Goal: Task Accomplishment & Management: Manage account settings

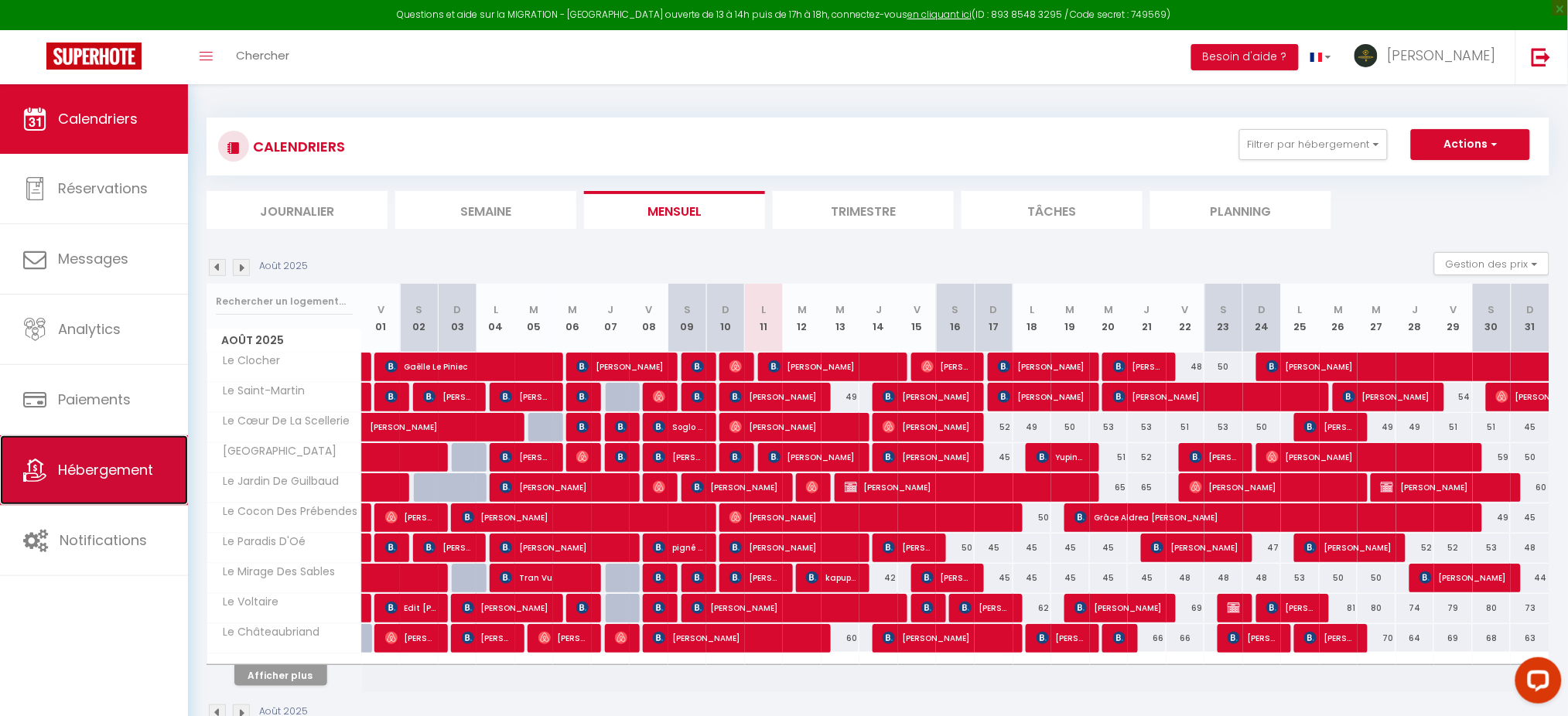
click at [95, 466] on span "Hébergement" at bounding box center [105, 470] width 95 height 20
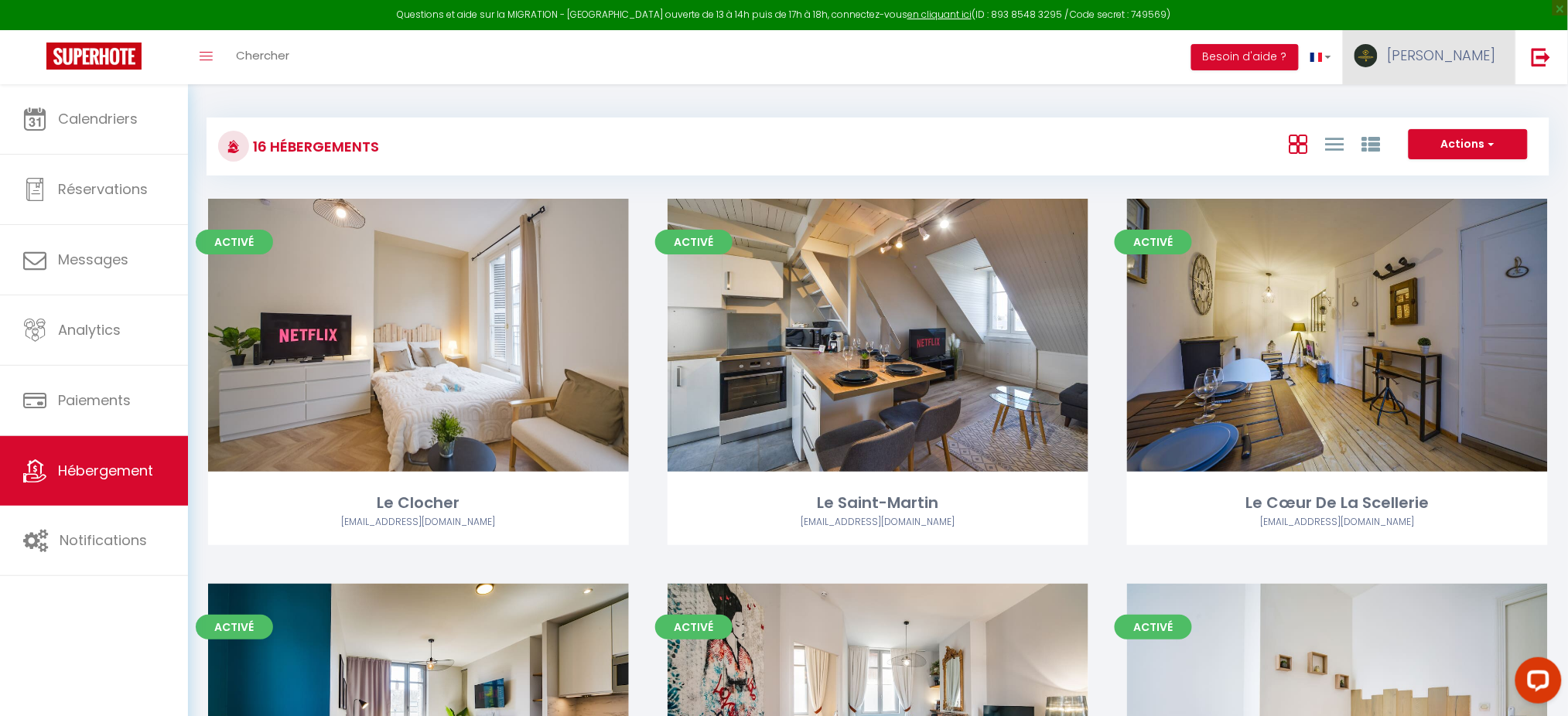
click at [1482, 63] on span "[PERSON_NAME]" at bounding box center [1441, 55] width 108 height 20
click at [1466, 99] on link "Paramètres" at bounding box center [1454, 107] width 114 height 26
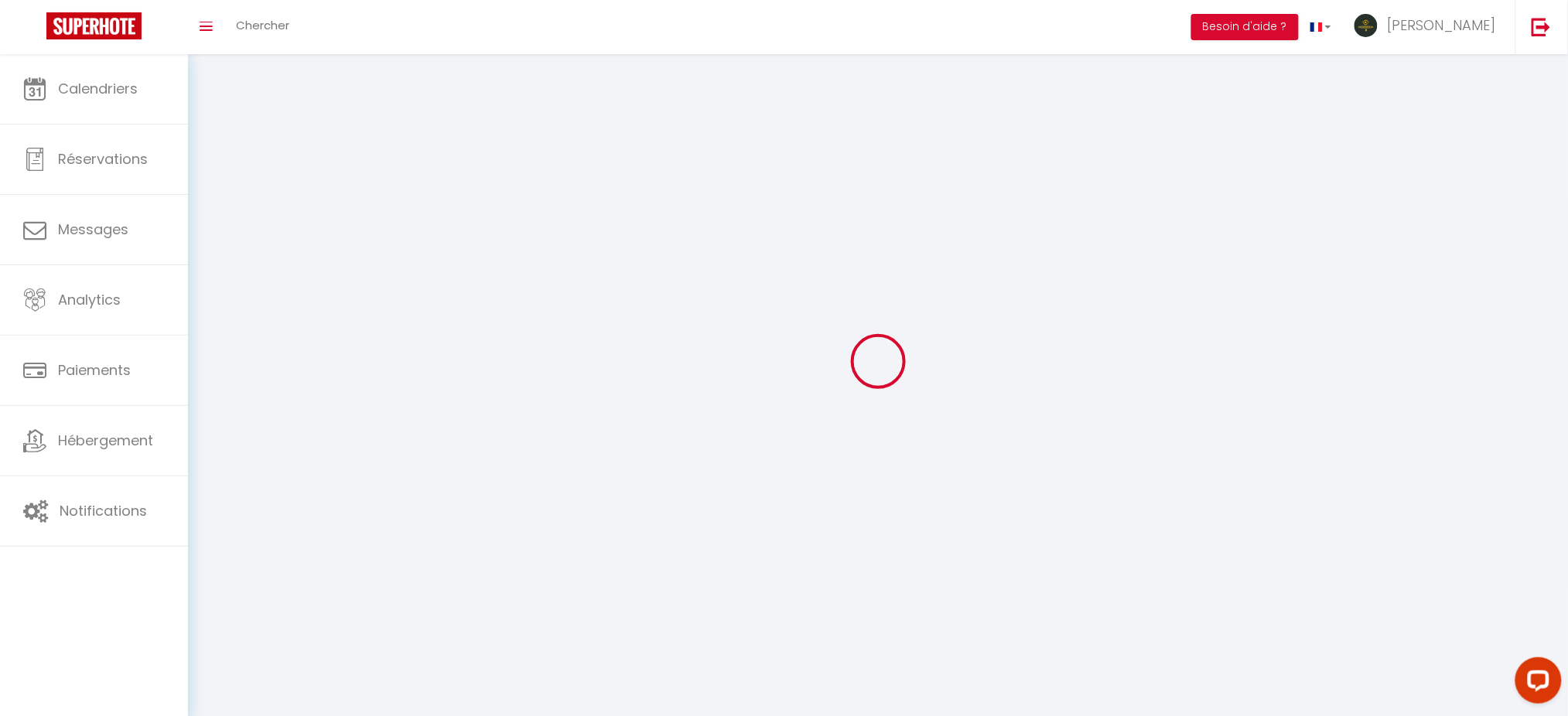
select select "28"
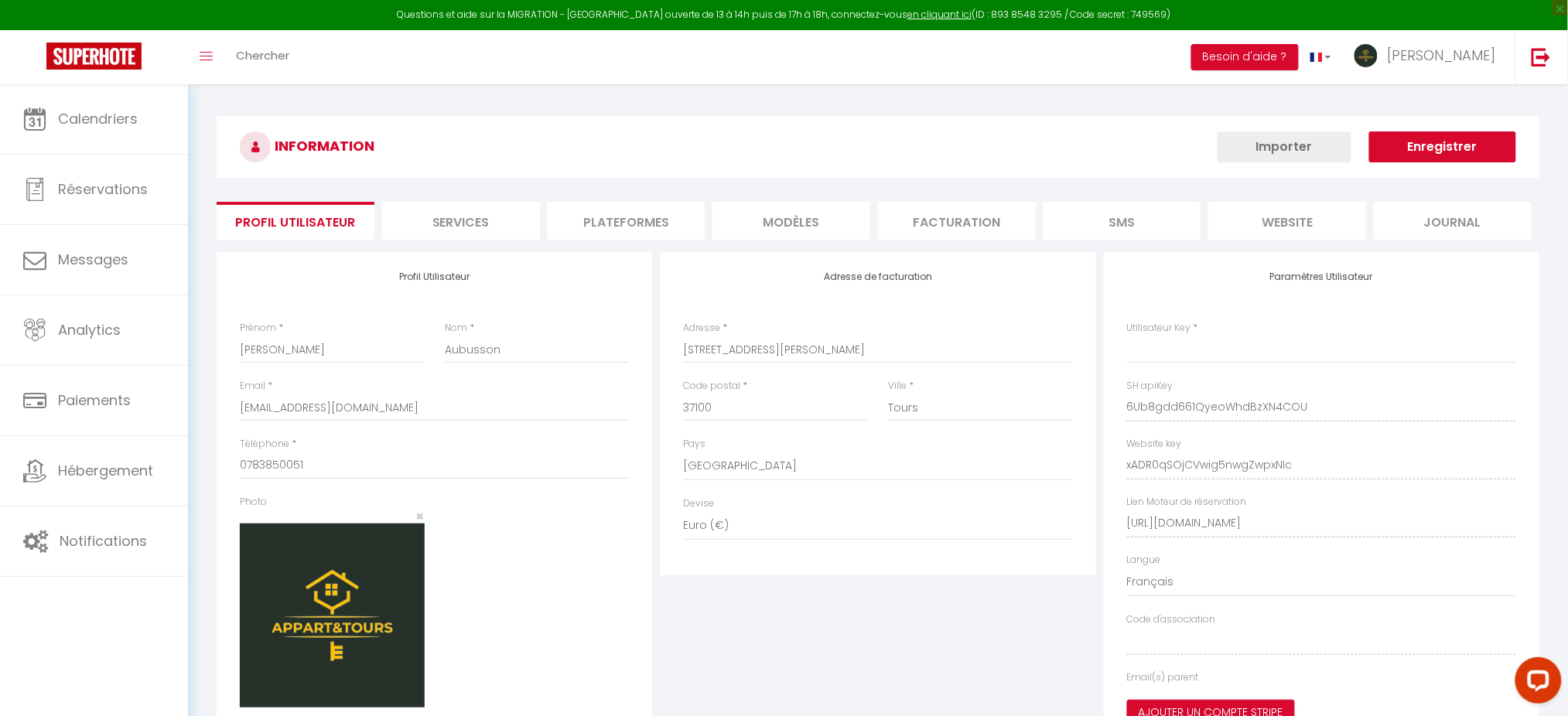
type input "6Ub8gdd661QyeoWhdBzXN4COU"
type input "xADR0qSOjCVwig5nwgZwpxNIc"
type input "[URL][DOMAIN_NAME]"
select select "fr"
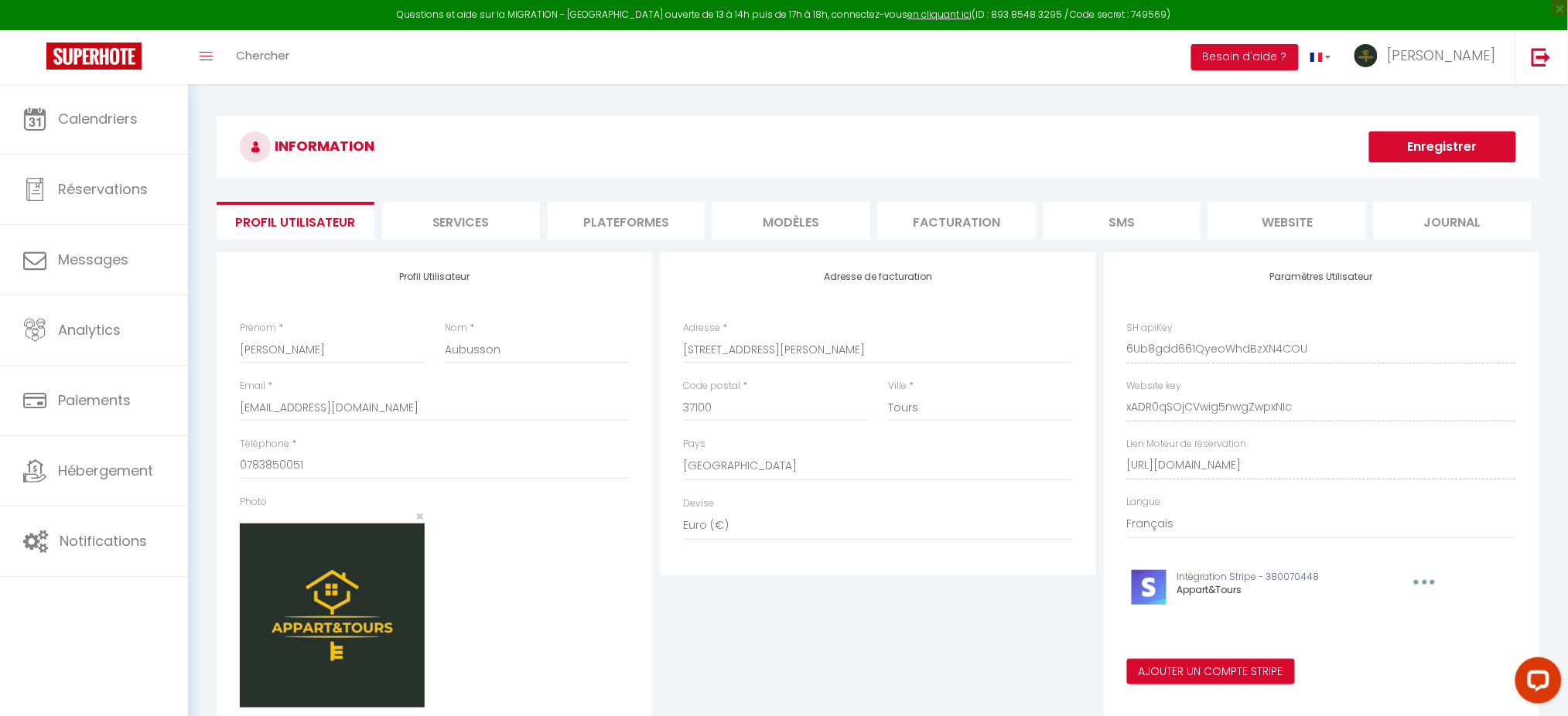
click at [615, 215] on li "Plateformes" at bounding box center [627, 221] width 157 height 38
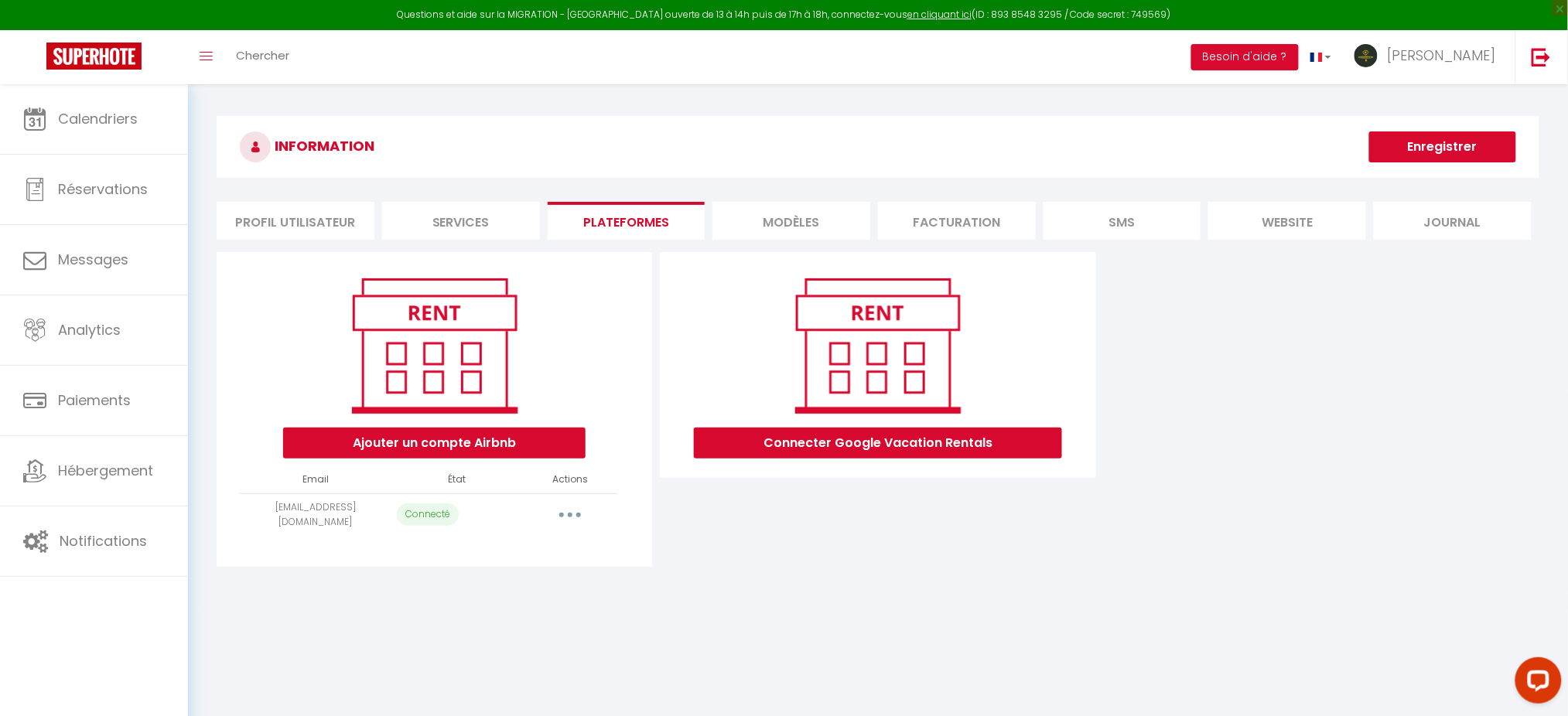
click at [561, 518] on button "button" at bounding box center [569, 515] width 43 height 25
click at [534, 548] on link "Importer les appartements" at bounding box center [501, 549] width 171 height 26
select select "67612"
select select "67613"
select select "67614"
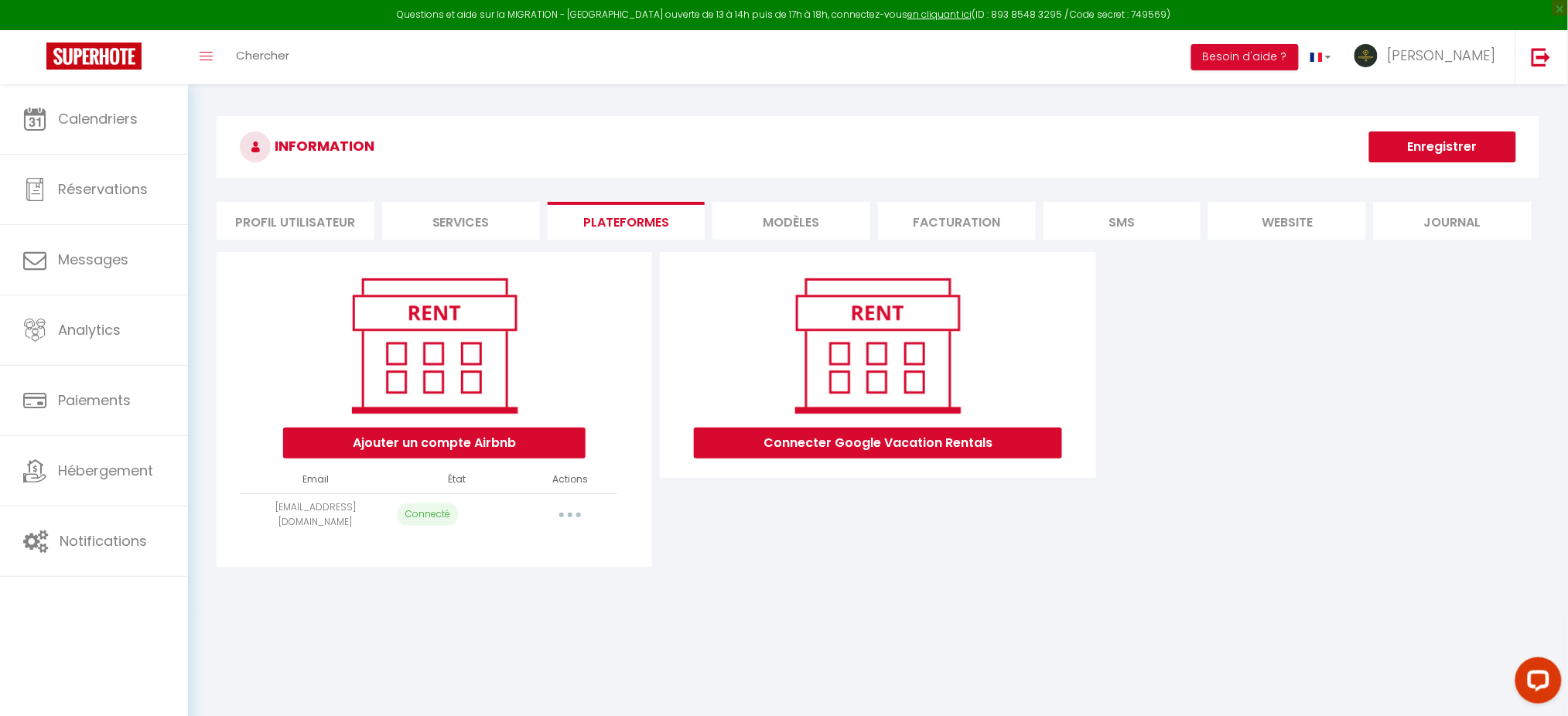
select select "67615"
select select "67616"
select select "67617"
select select "67618"
select select "67619"
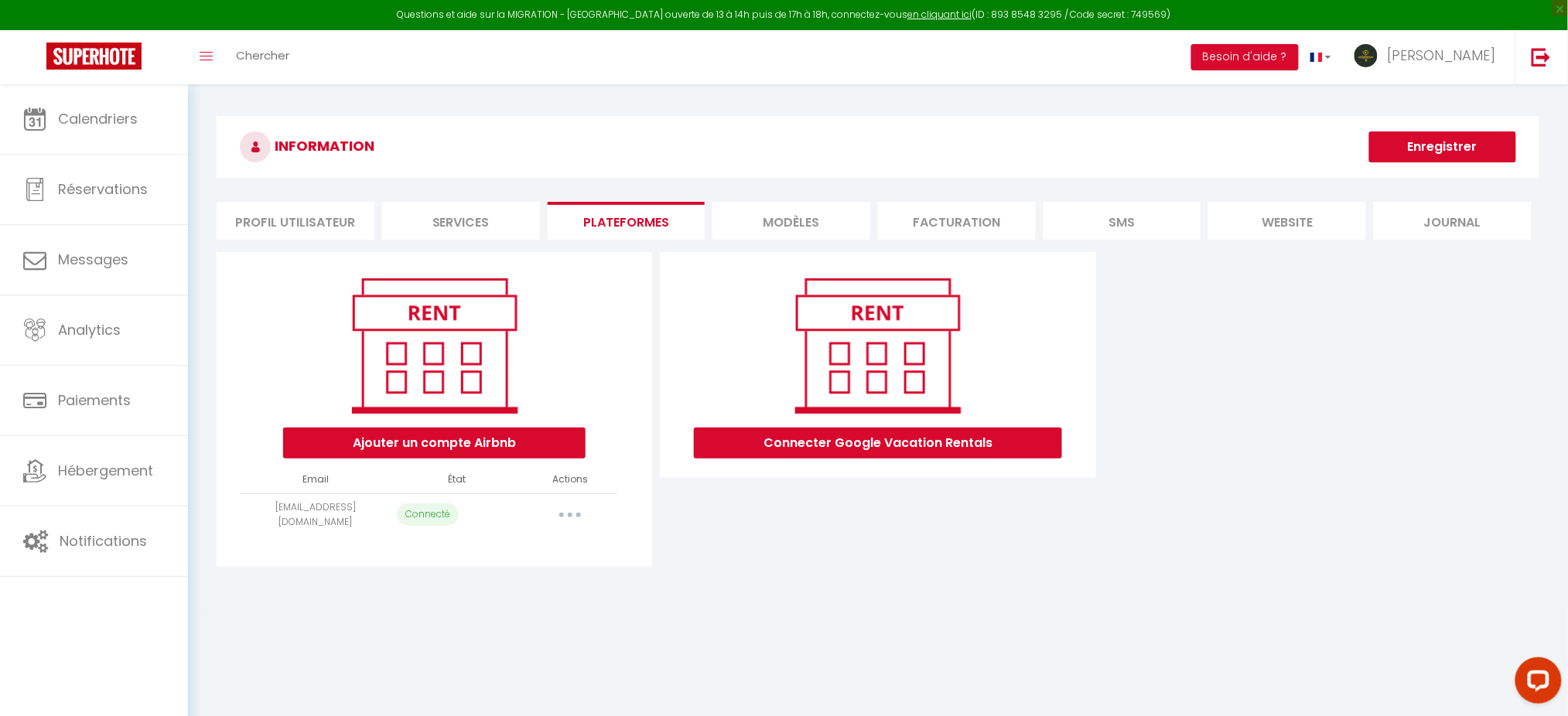
select select "67620"
select select "67621"
select select "67622"
select select "67623"
select select "67624"
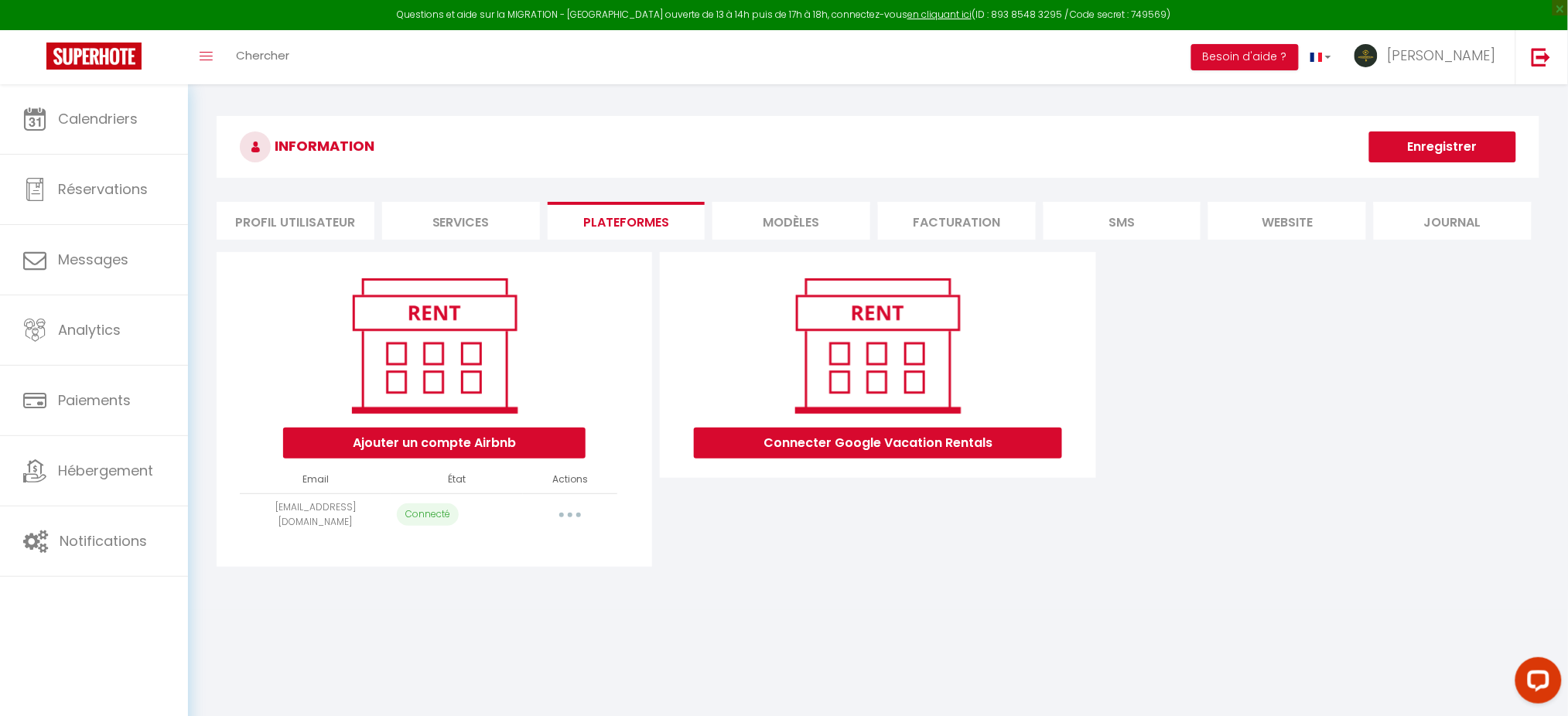
select select "70533"
select select "75140"
select select "75149"
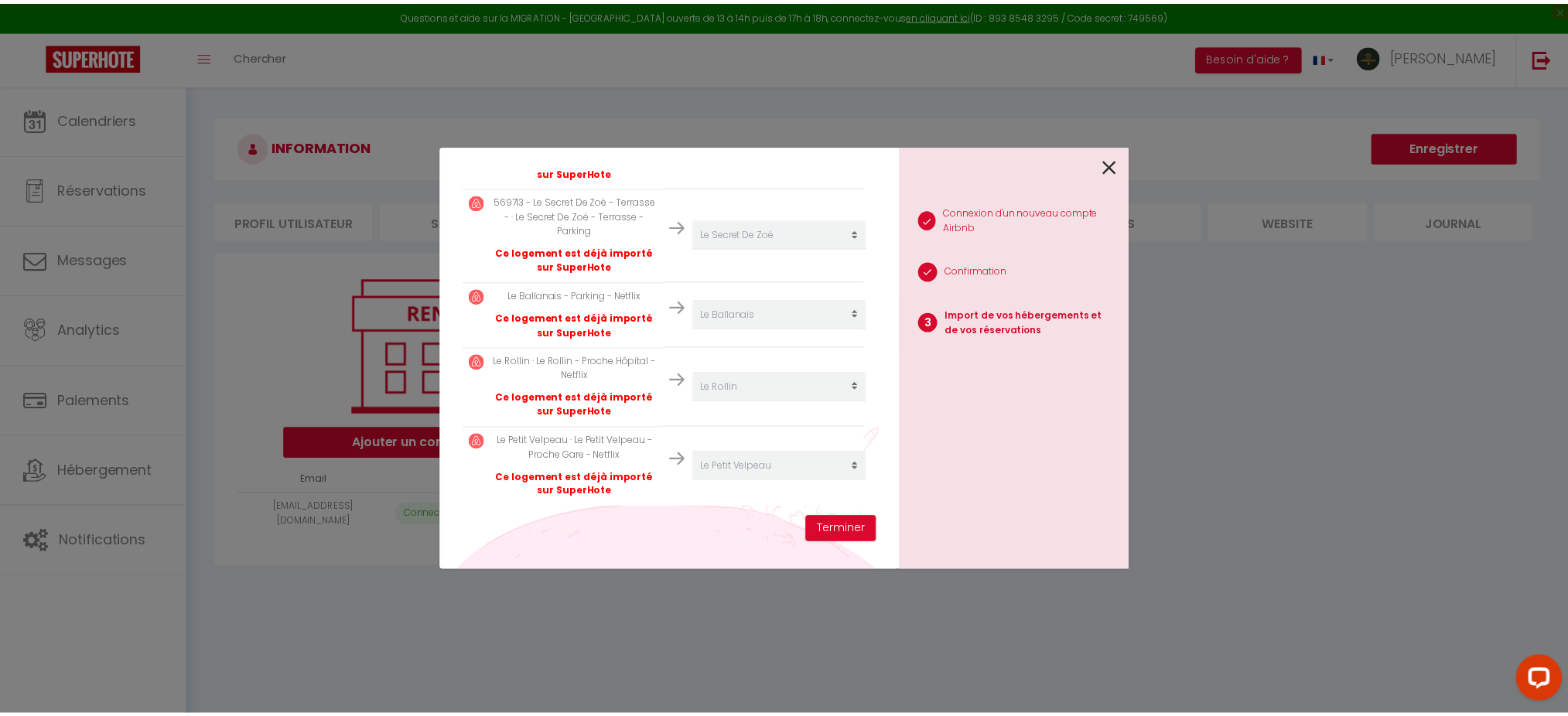
scroll to position [1349, 0]
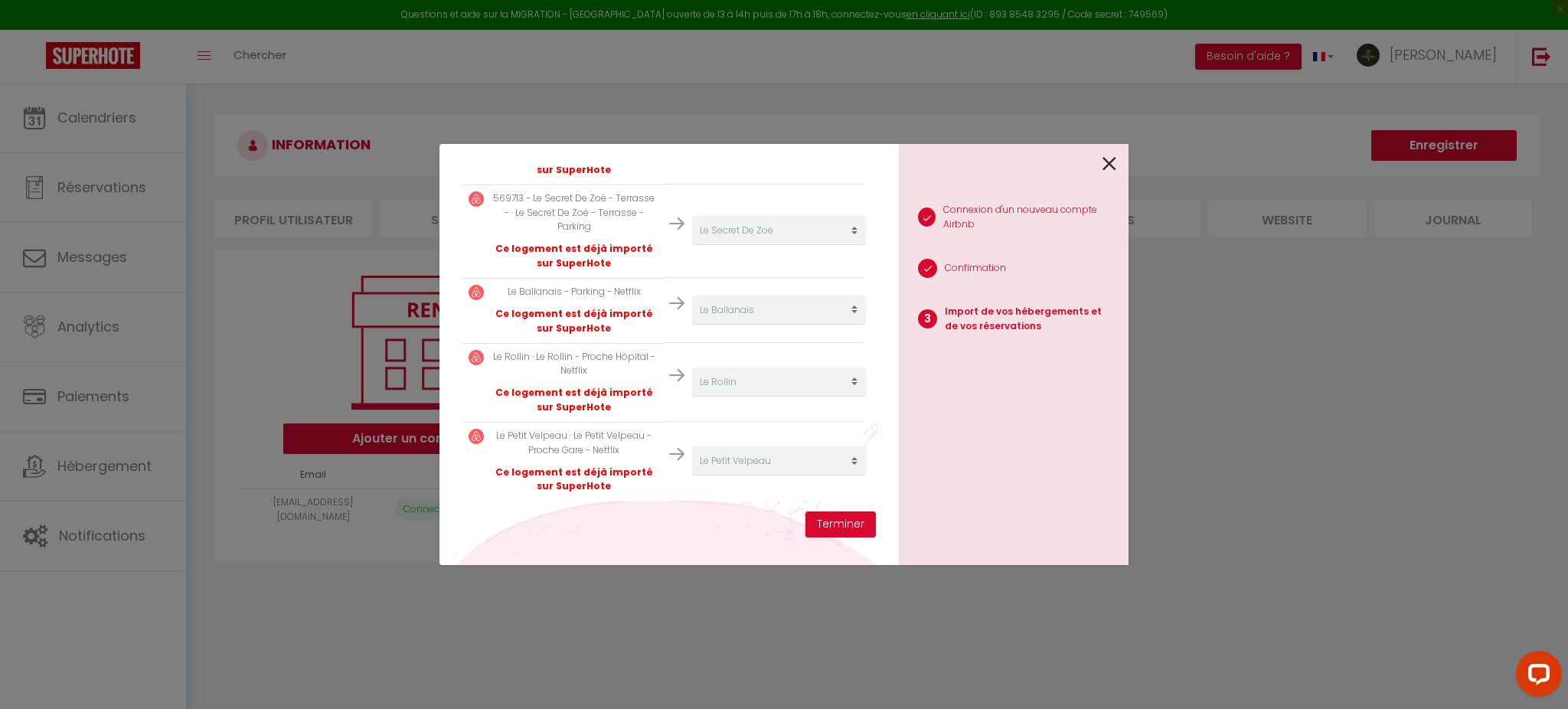
click at [1108, 165] on icon at bounding box center [1110, 164] width 14 height 23
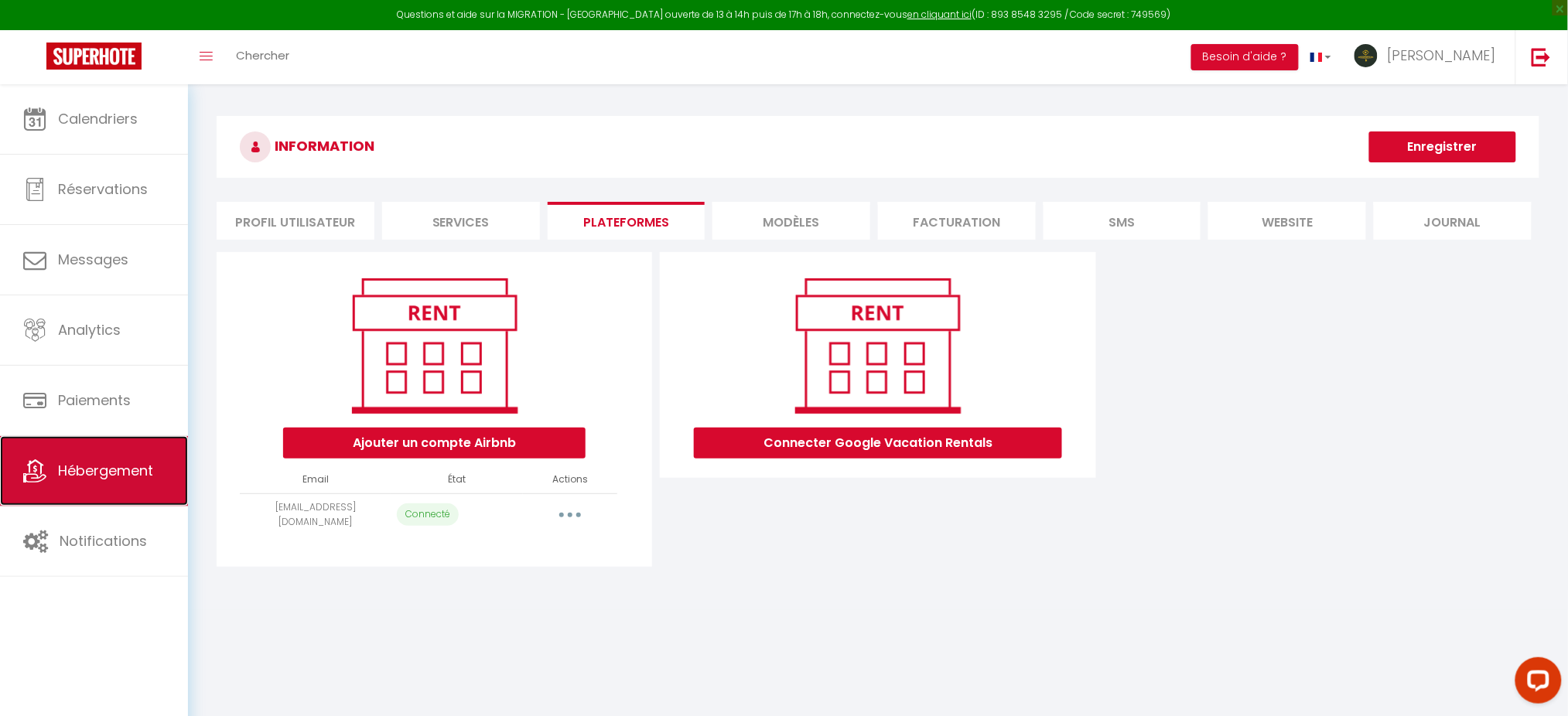
click at [129, 476] on span "Hébergement" at bounding box center [105, 471] width 95 height 20
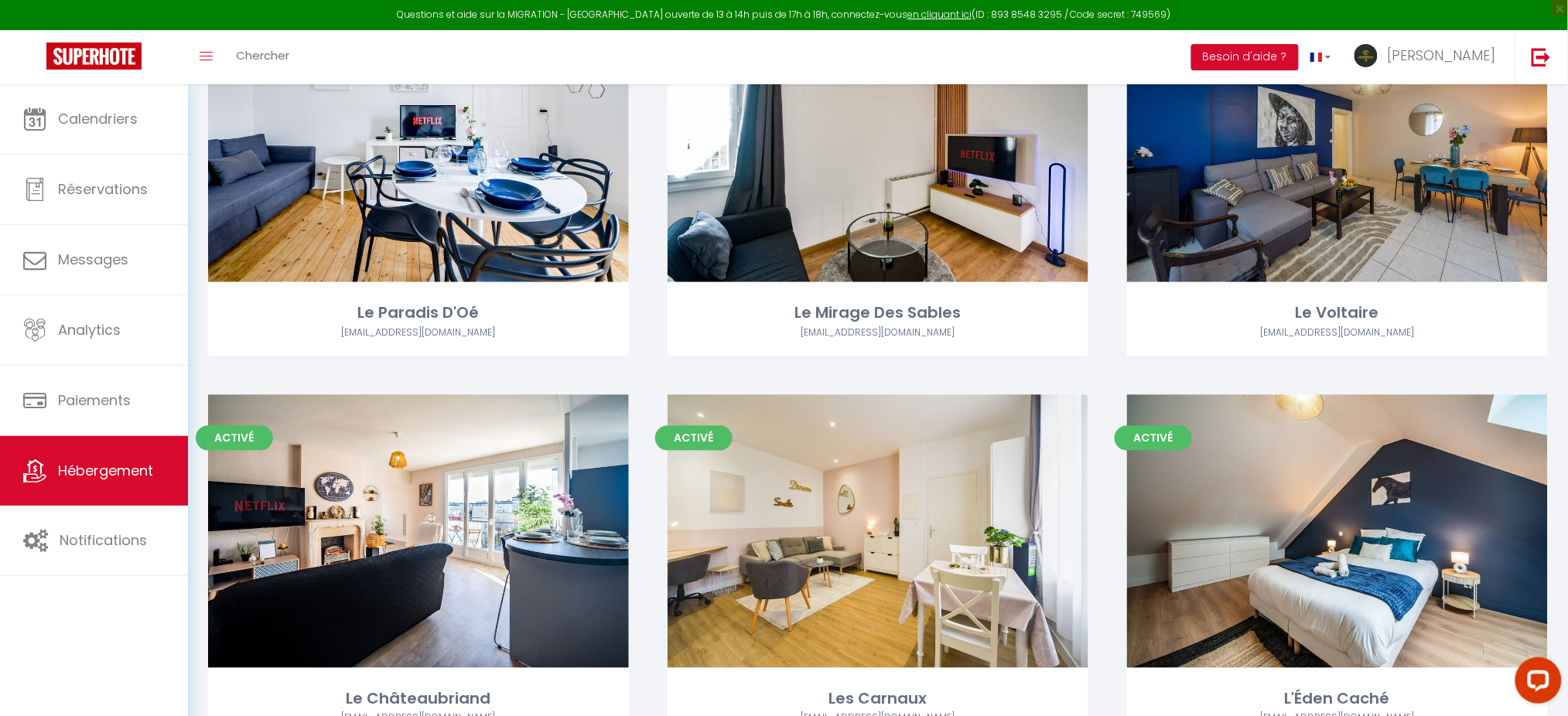
scroll to position [1012, 0]
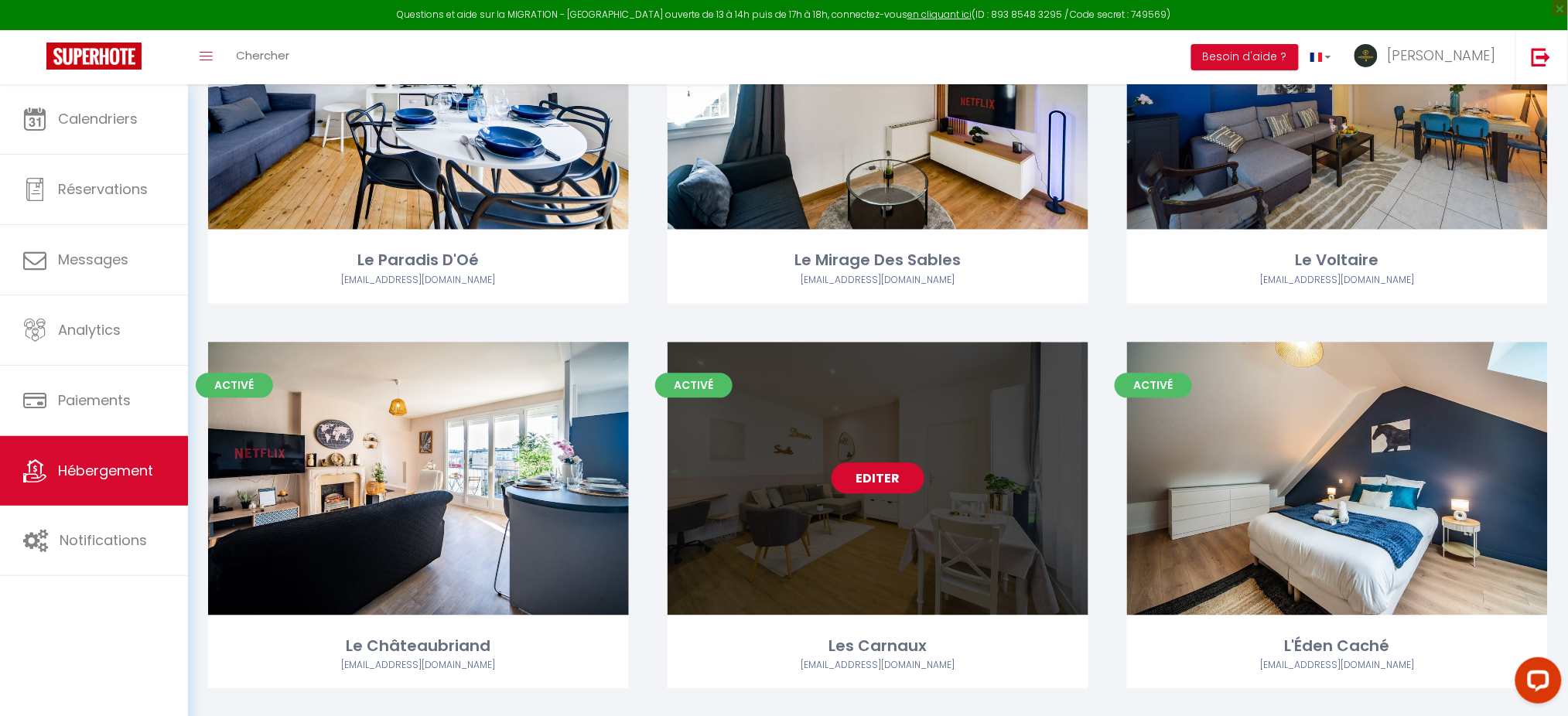
click at [889, 490] on link "Editer" at bounding box center [878, 478] width 93 height 31
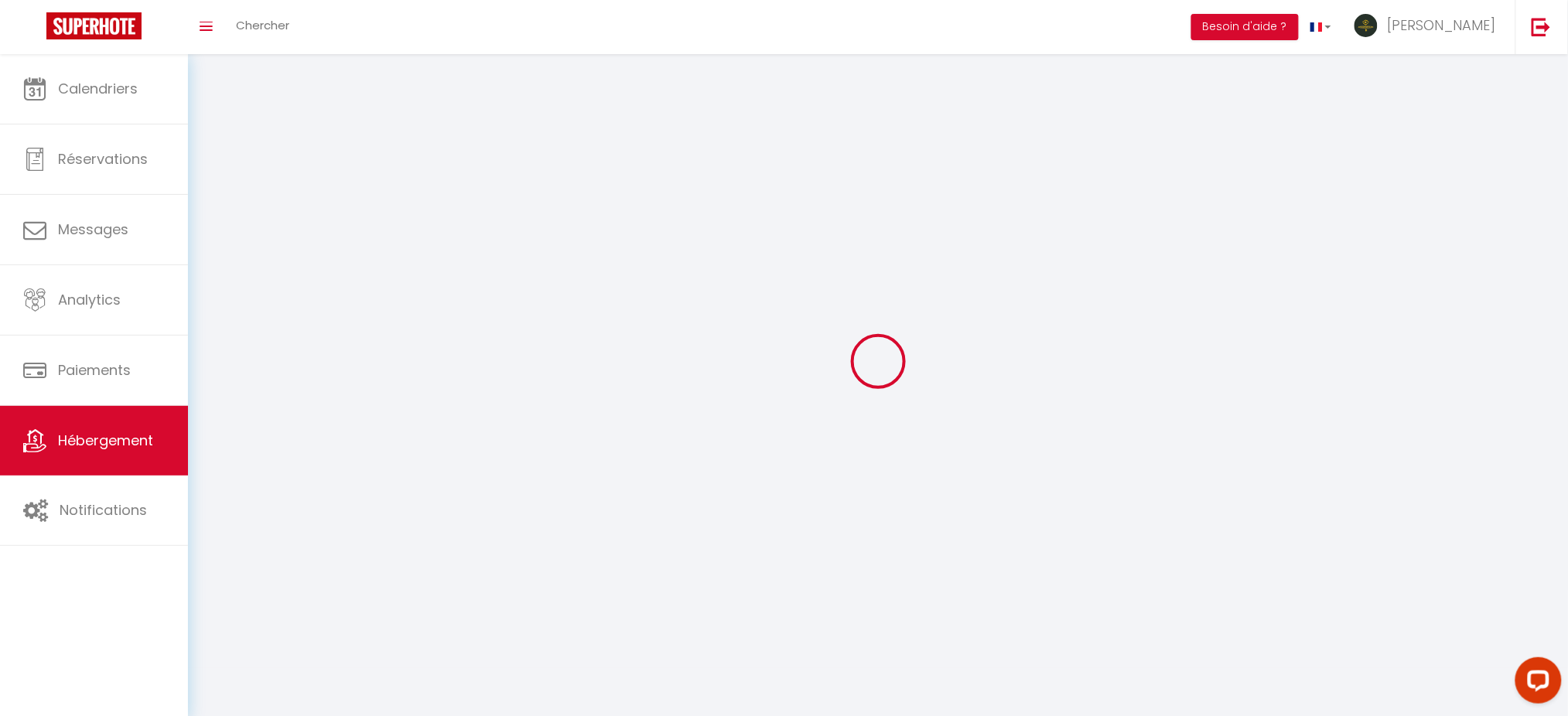
select select
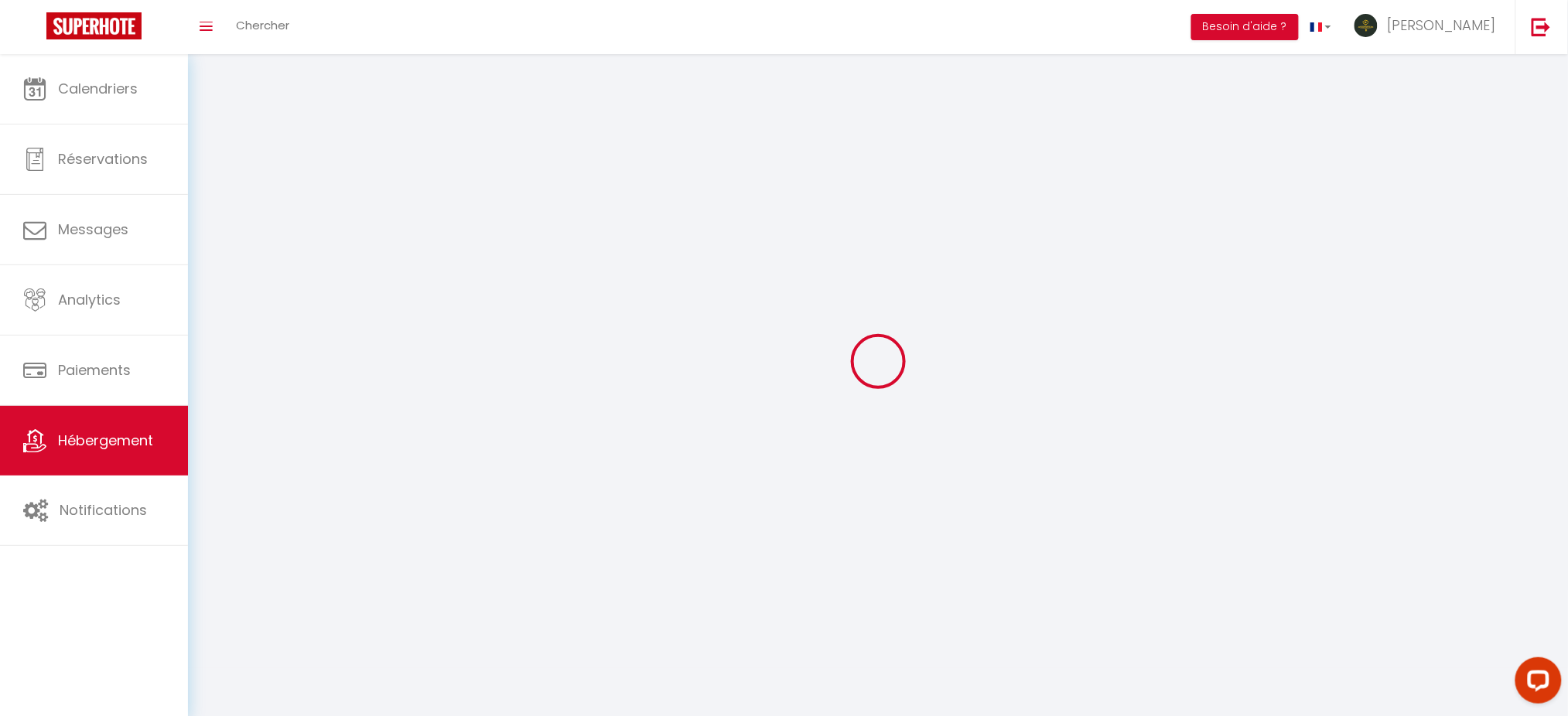
checkbox input "false"
select select
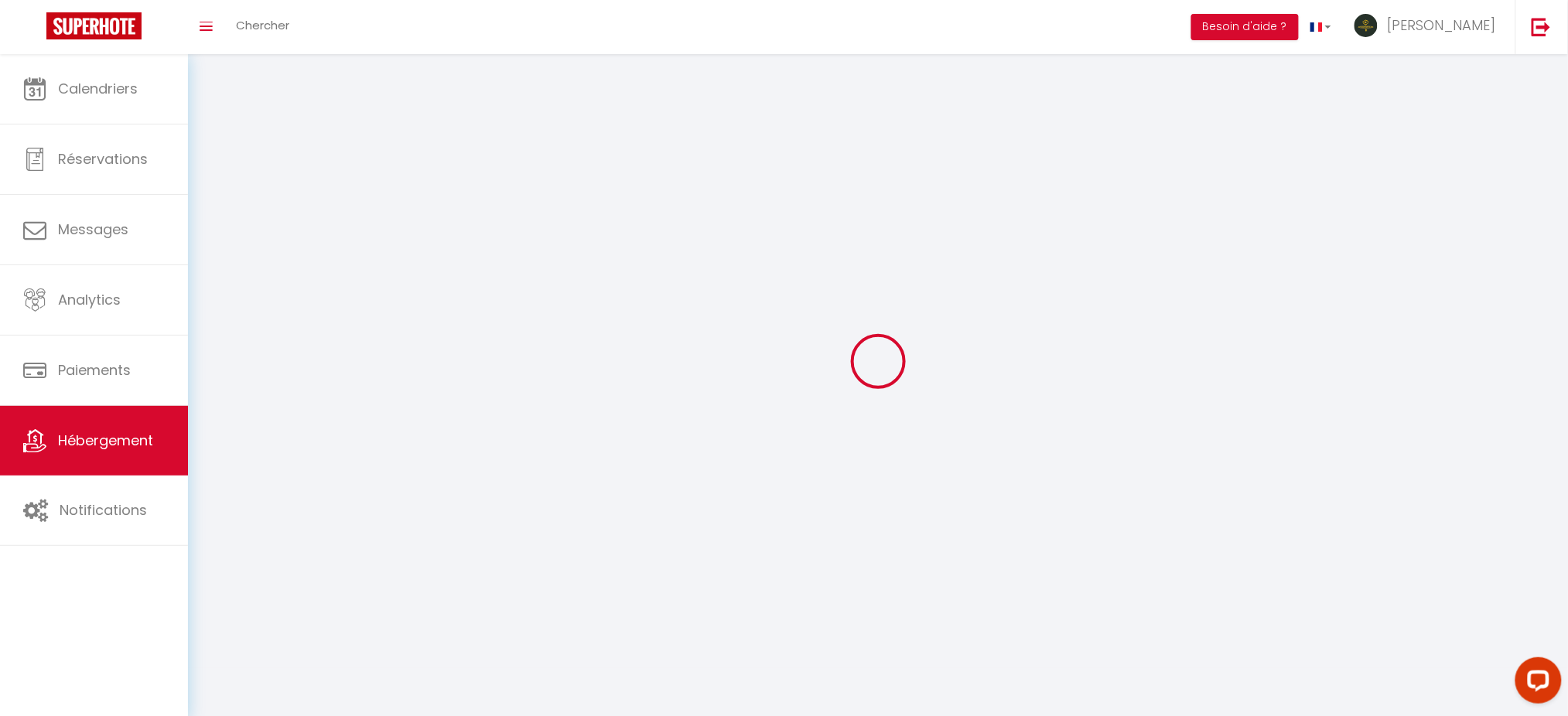
select select
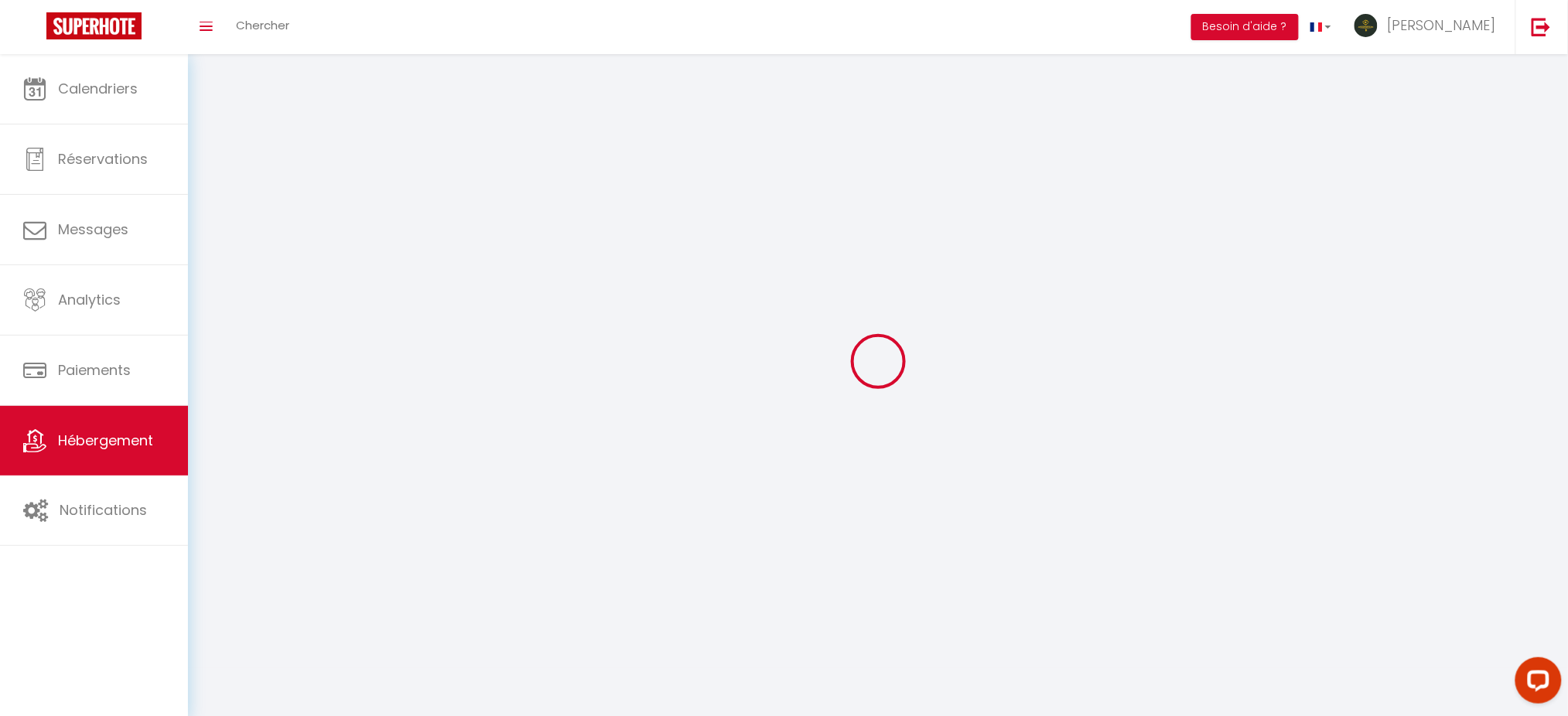
select select
checkbox input "false"
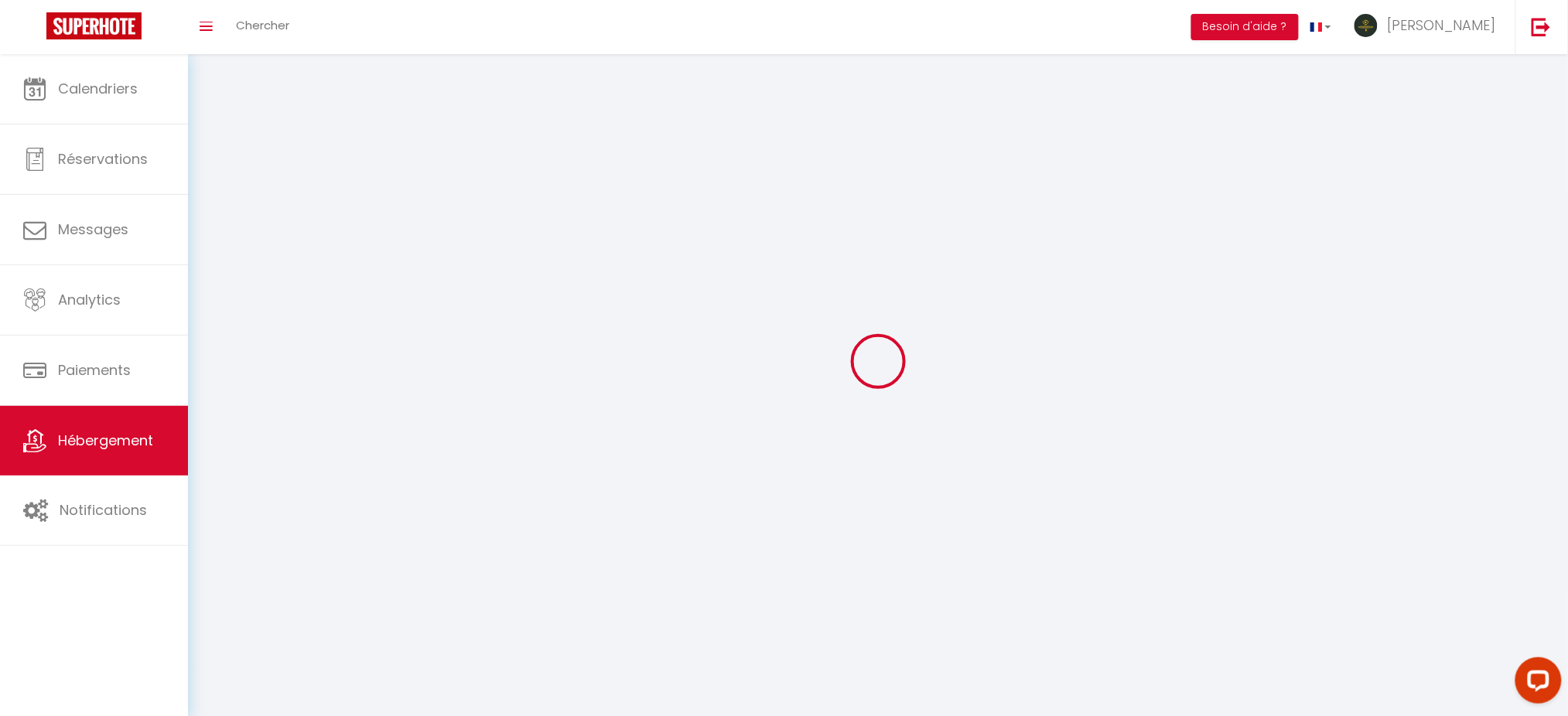
checkbox input "false"
select select
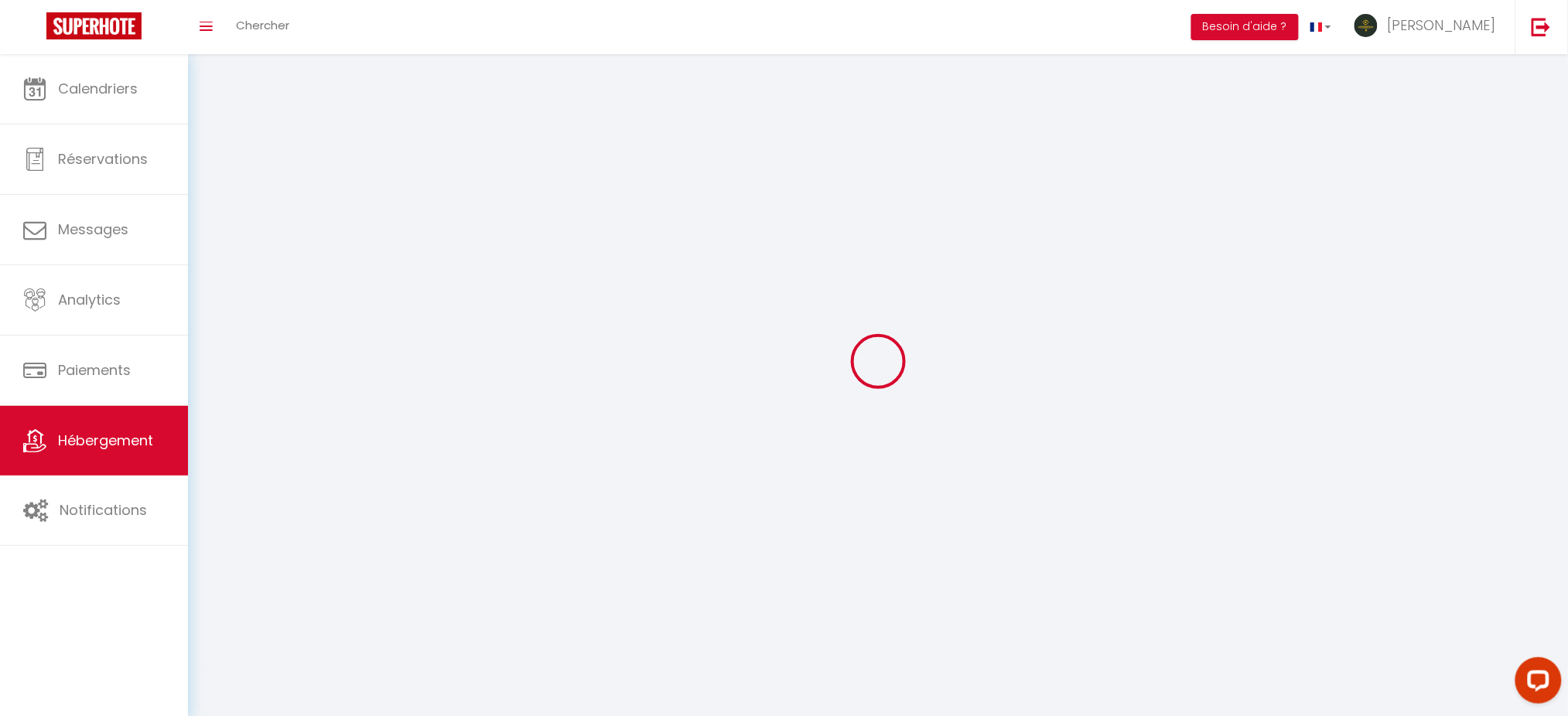
select select
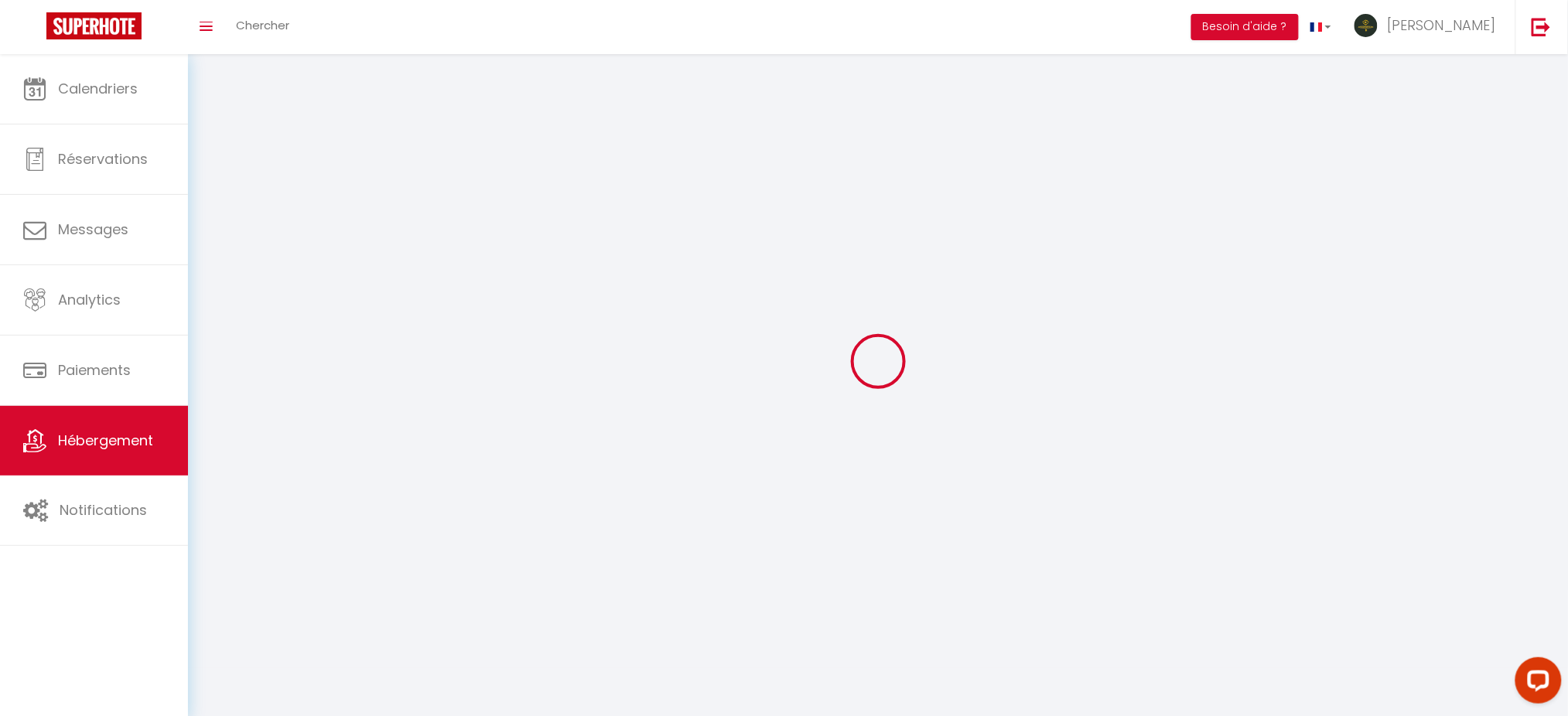
select select
checkbox input "false"
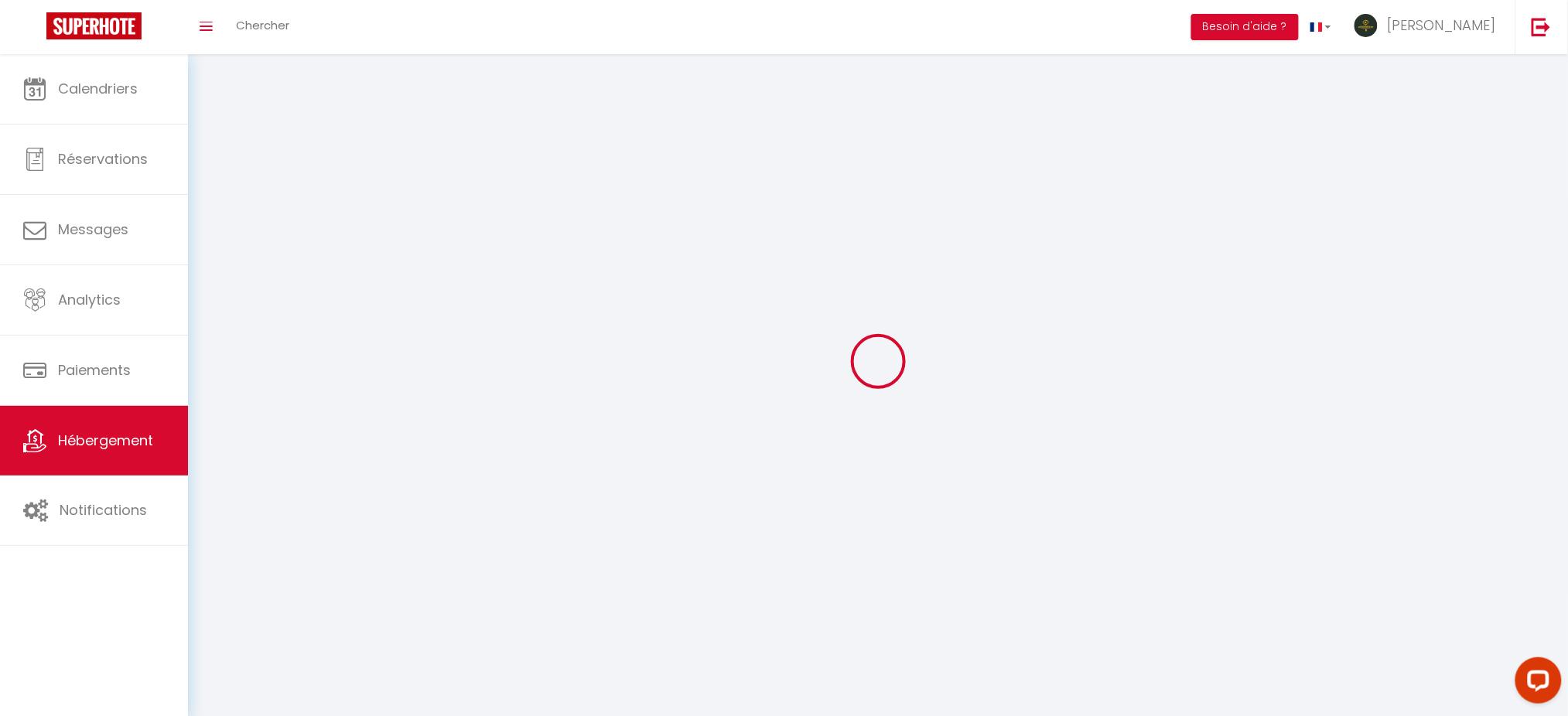
select select
select select "28"
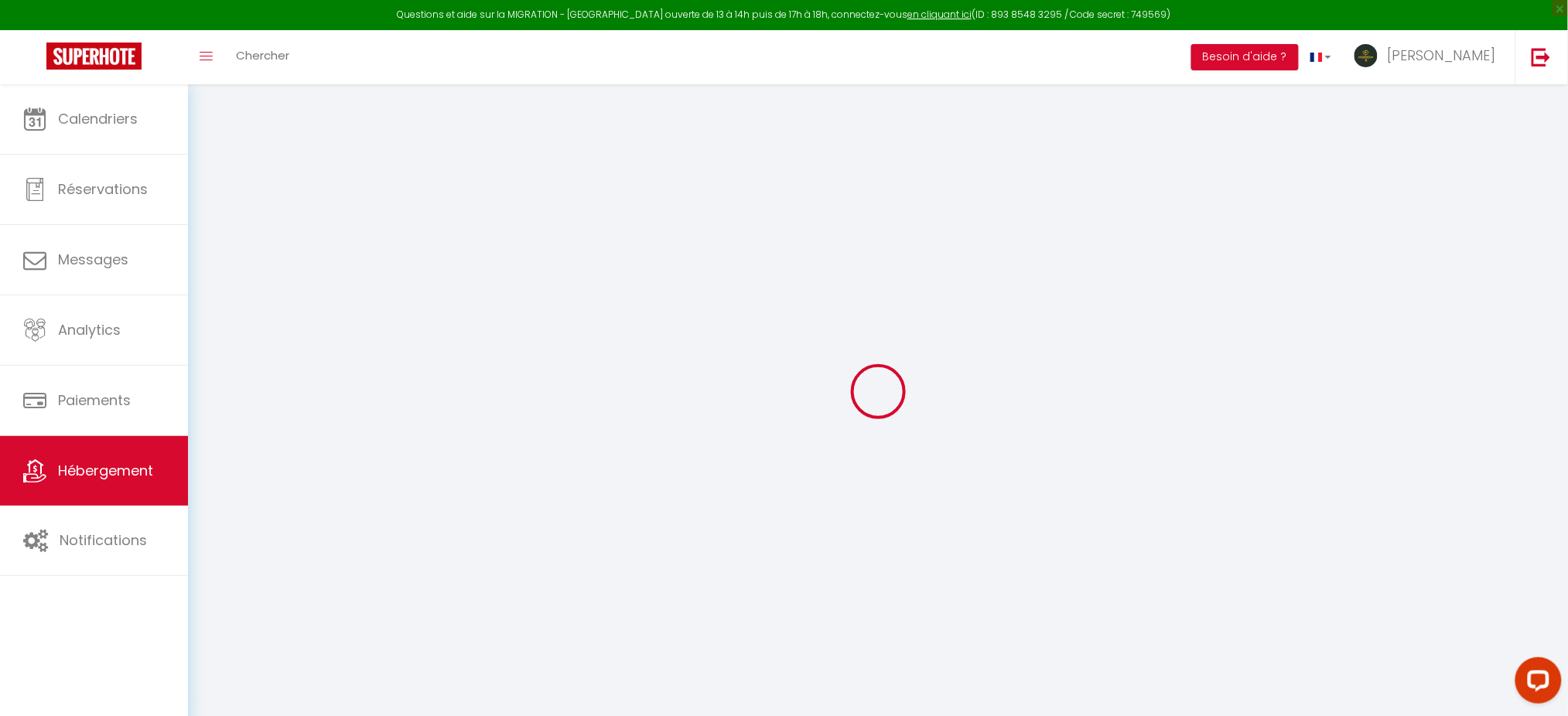
select select
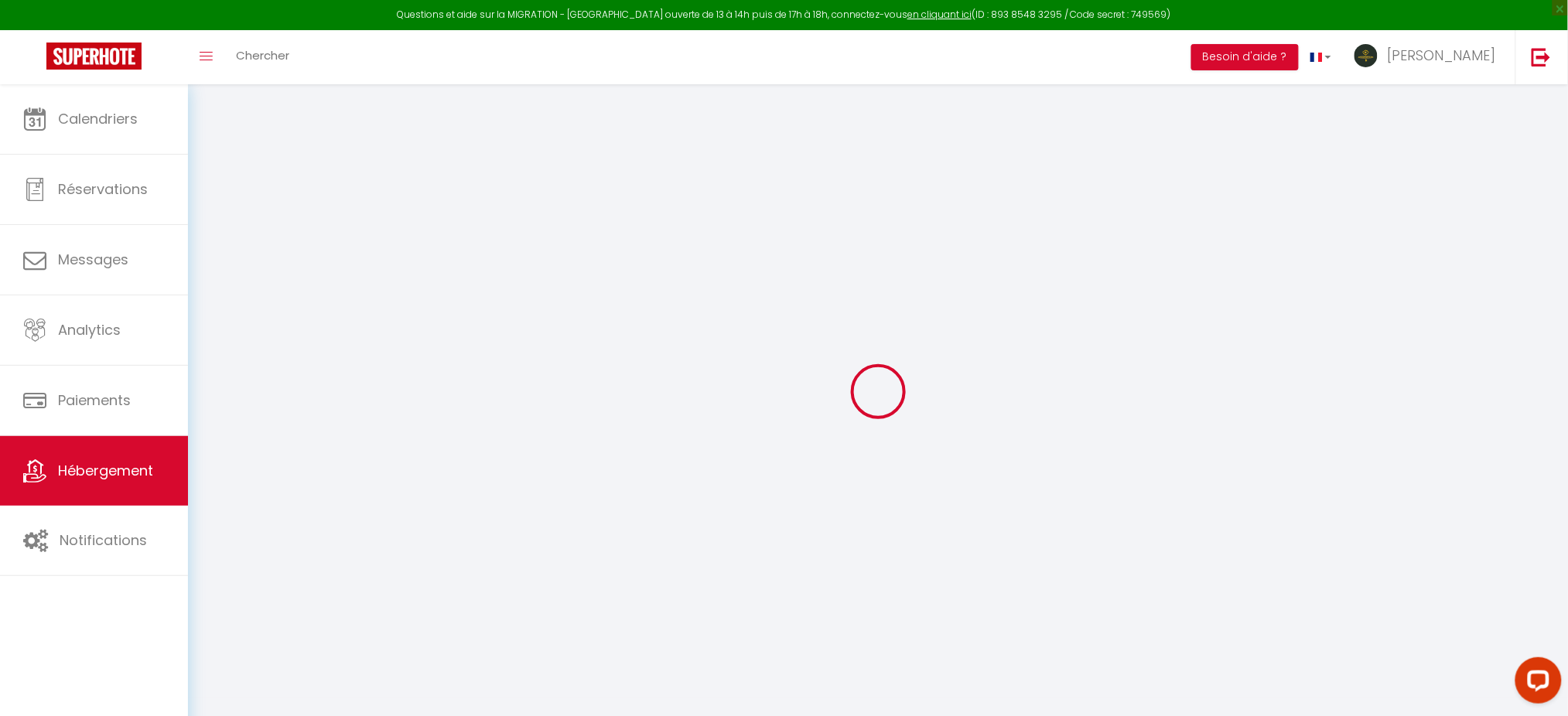
select select
checkbox input "false"
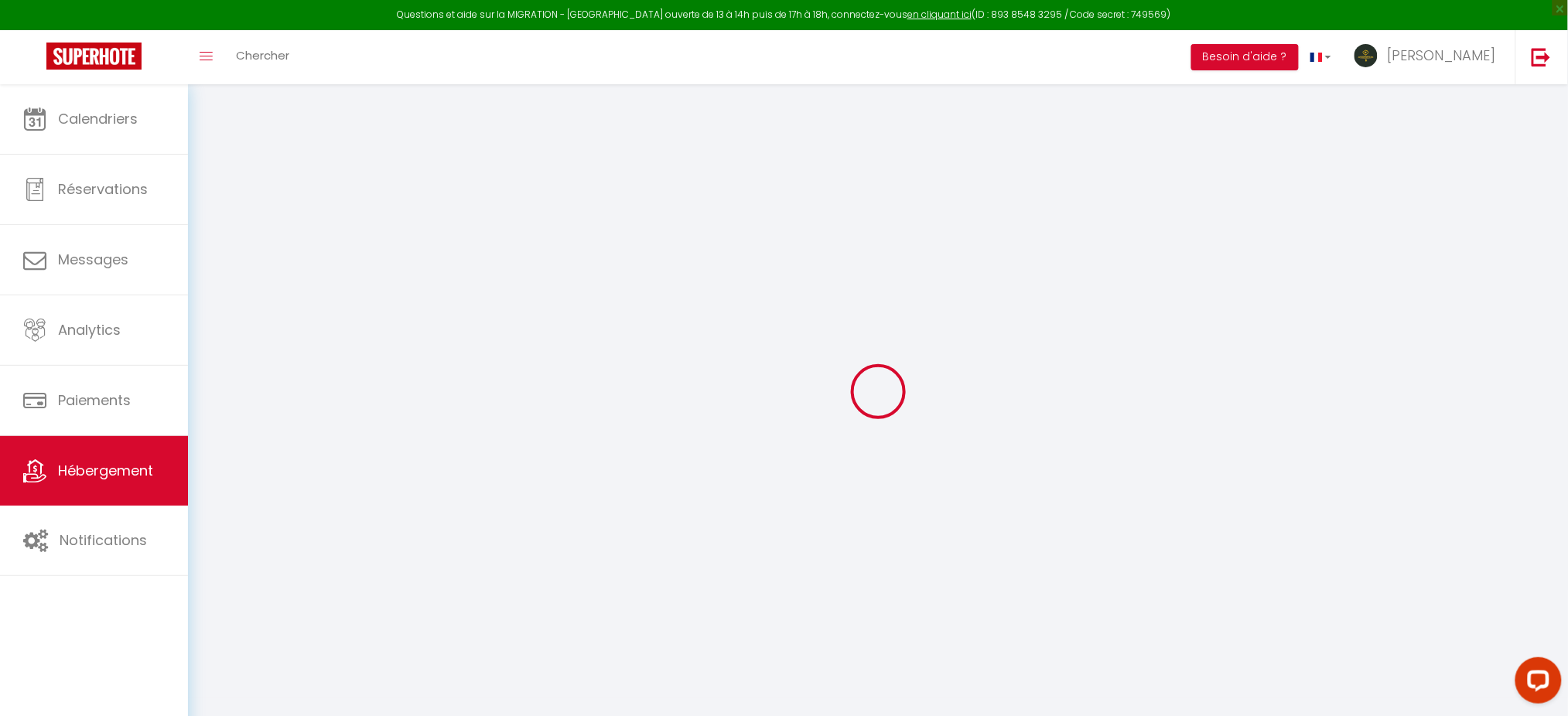
select select
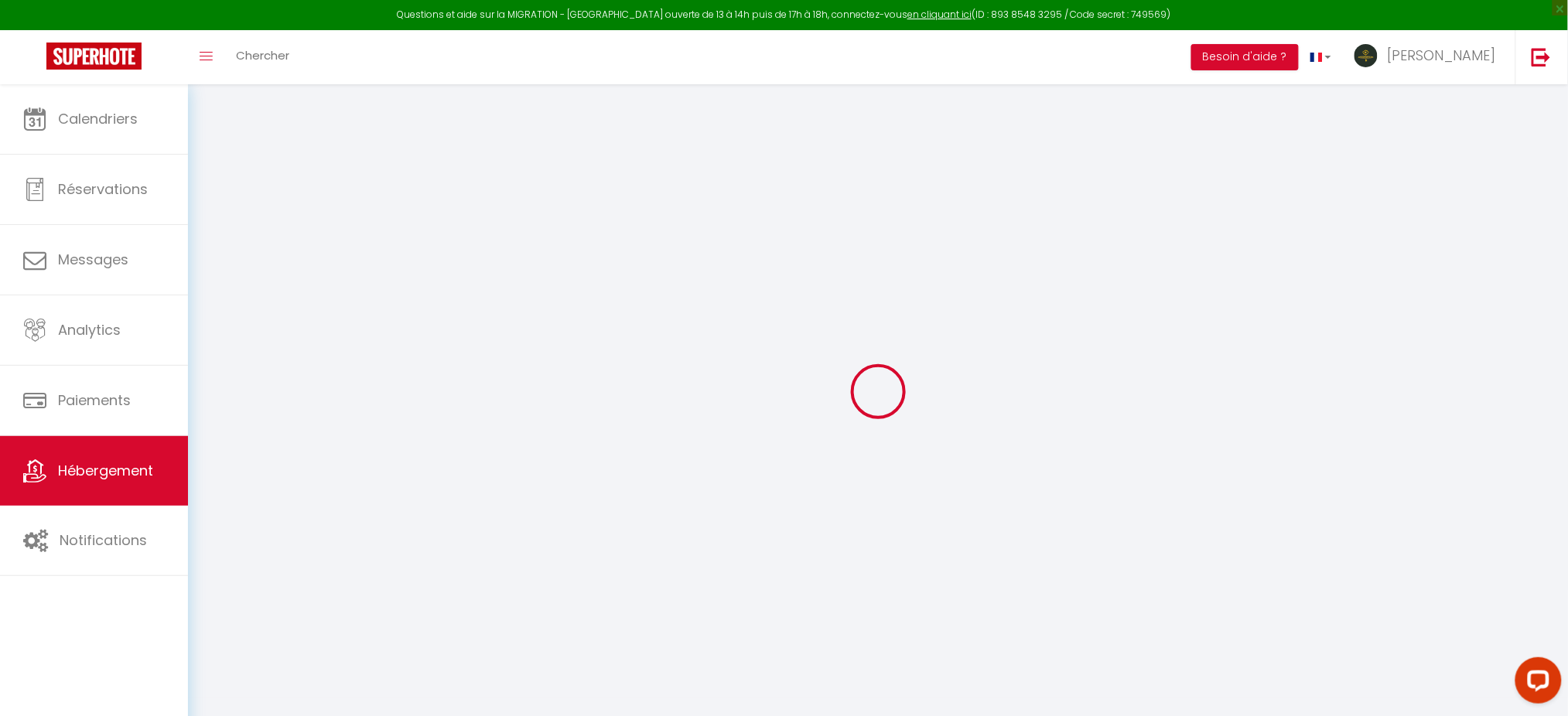
select select
checkbox input "false"
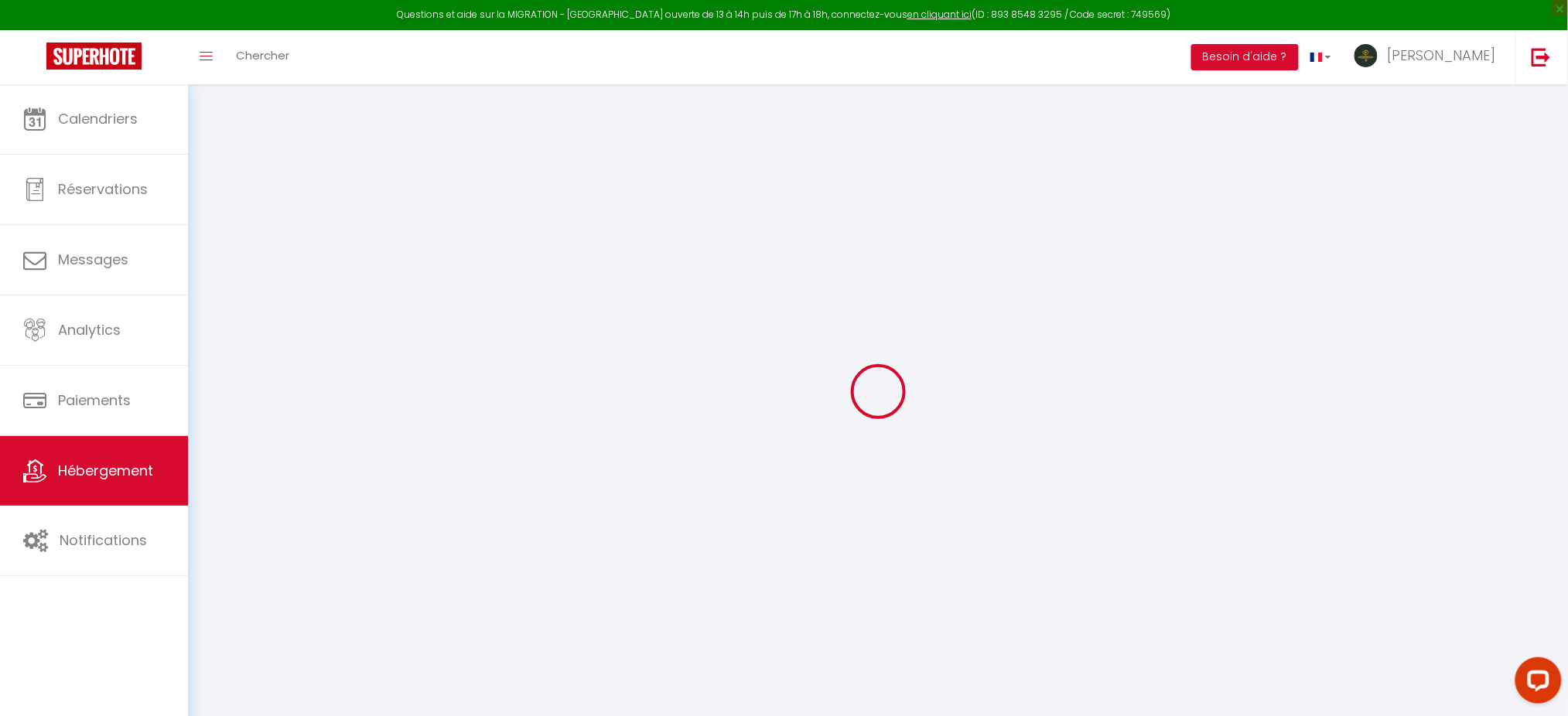
checkbox input "false"
select select
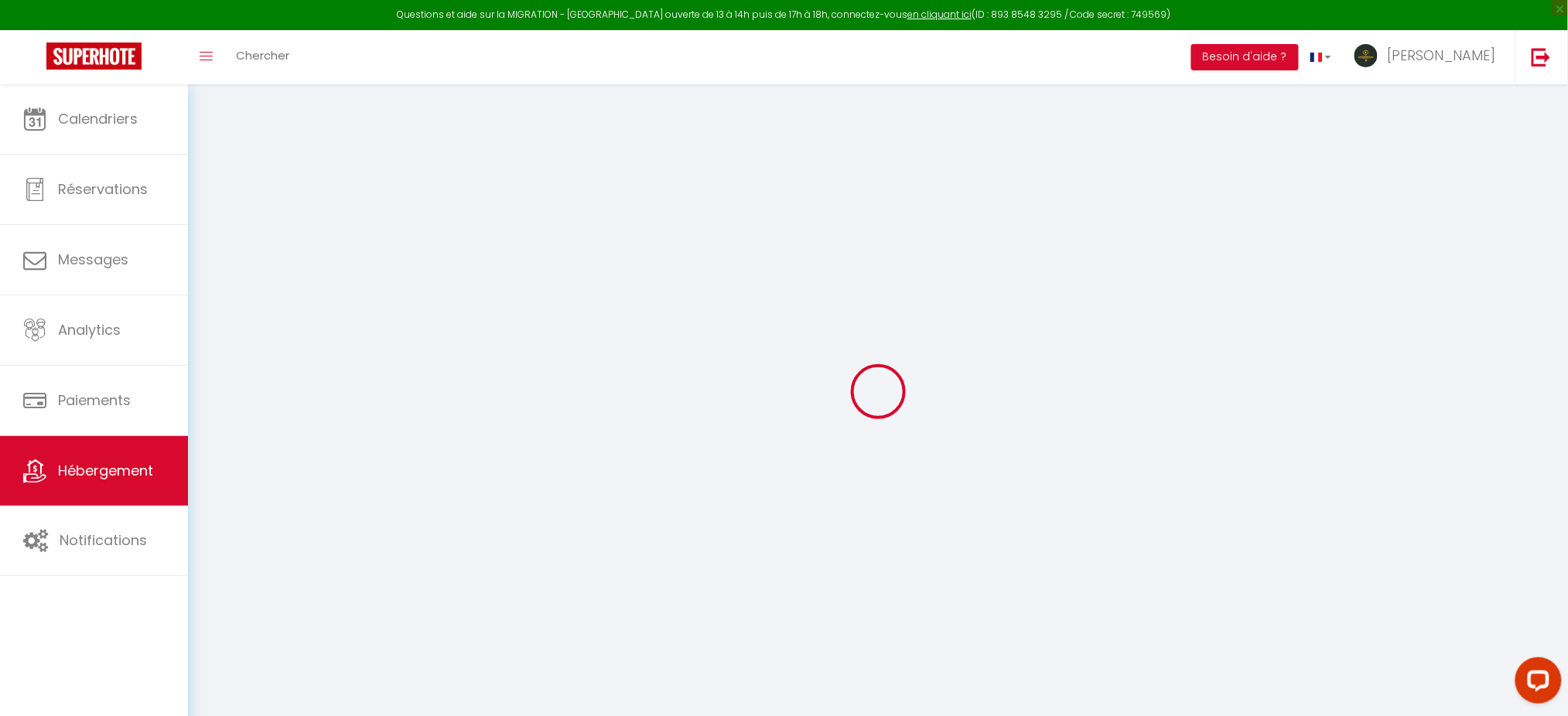
select select
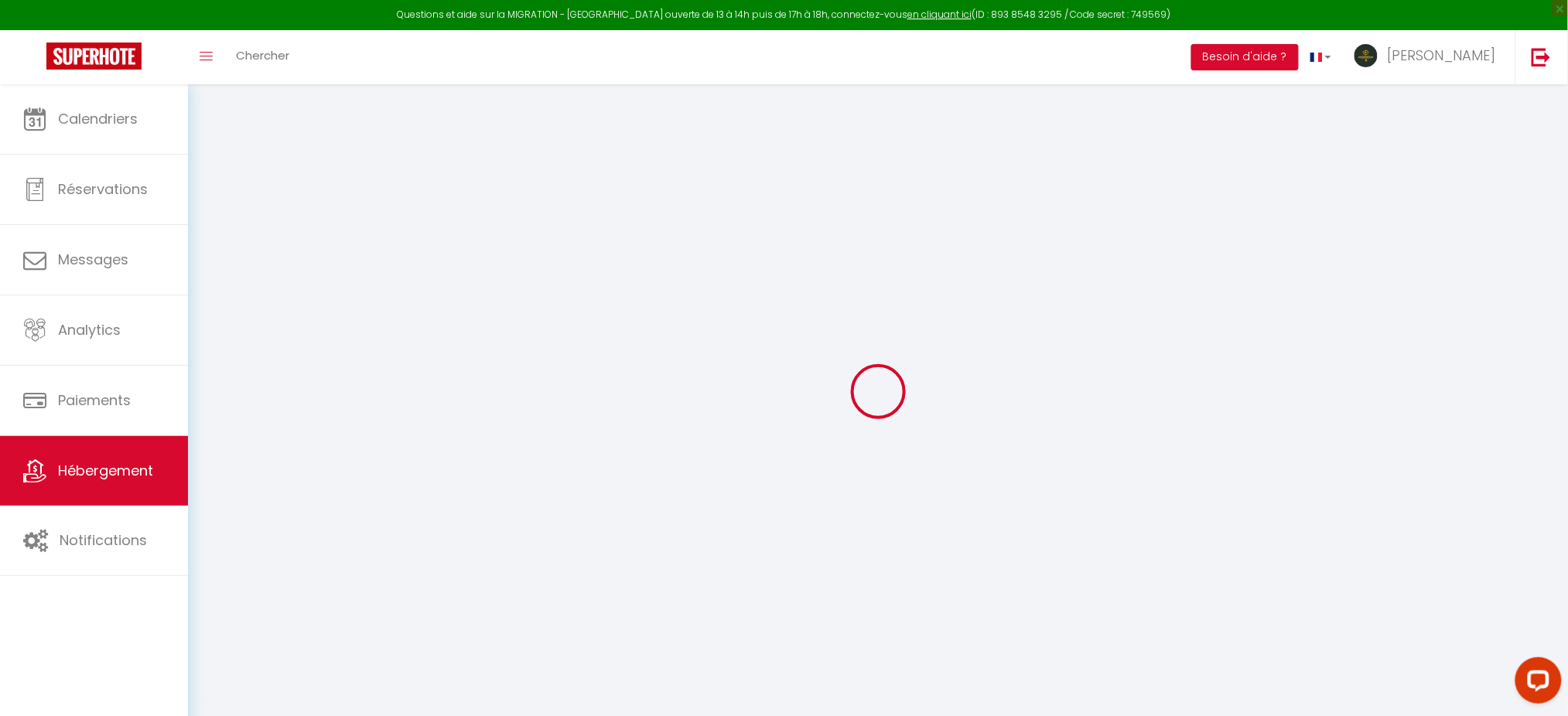
checkbox input "false"
select select
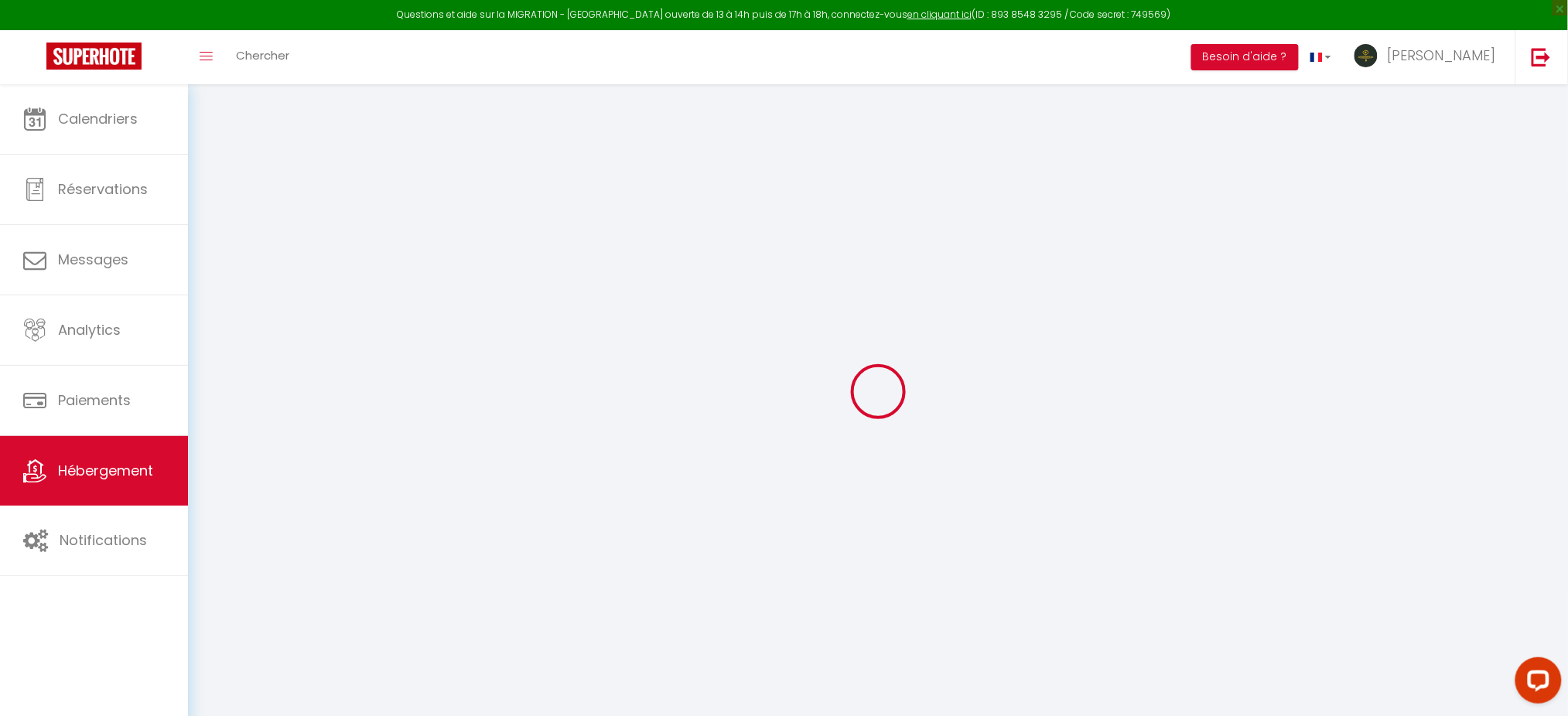
select select
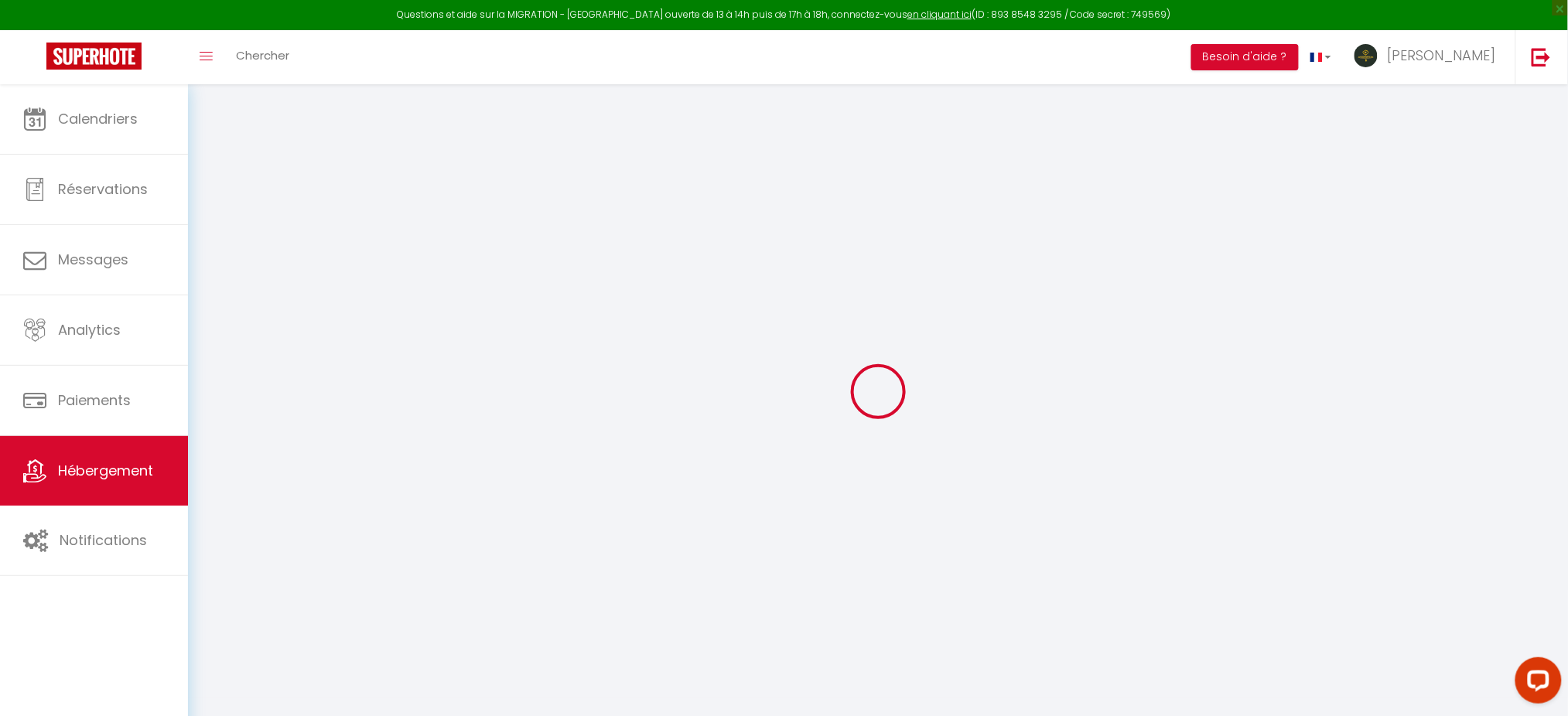
select select
checkbox input "false"
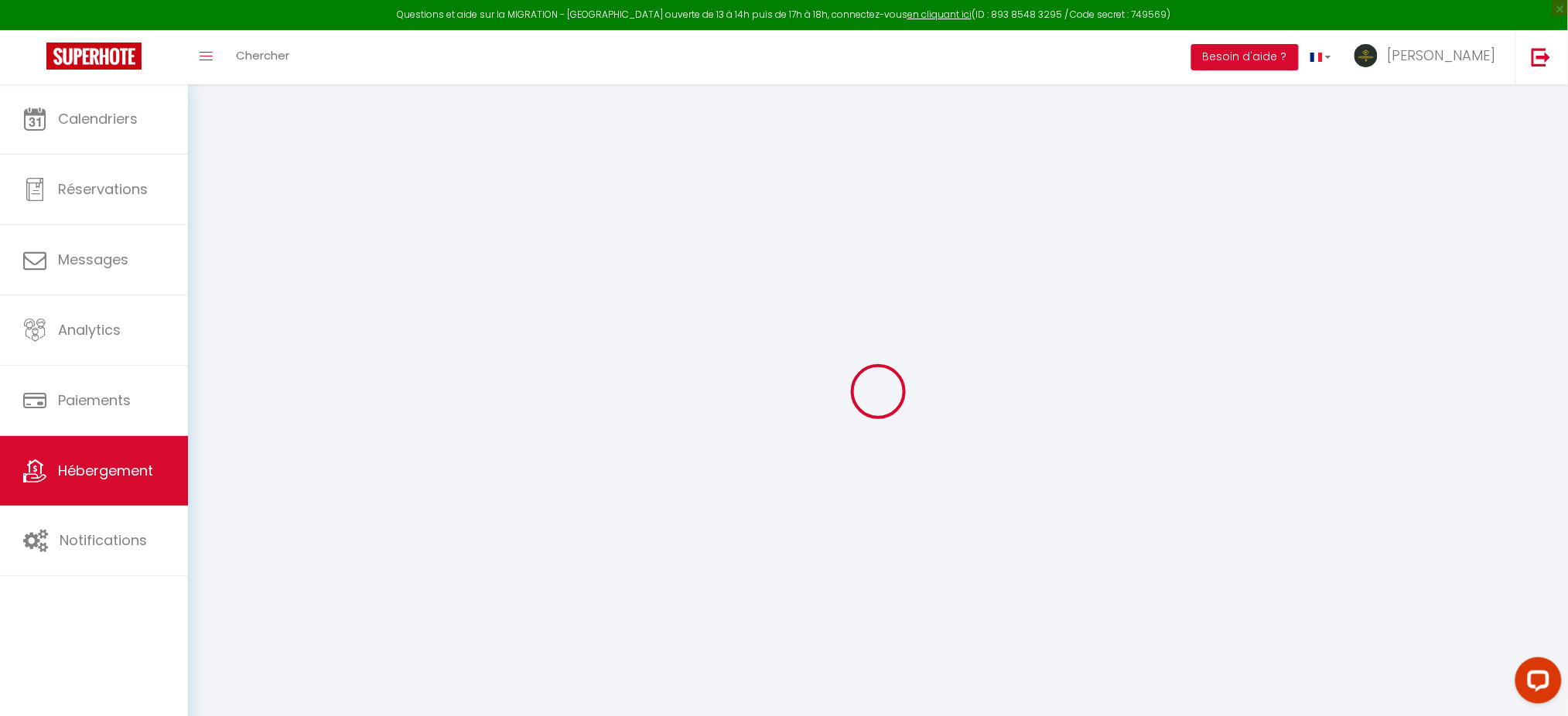
checkbox input "false"
select select
type input "Les Carnaux"
type input "Appart&Tours"
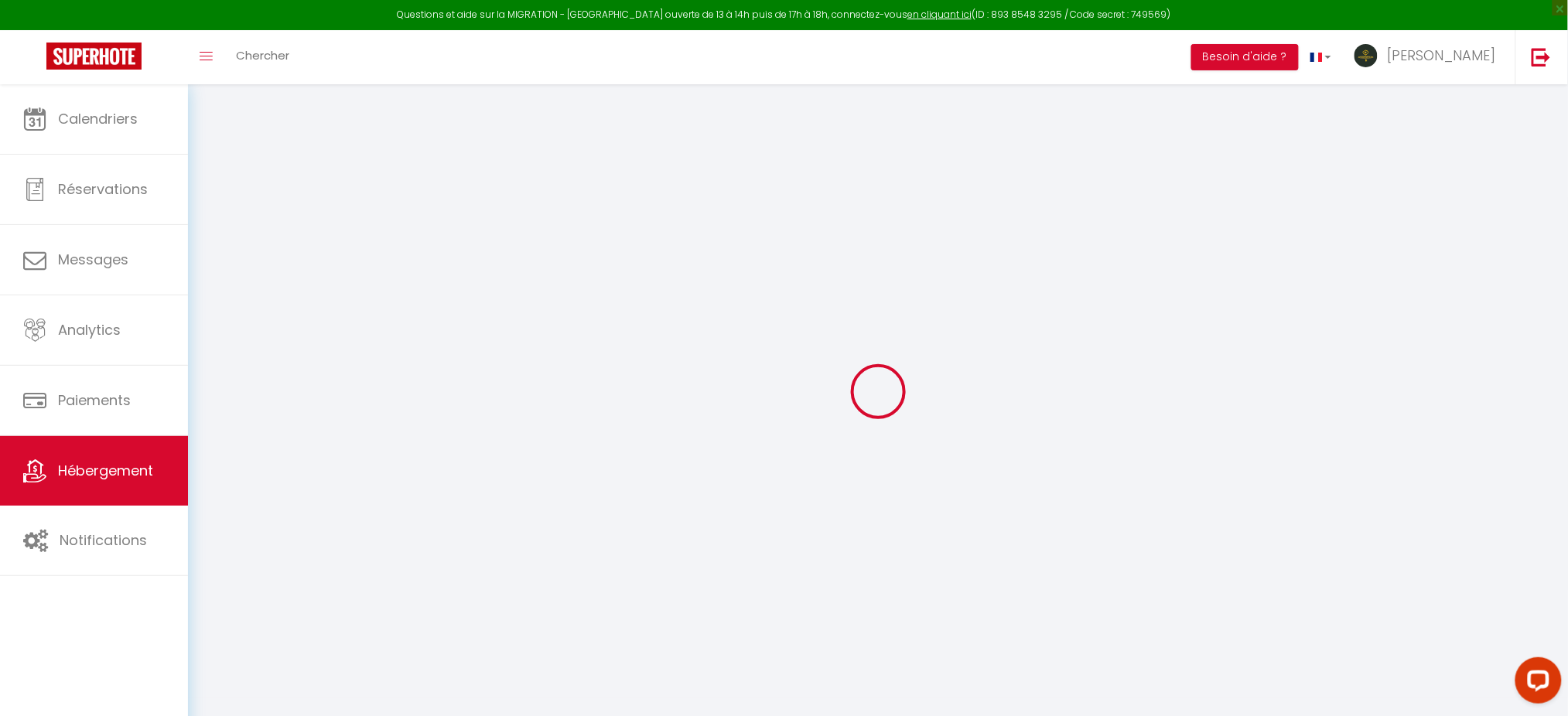
select select "2"
type input "50"
type input "36"
type input "5.5"
type input "4.60"
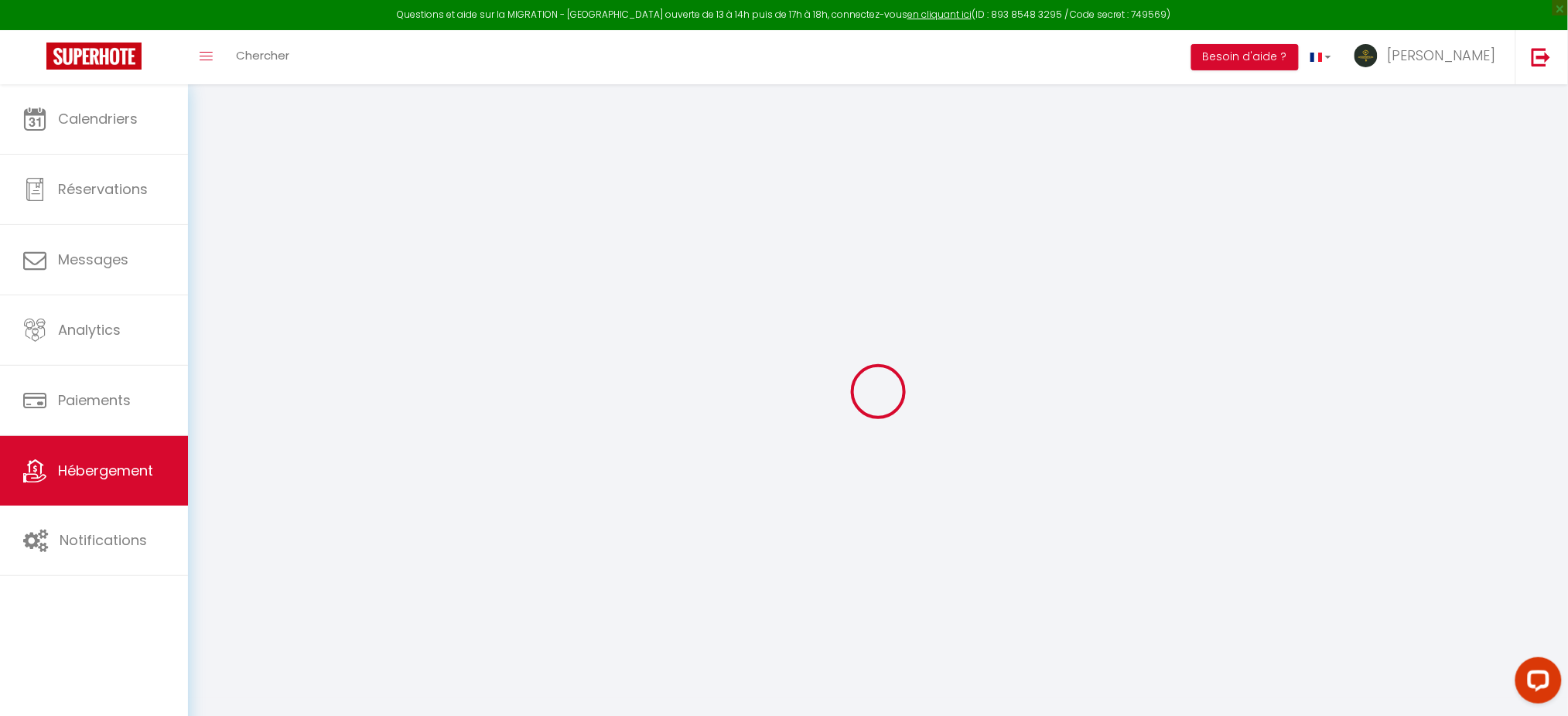
select select
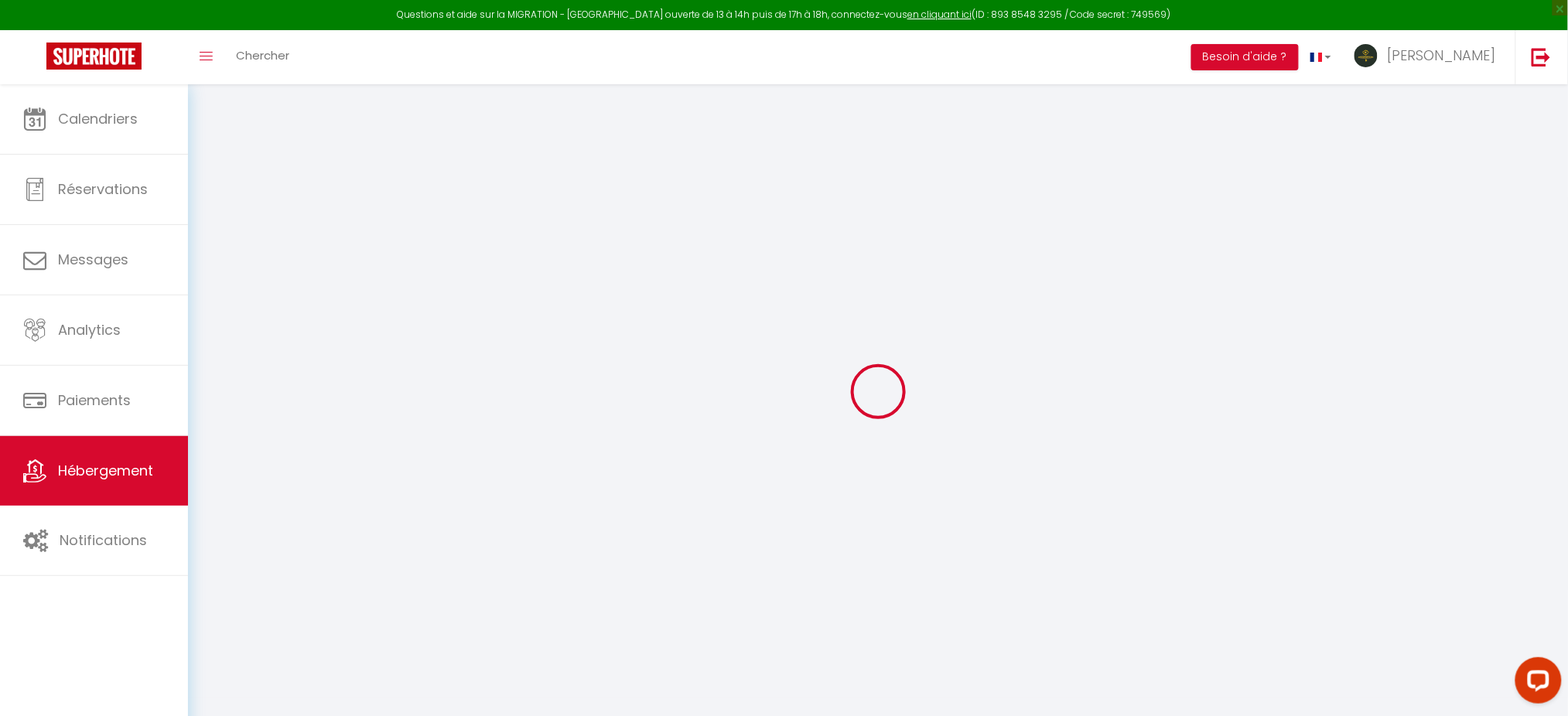
select select
type input "[STREET_ADDRESS]"
type input "37510"
type input "Ballan-Miré"
type input "[EMAIL_ADDRESS][DOMAIN_NAME]"
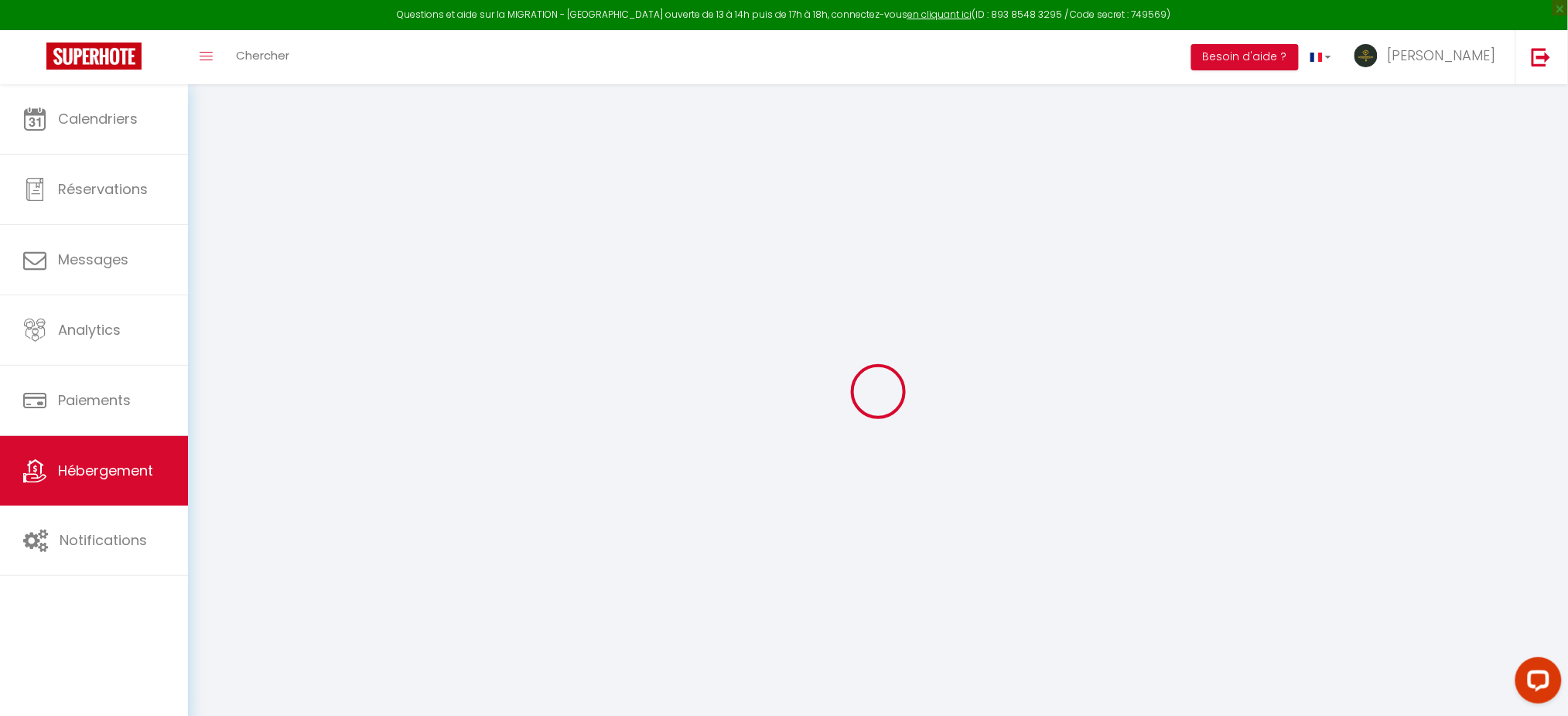
select select "13770"
checkbox input "false"
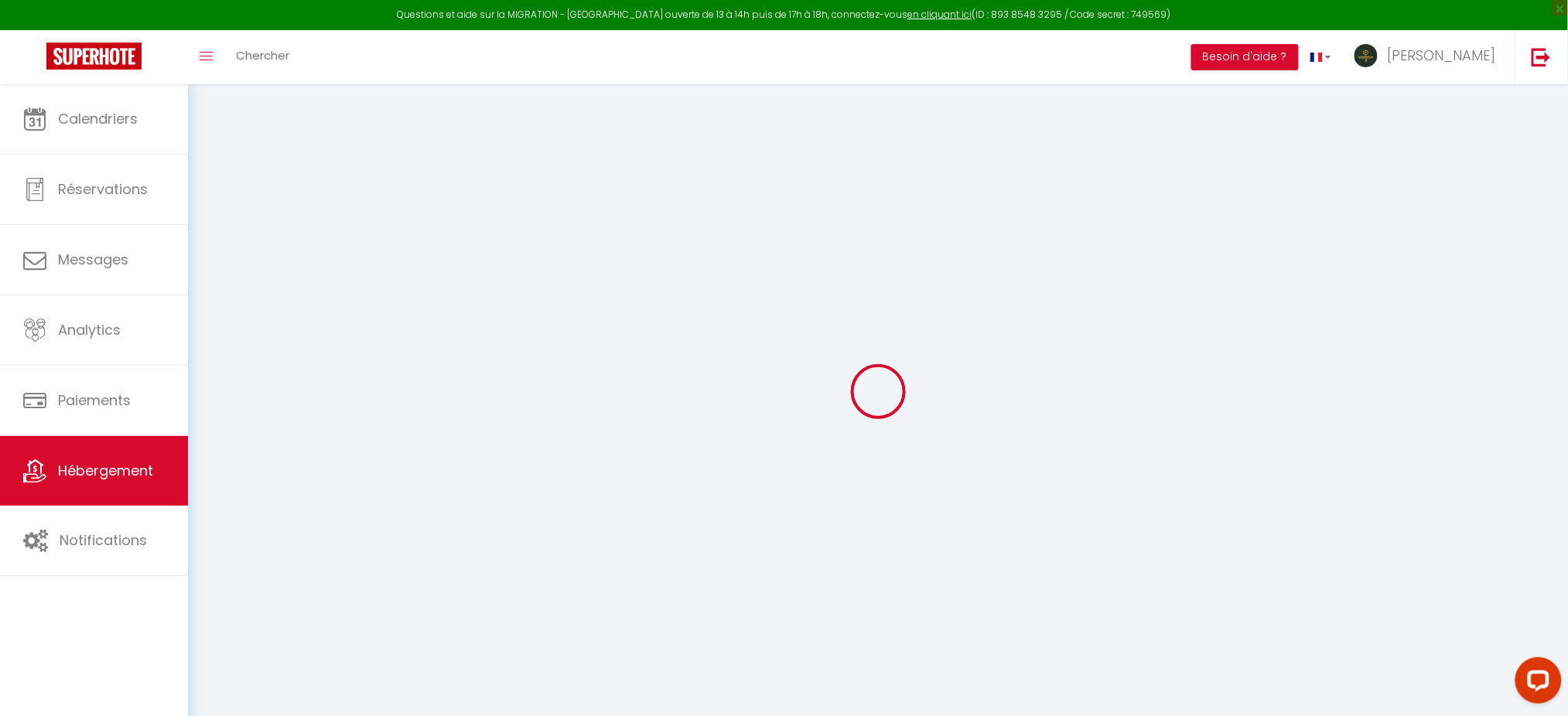
radio input "true"
type input "0"
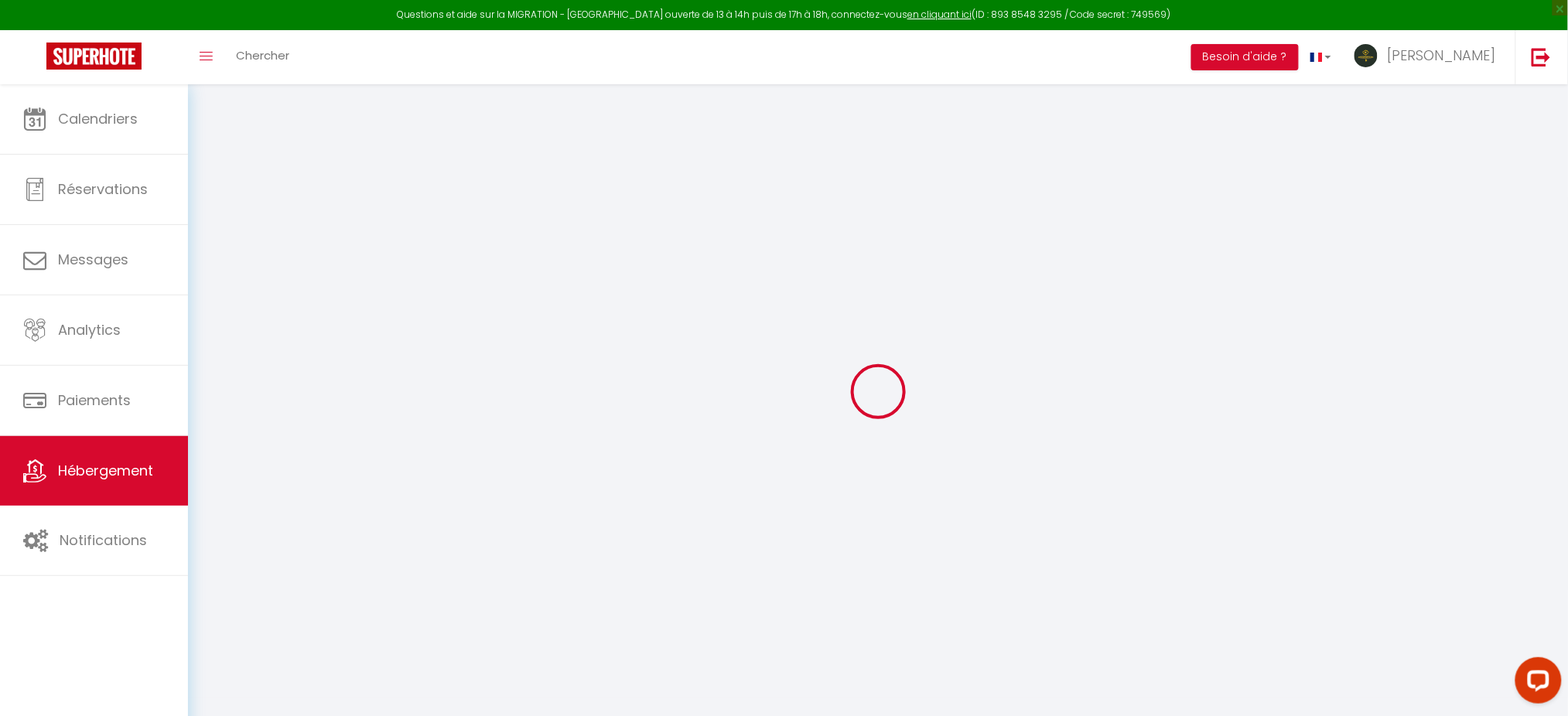
select select
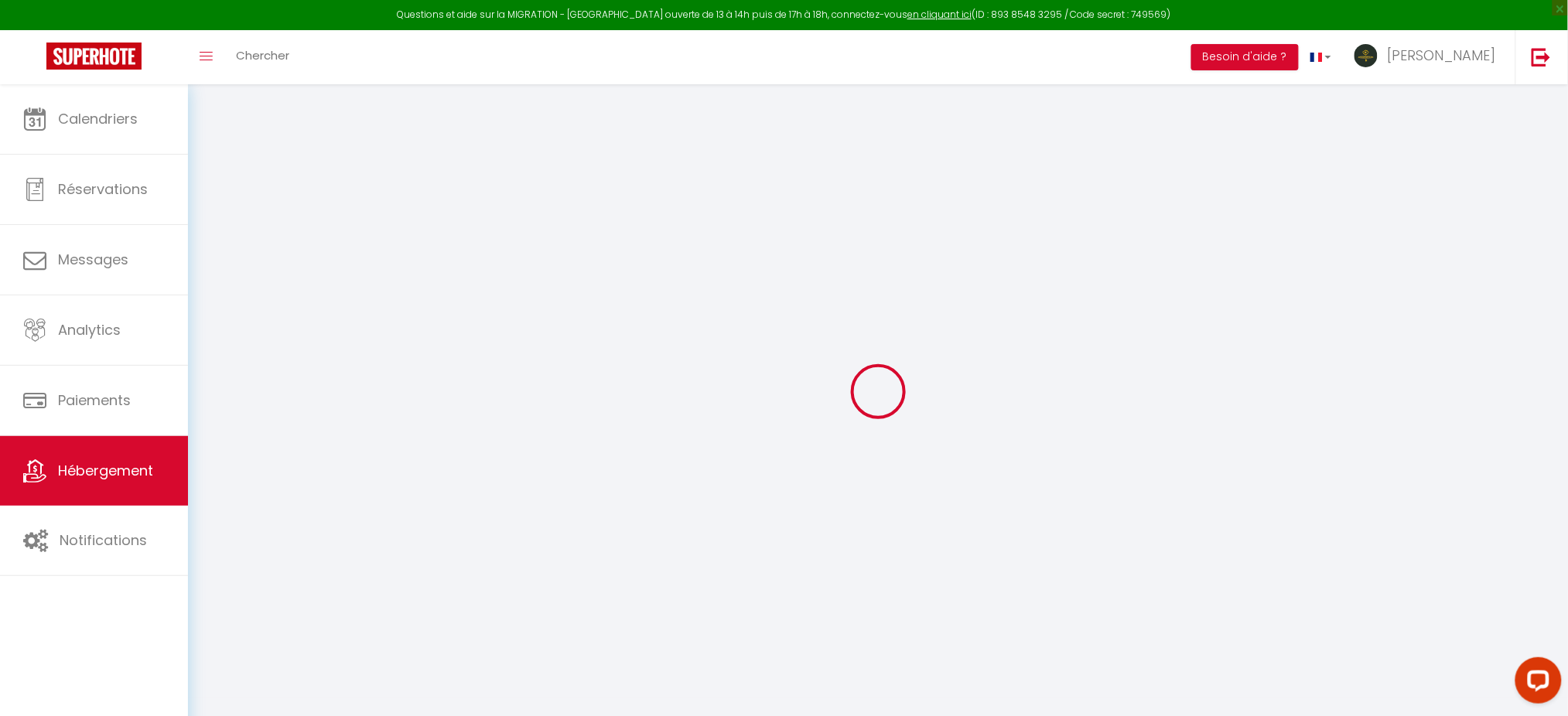
select select
checkbox input "false"
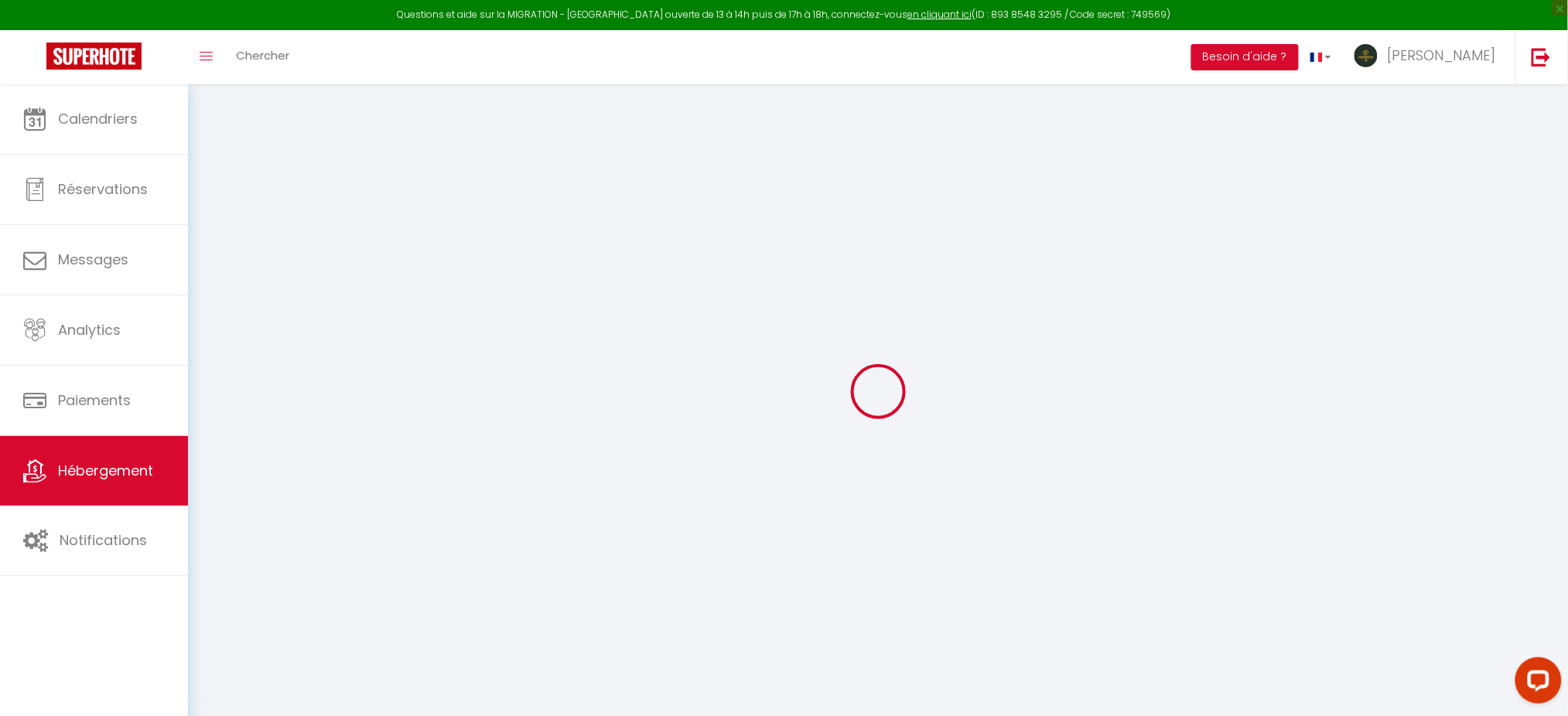
select select
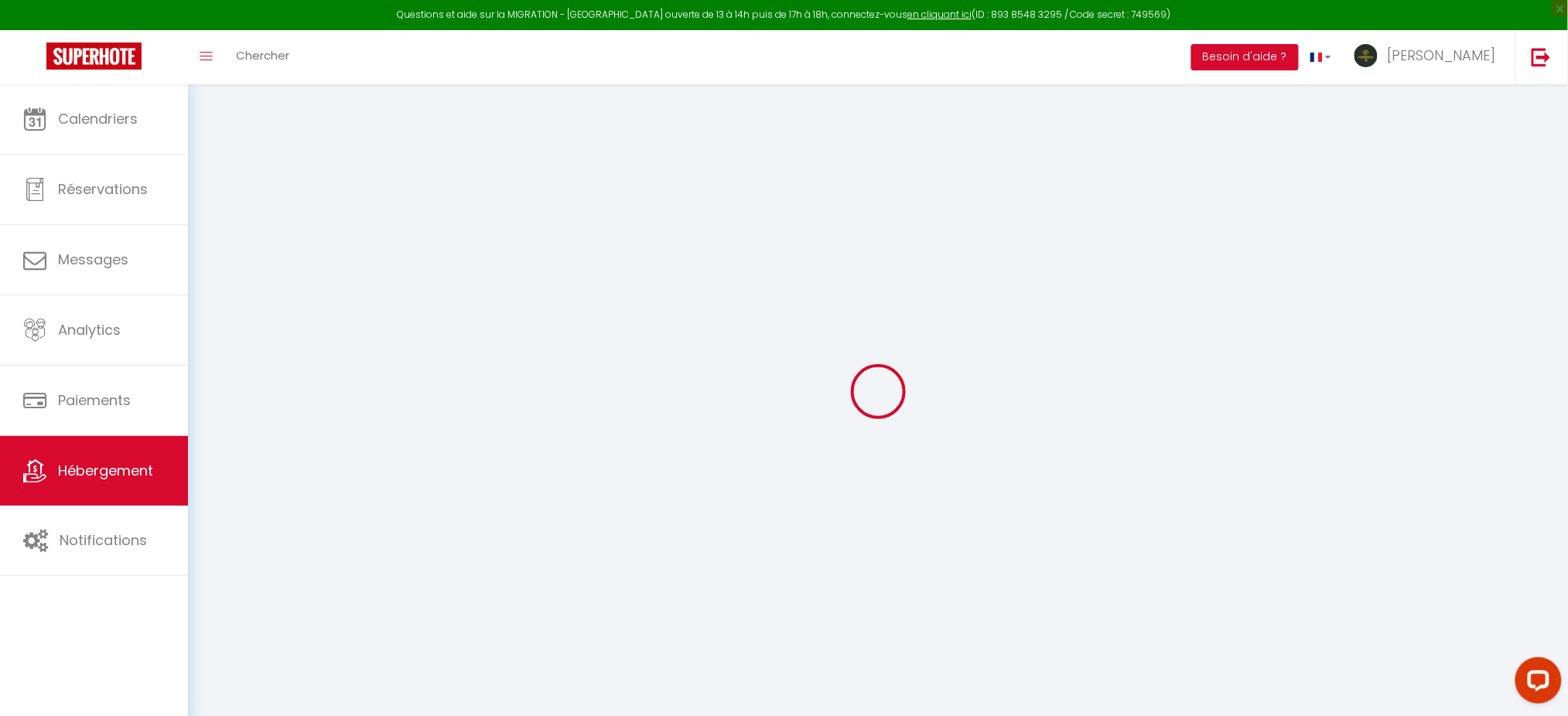
select select
checkbox input "false"
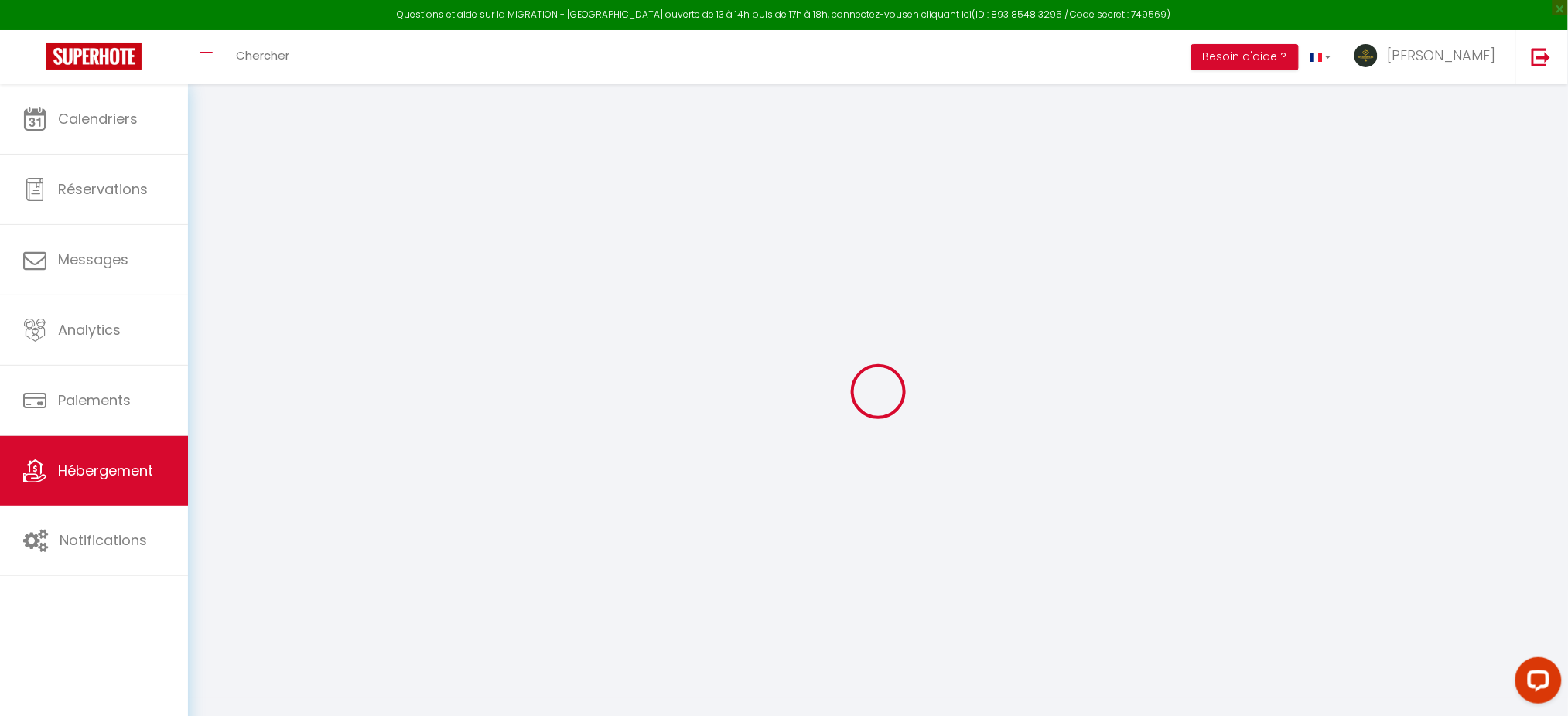
checkbox input "false"
select select "16:00"
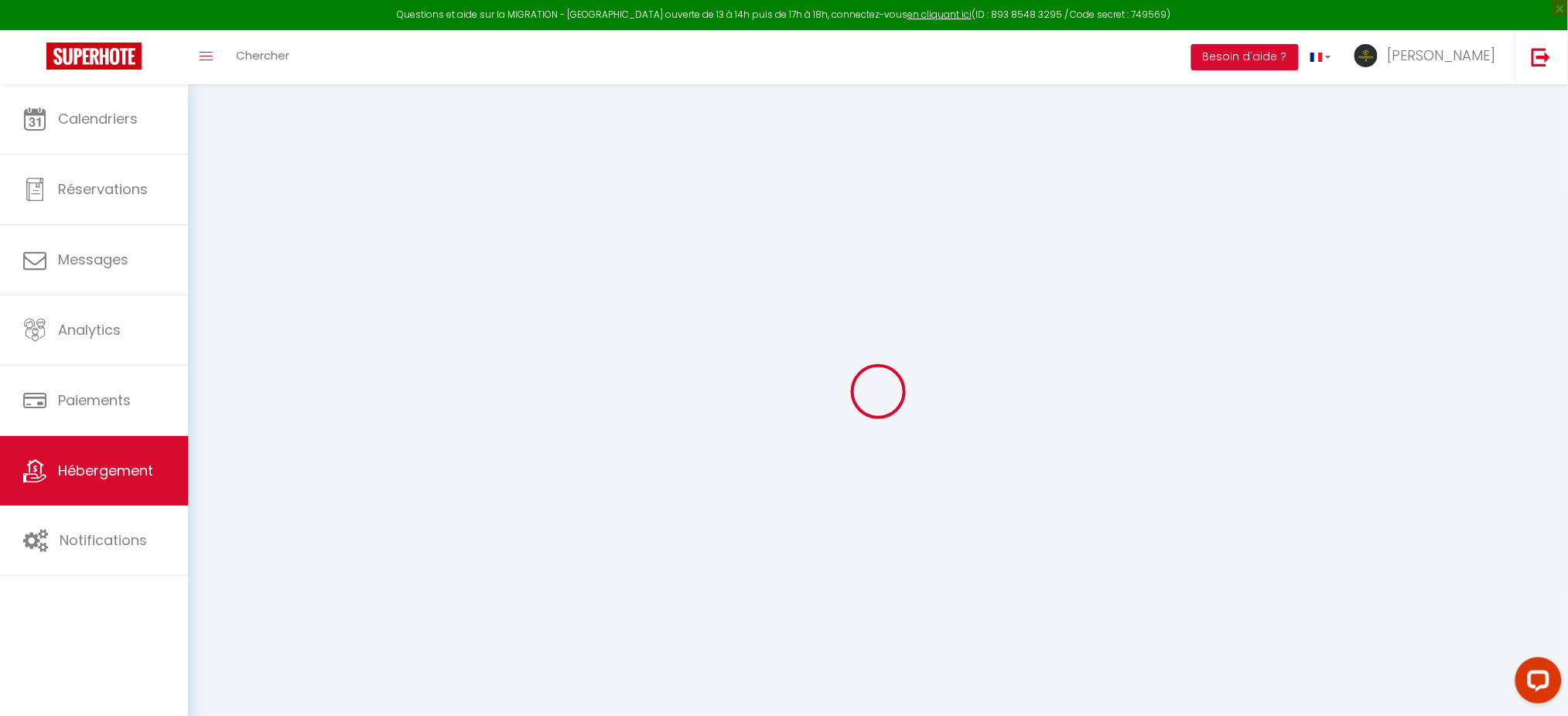
select select
select select "12:00"
select select "30"
select select "120"
select select "17:00"
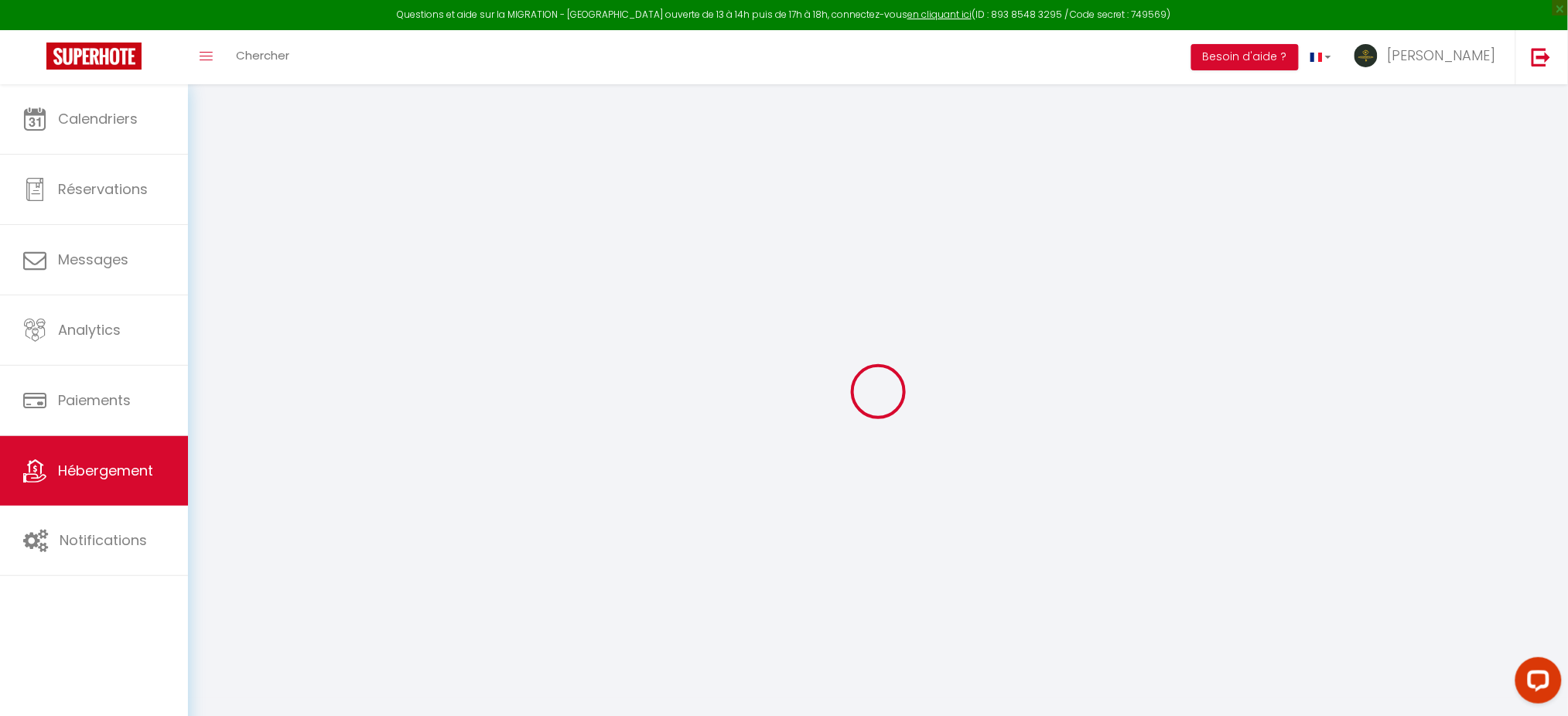
select select
checkbox input "false"
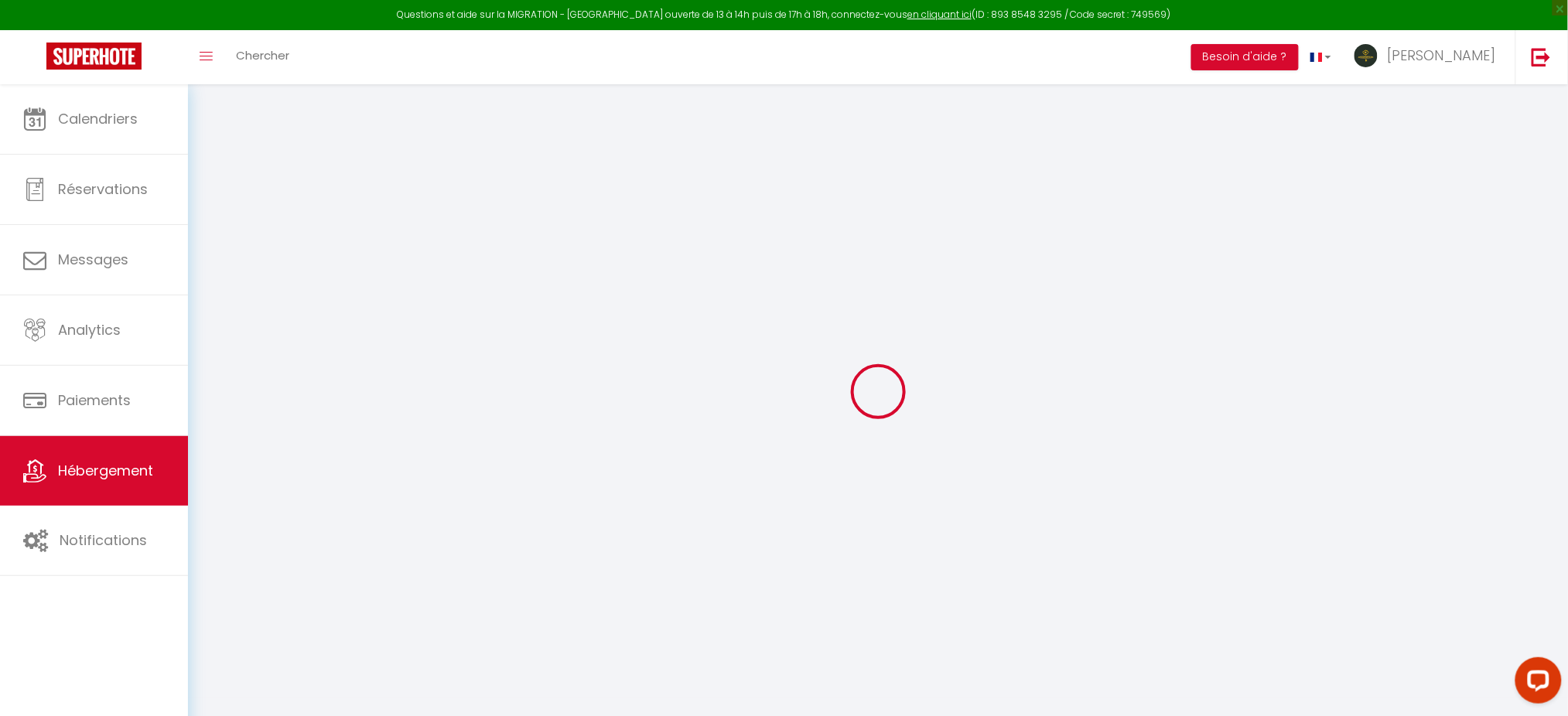
select select
checkbox input "false"
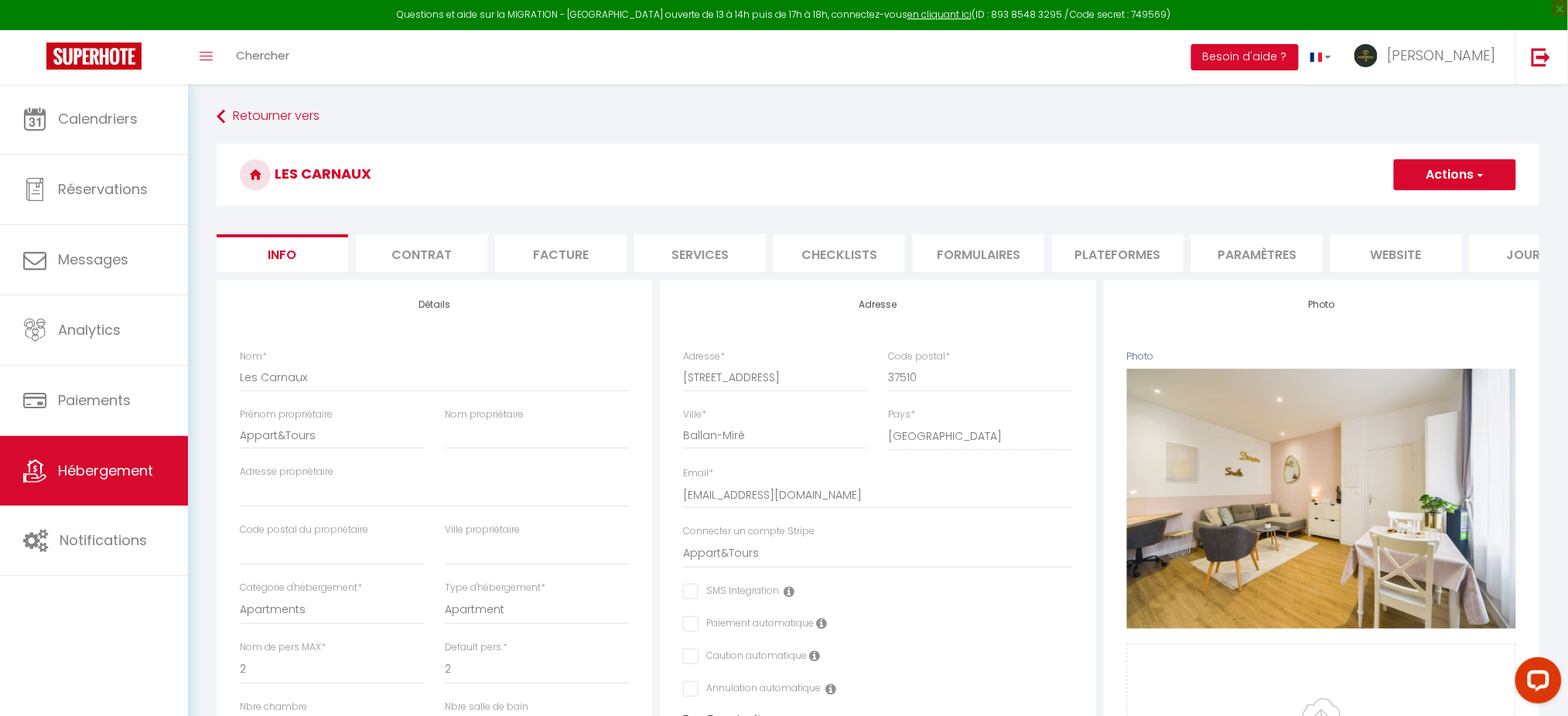
select select
checkbox input "false"
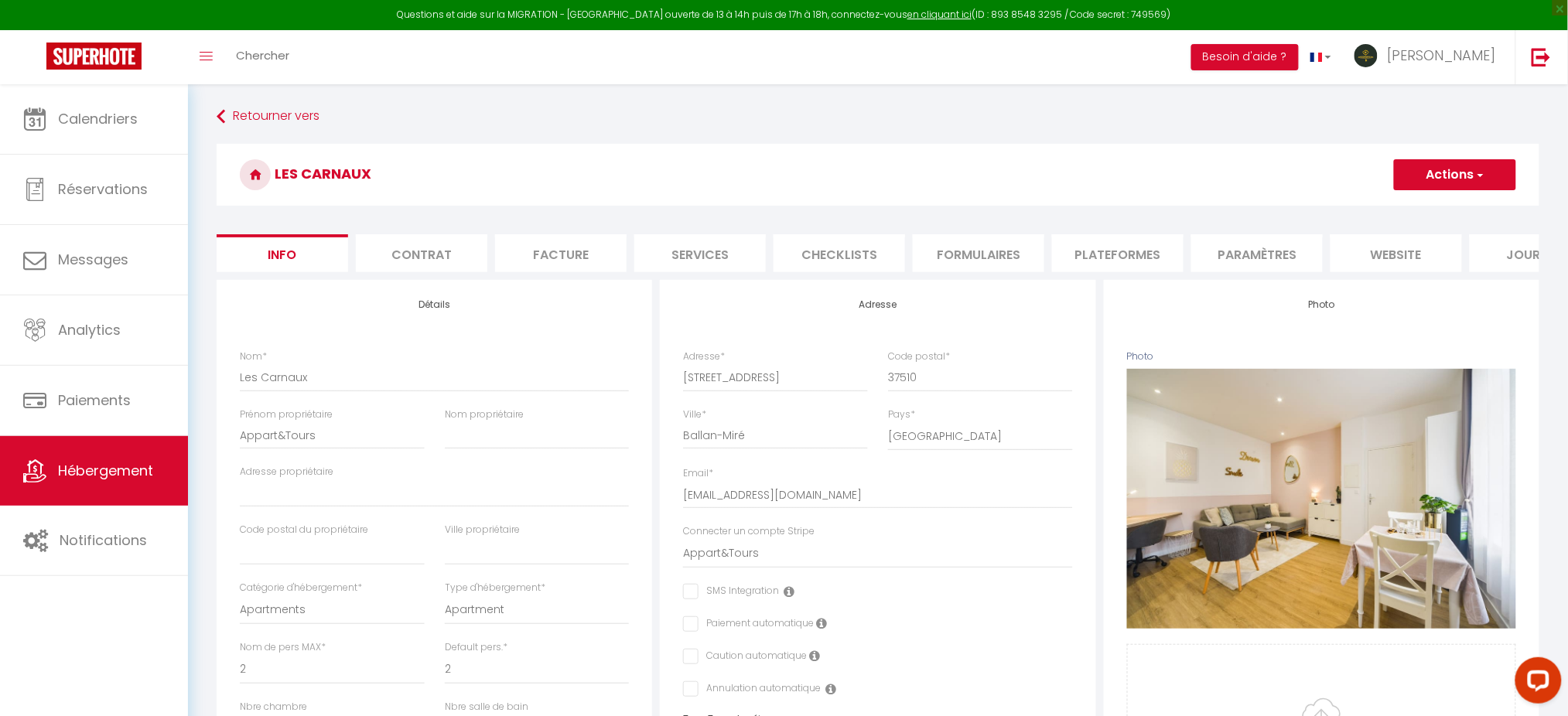
click at [1124, 255] on li "Plateformes" at bounding box center [1117, 253] width 131 height 38
select select "365"
select select "well_reviewed_guests"
select select "EUR"
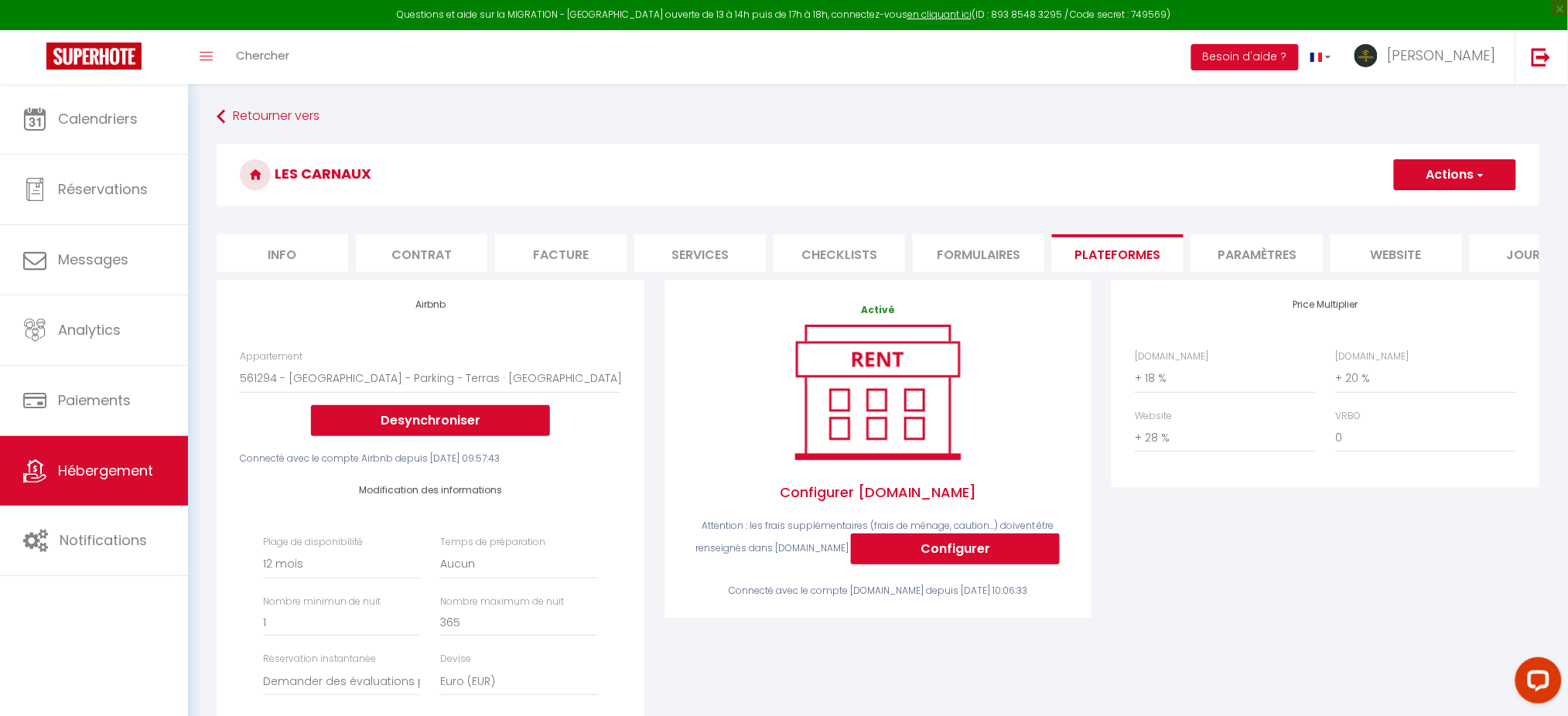
click at [1259, 229] on form "Les Carnaux Actions Enregistrer Info Contrat Facture Services Checklists Formul…" at bounding box center [877, 615] width 1322 height 942
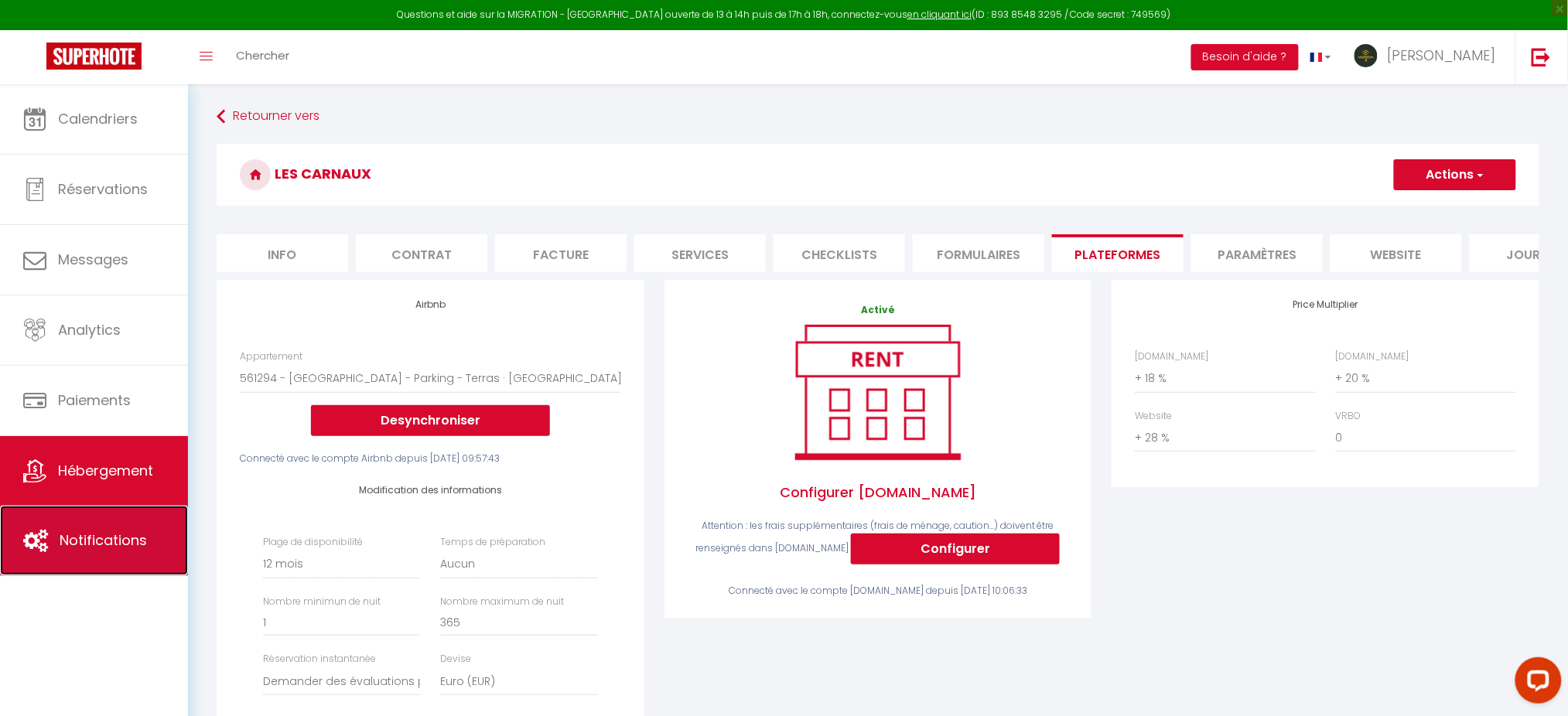
click at [55, 508] on link "Notifications" at bounding box center [94, 541] width 188 height 70
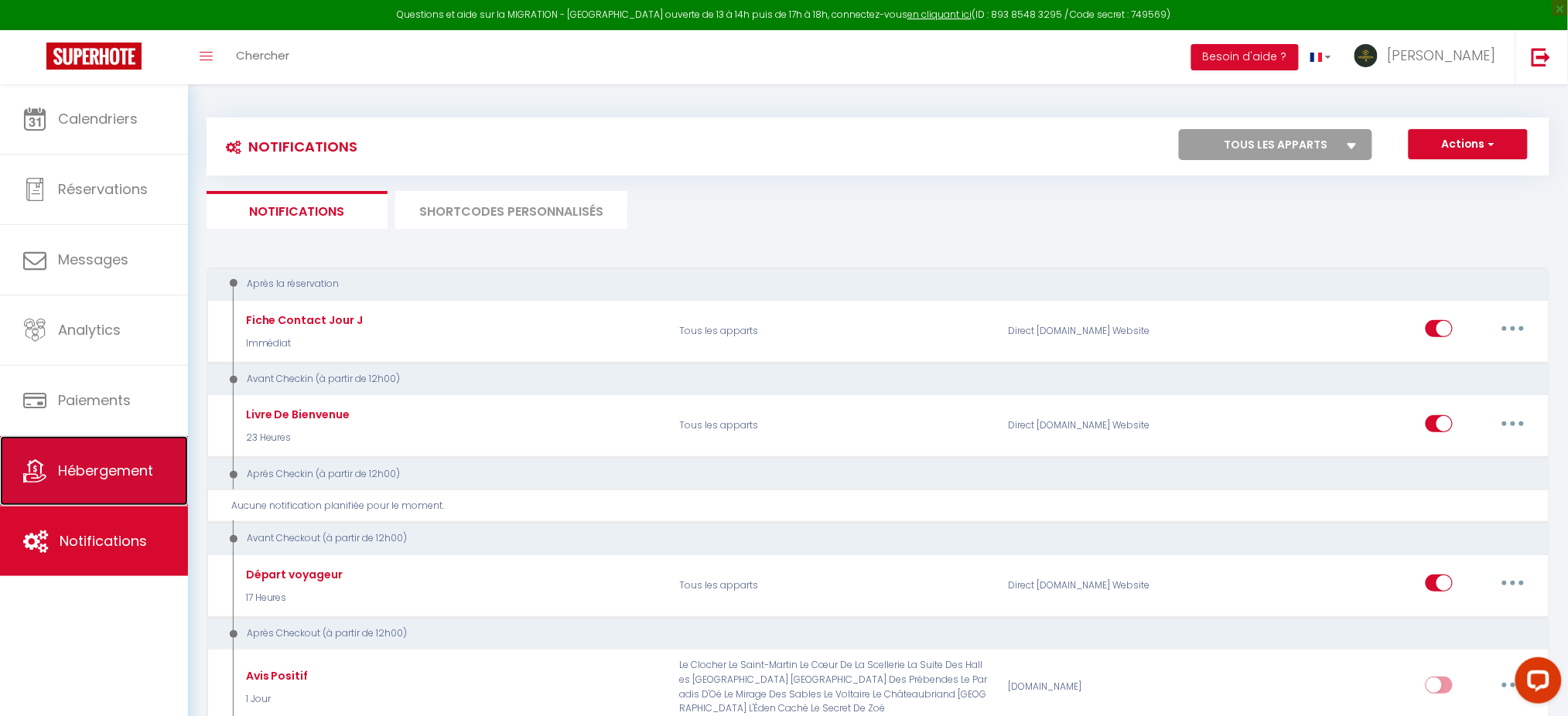
click at [55, 456] on link "Hébergement" at bounding box center [94, 471] width 188 height 70
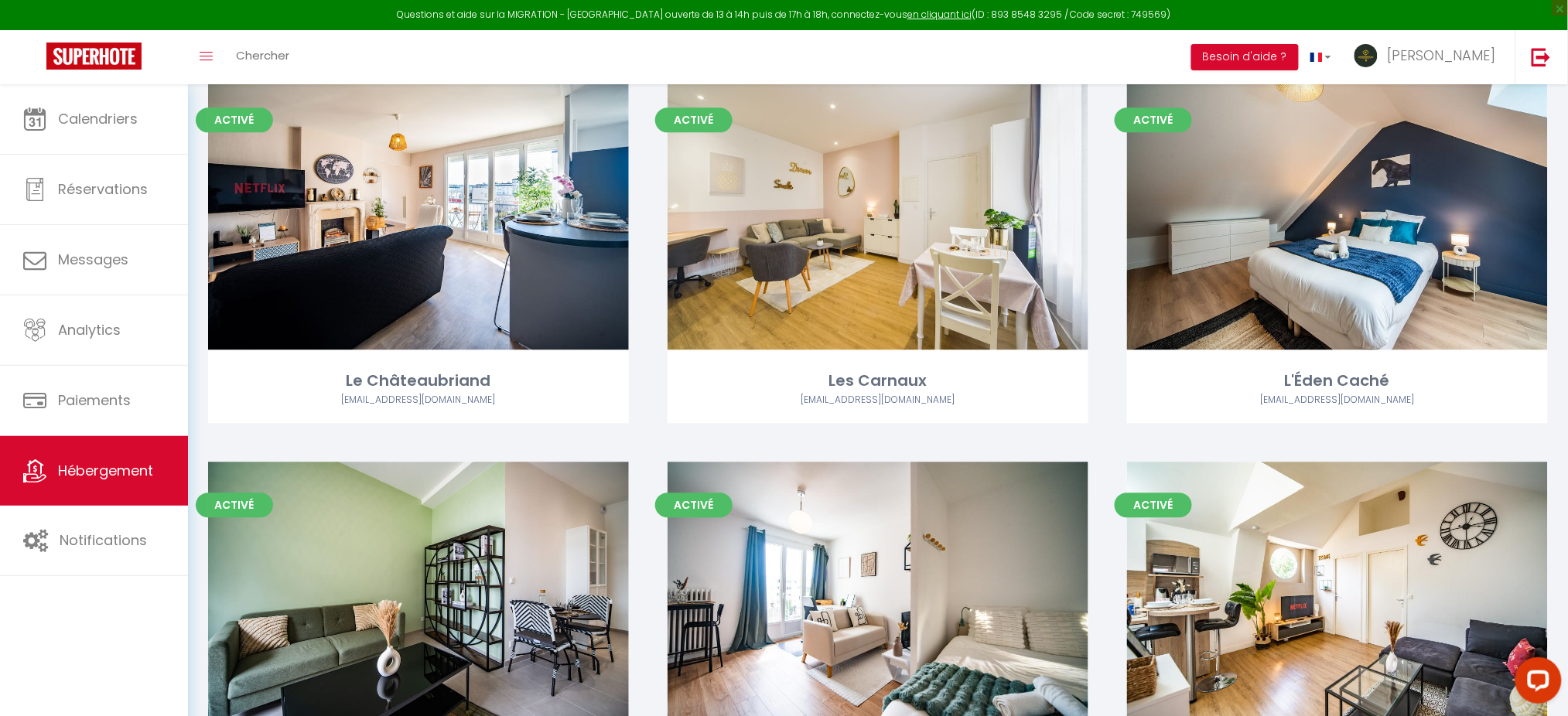
scroll to position [1411, 0]
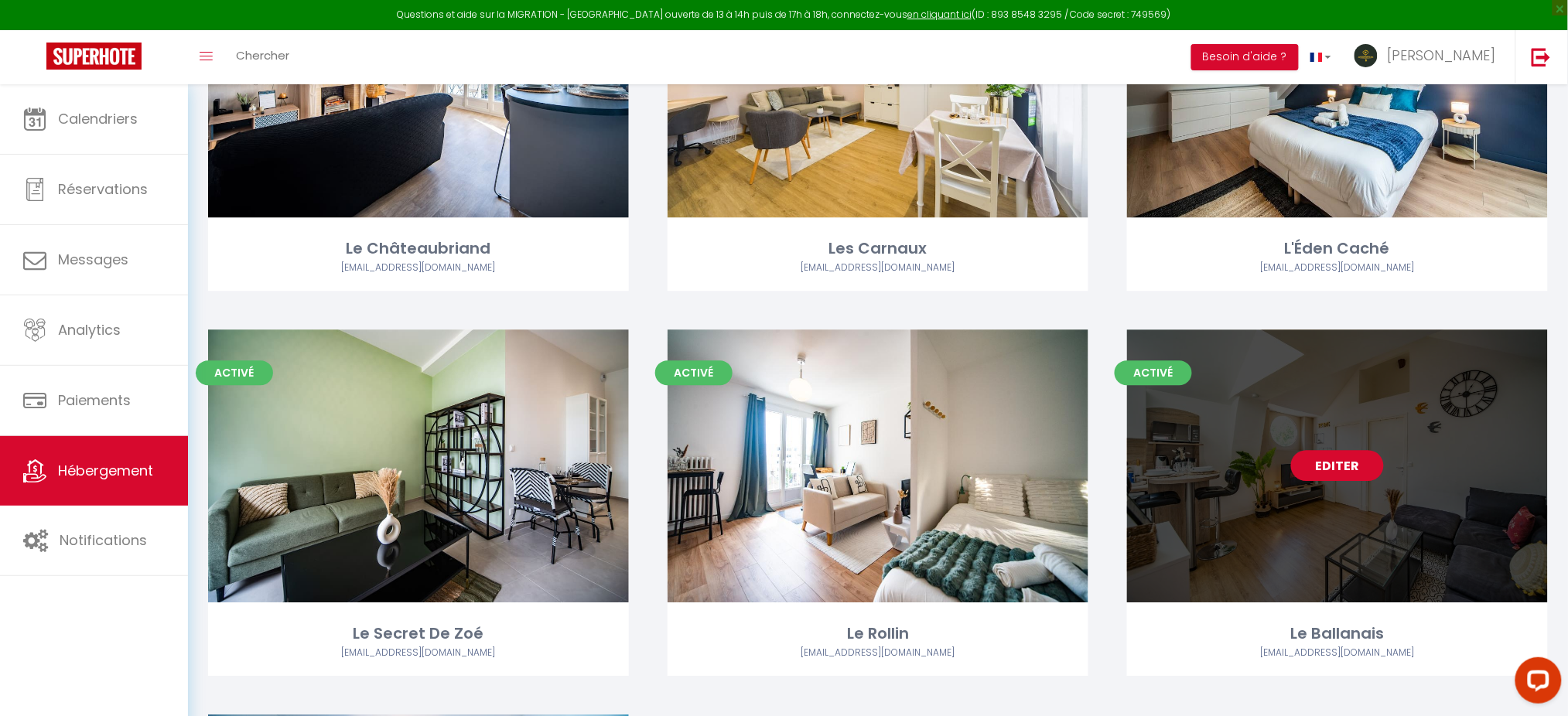
click at [1342, 468] on link "Editer" at bounding box center [1337, 466] width 93 height 31
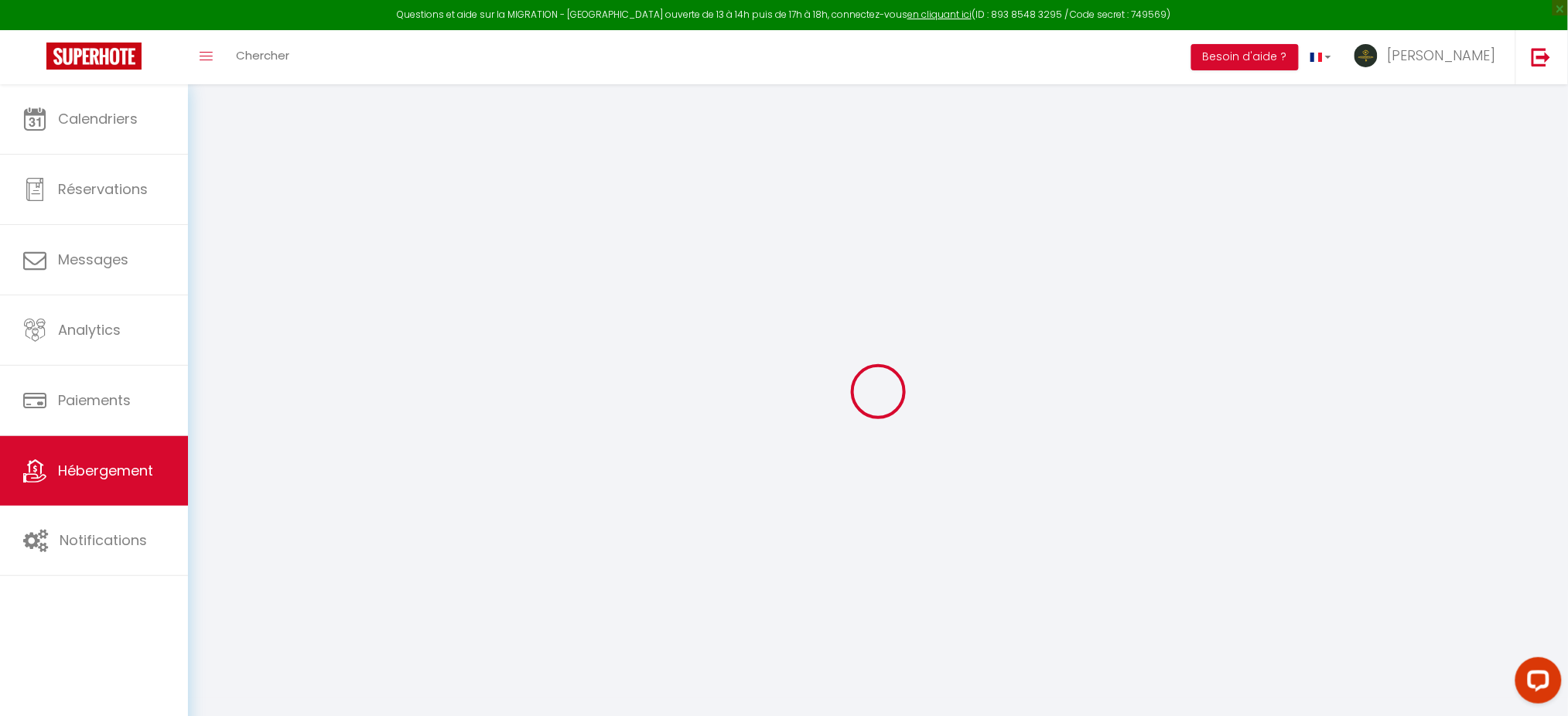
type input "Le Ballanais"
type input "Appart&Tours"
select select "2"
type input "50"
type input "36"
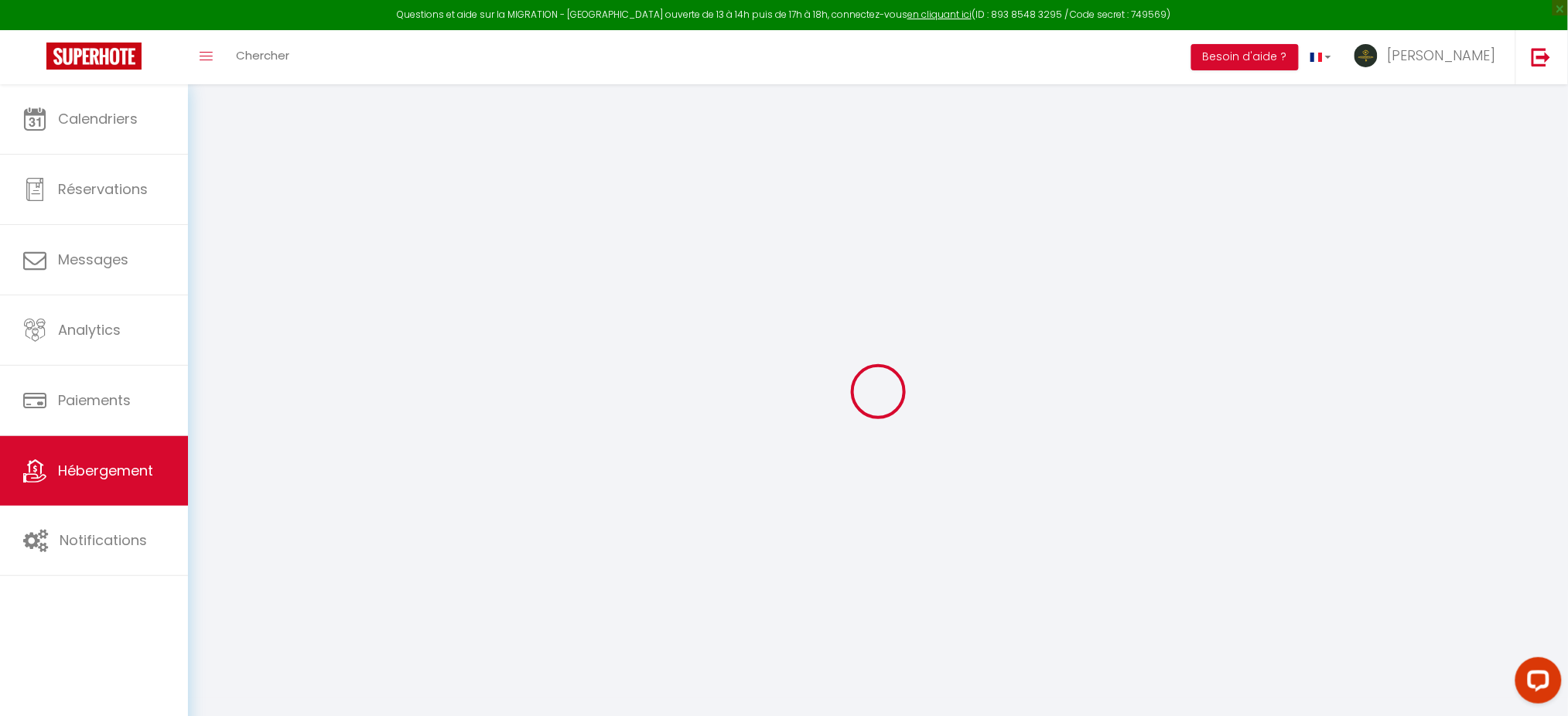
type input "5.5"
type input "4.60"
type input "200"
select select
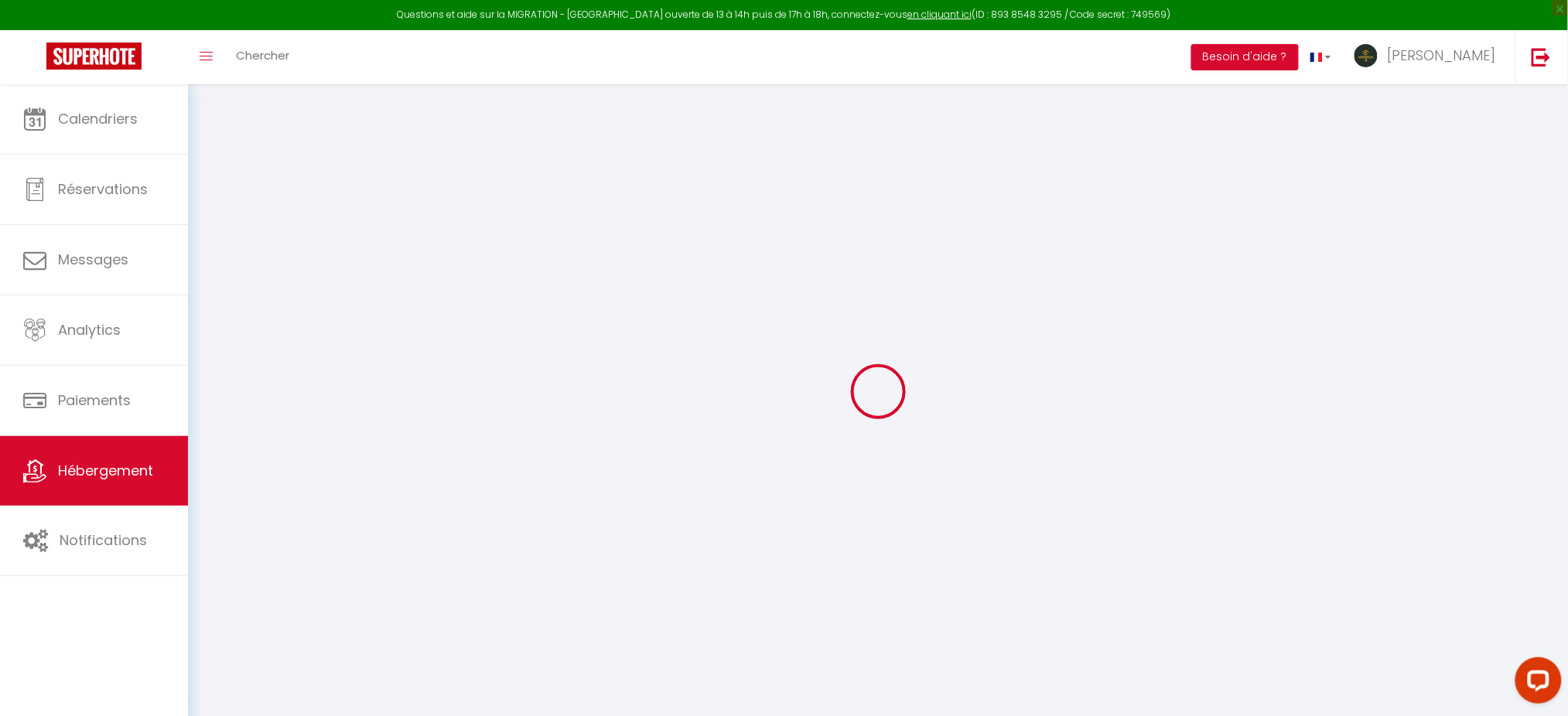
select select
type input "[STREET_ADDRESS]"
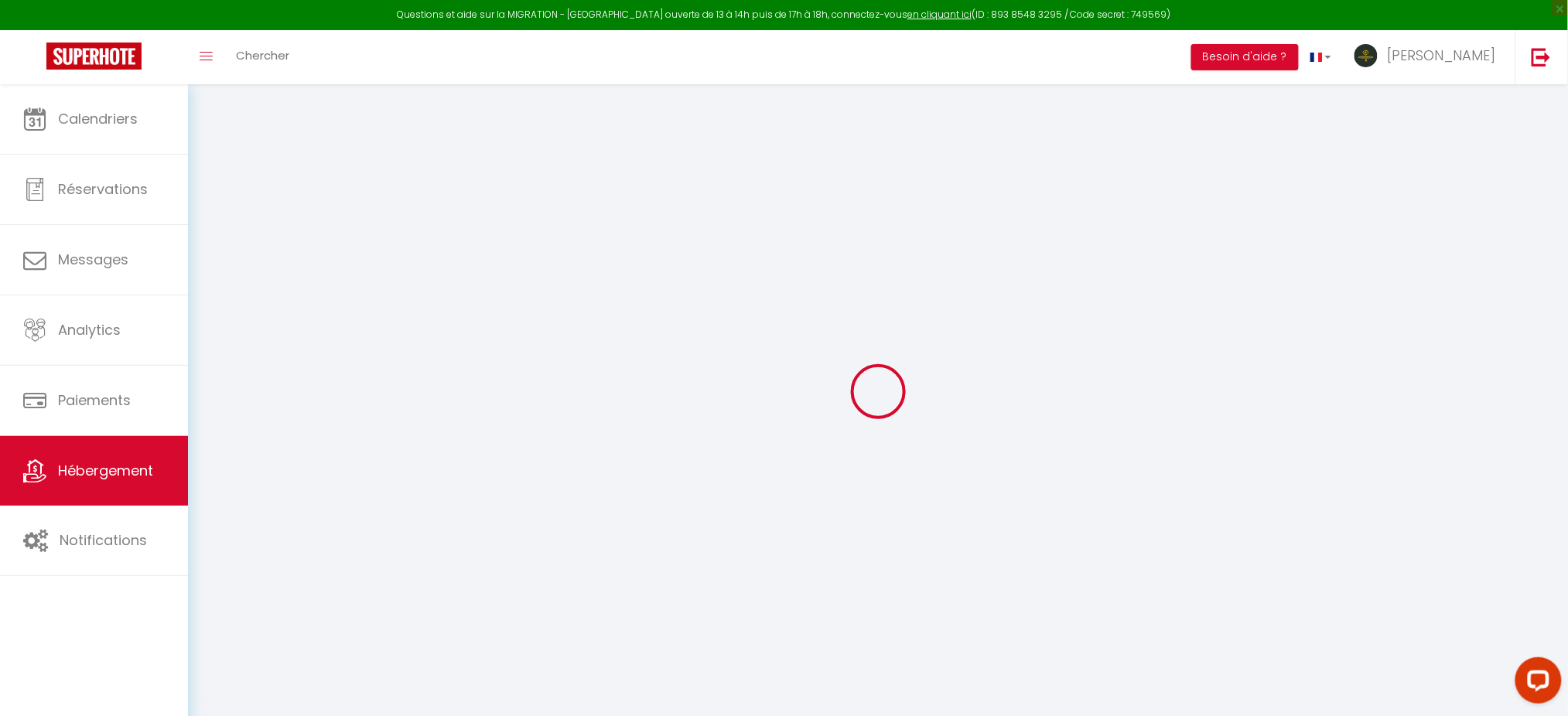
type input "37510"
type input "Ballan-Miré"
type input "[EMAIL_ADDRESS][DOMAIN_NAME]"
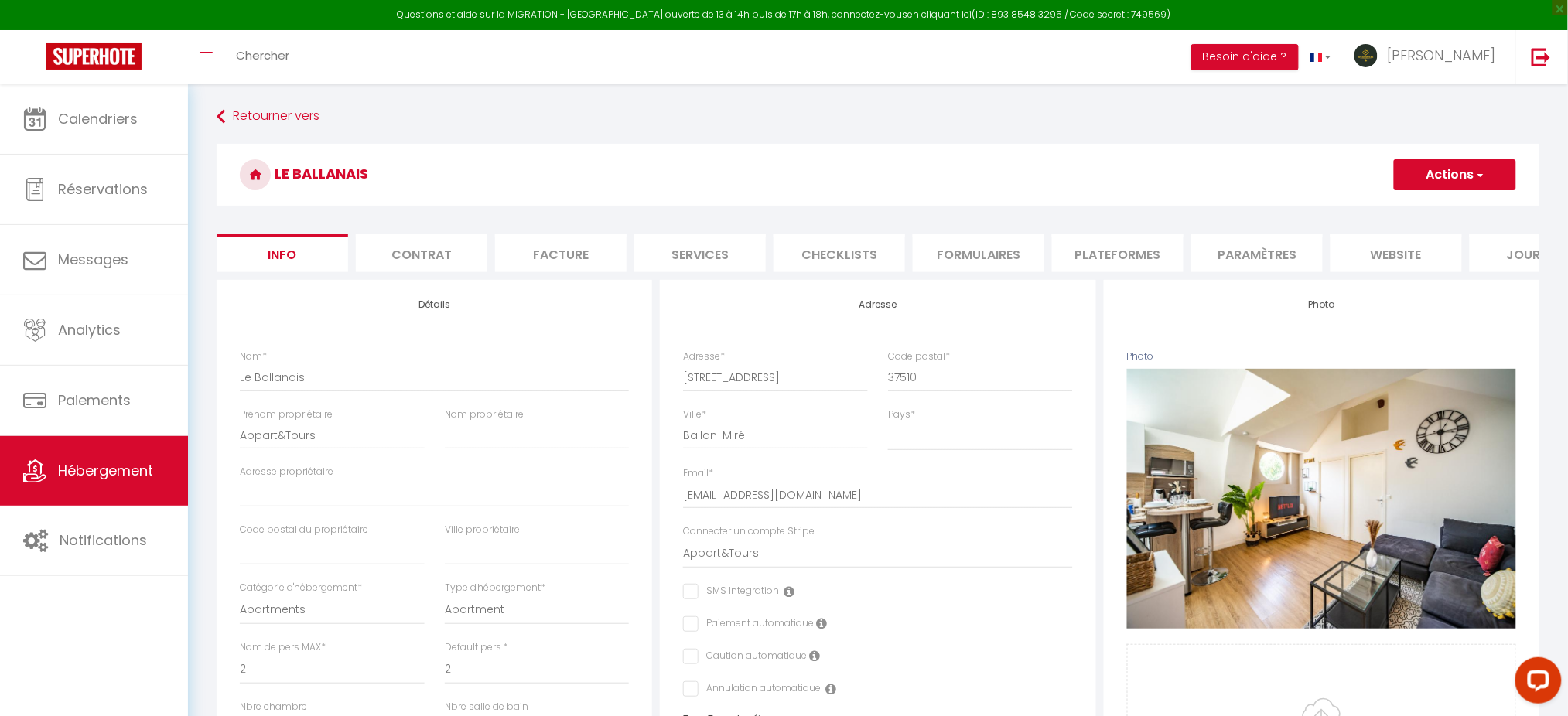
click at [192, 459] on div "Retourner vers Le Ballanais Actions Enregistrer Dupliquer Supprimer Importer le…" at bounding box center [877, 723] width 1379 height 1278
click at [155, 455] on link "Hébergement" at bounding box center [94, 471] width 188 height 70
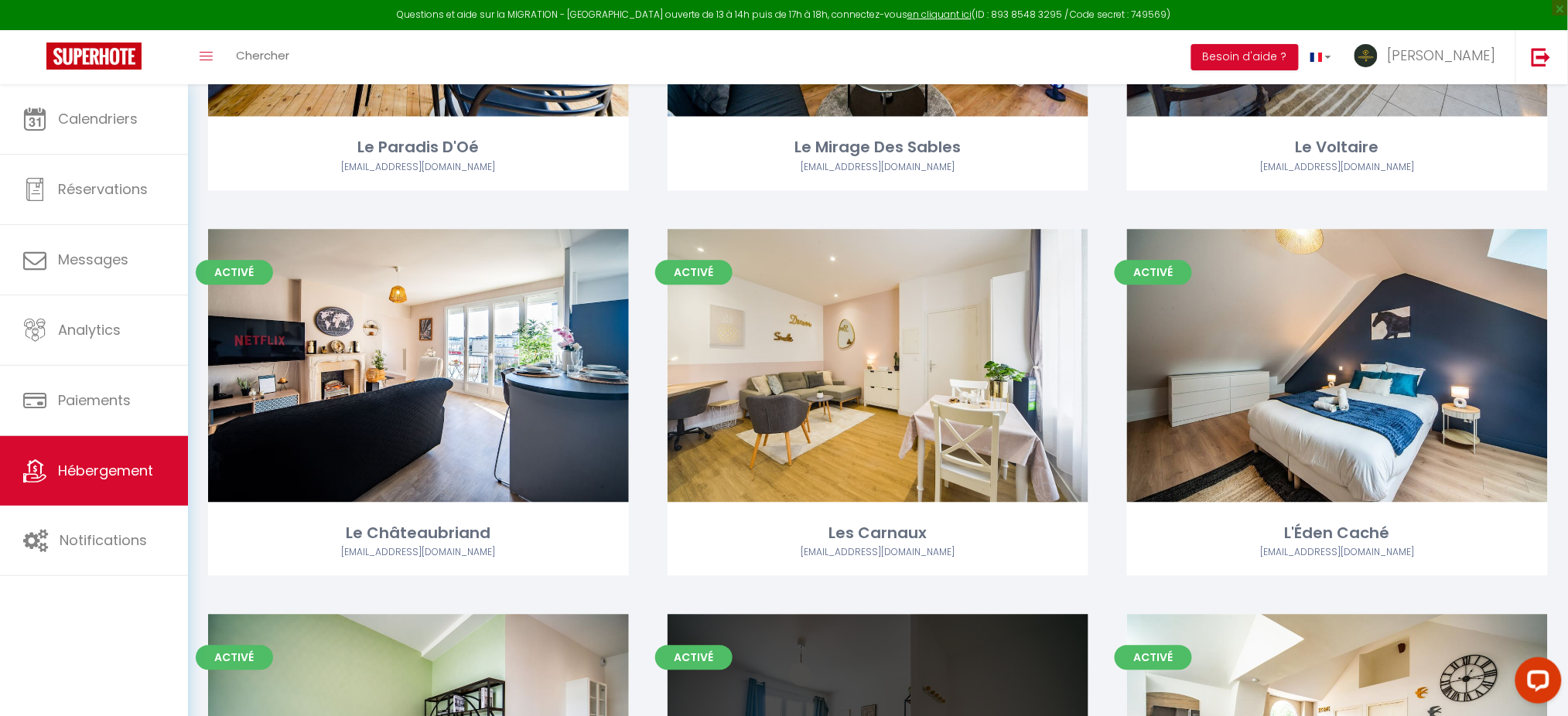
scroll to position [1117, 0]
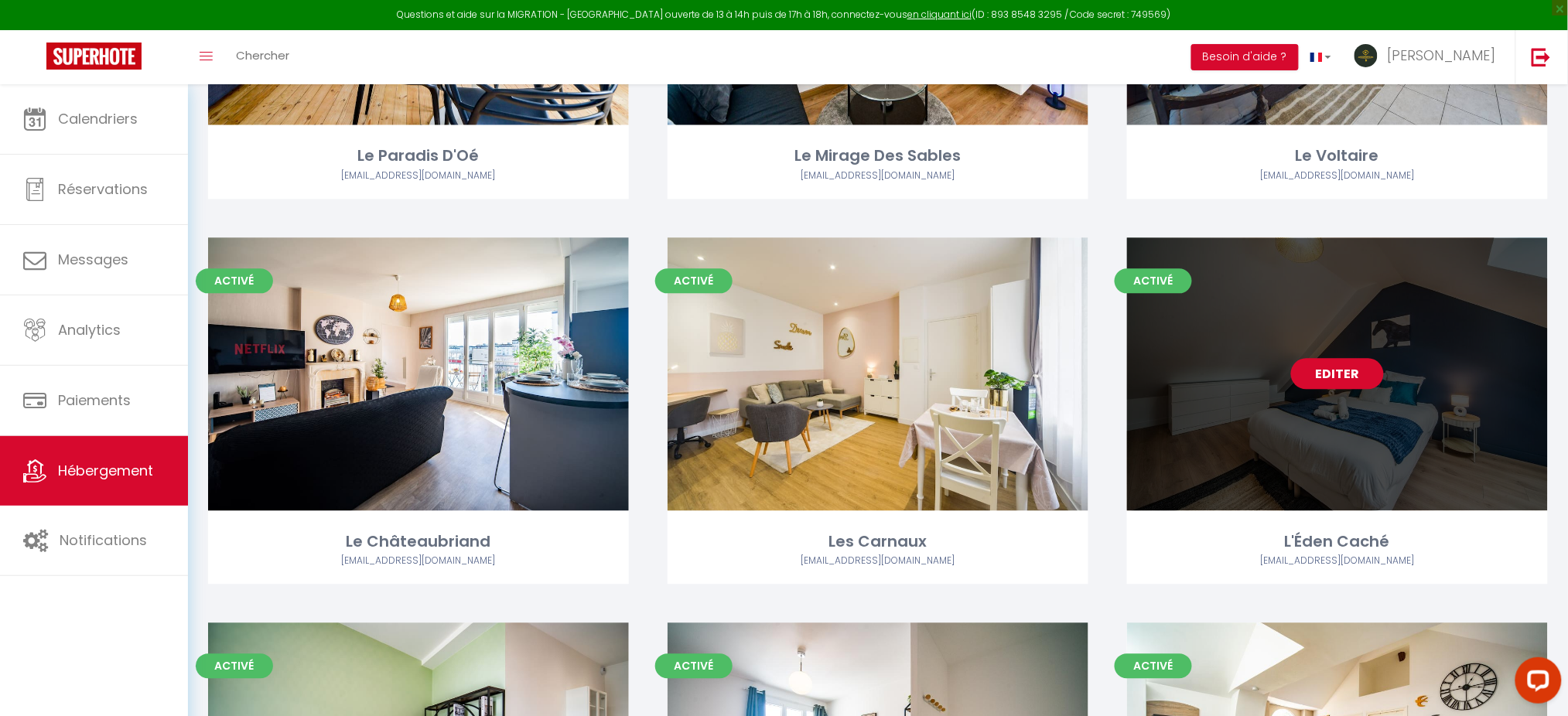
click at [1349, 378] on link "Editer" at bounding box center [1337, 374] width 93 height 31
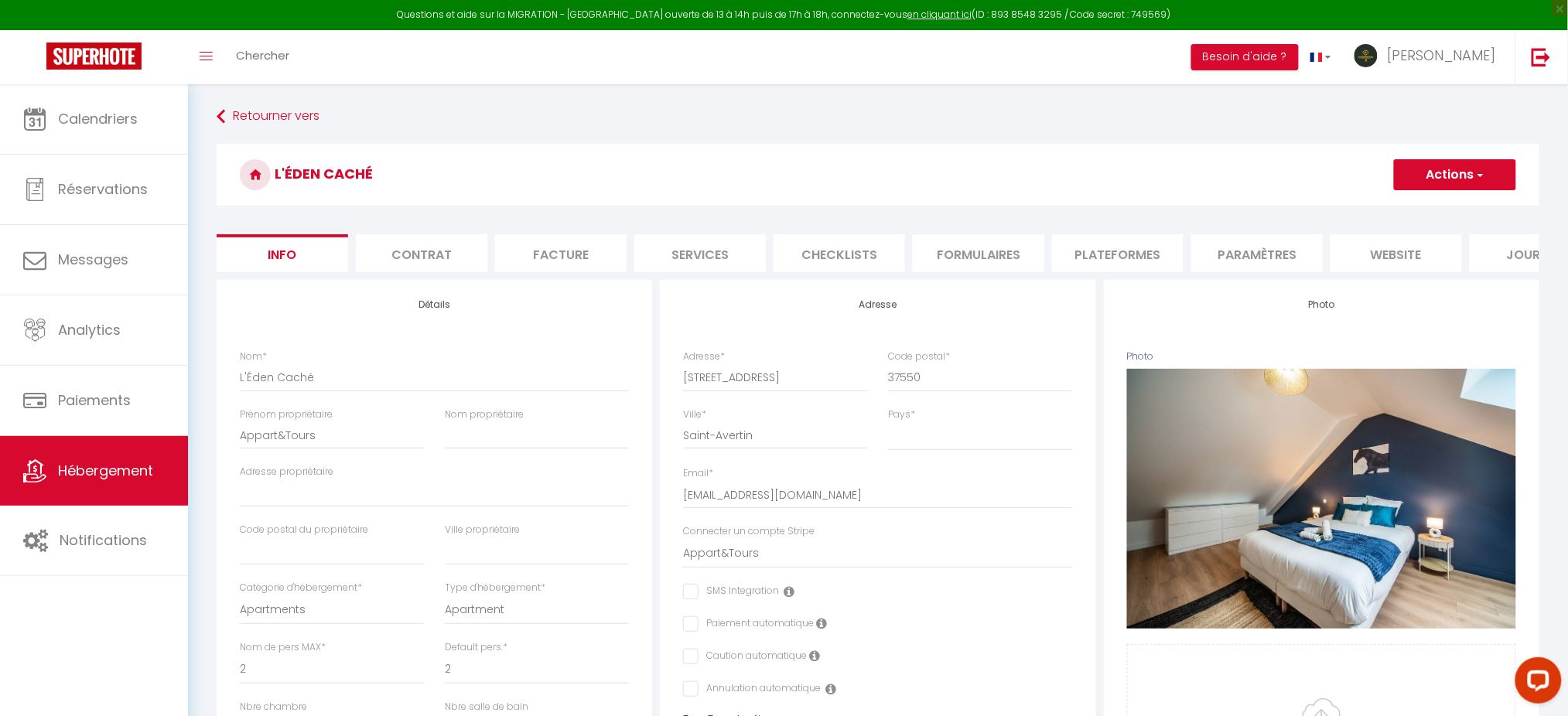
click at [1116, 252] on li "Plateformes" at bounding box center [1117, 253] width 131 height 38
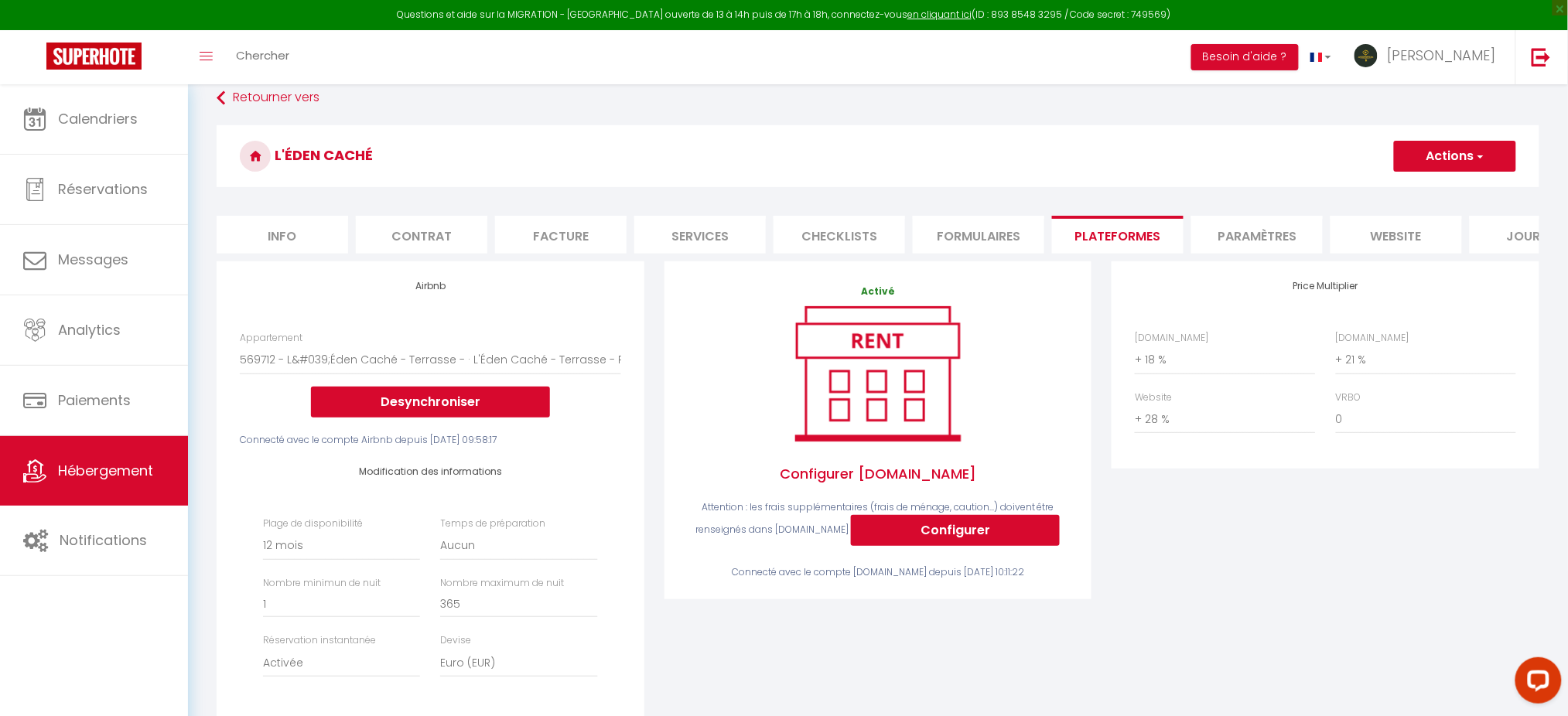
scroll to position [22, 0]
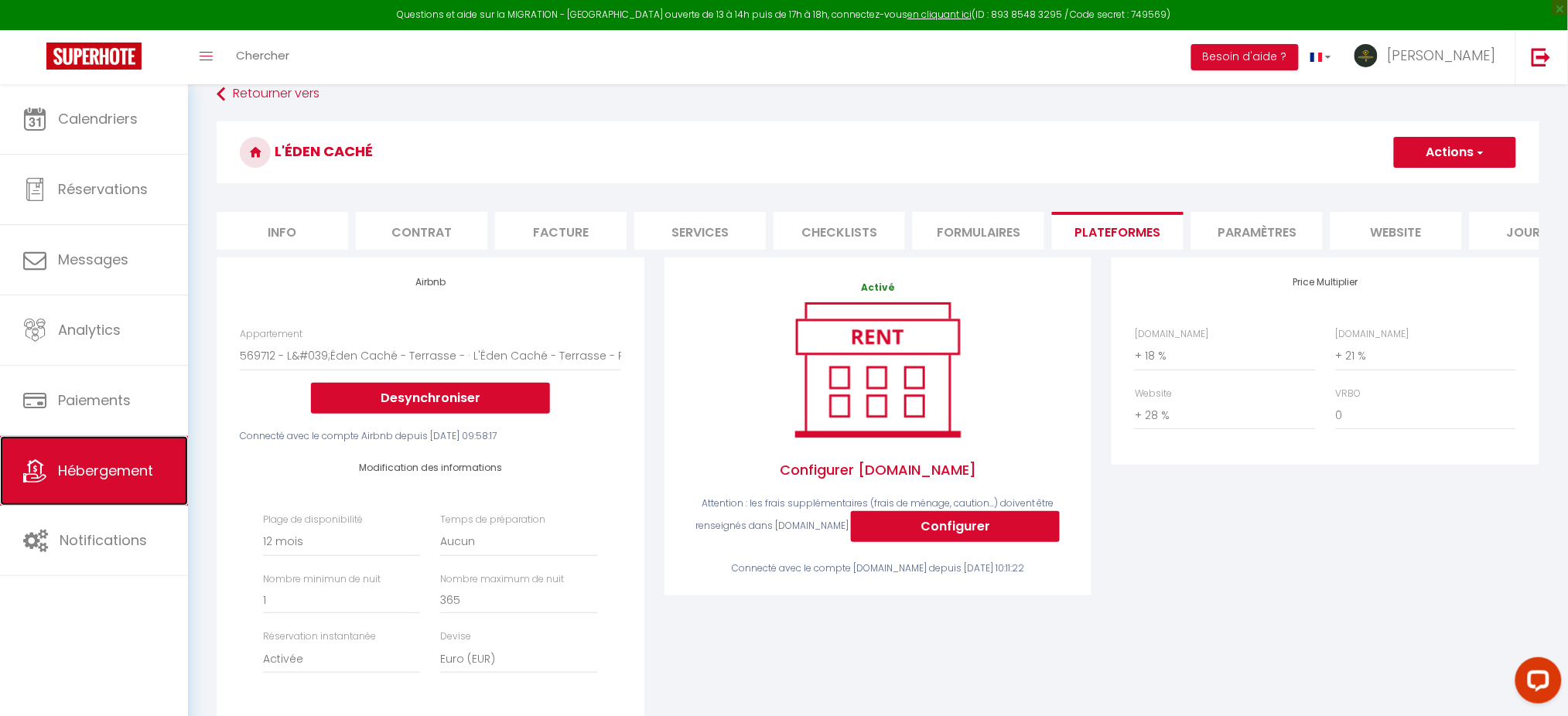
click at [139, 461] on link "Hébergement" at bounding box center [94, 471] width 188 height 70
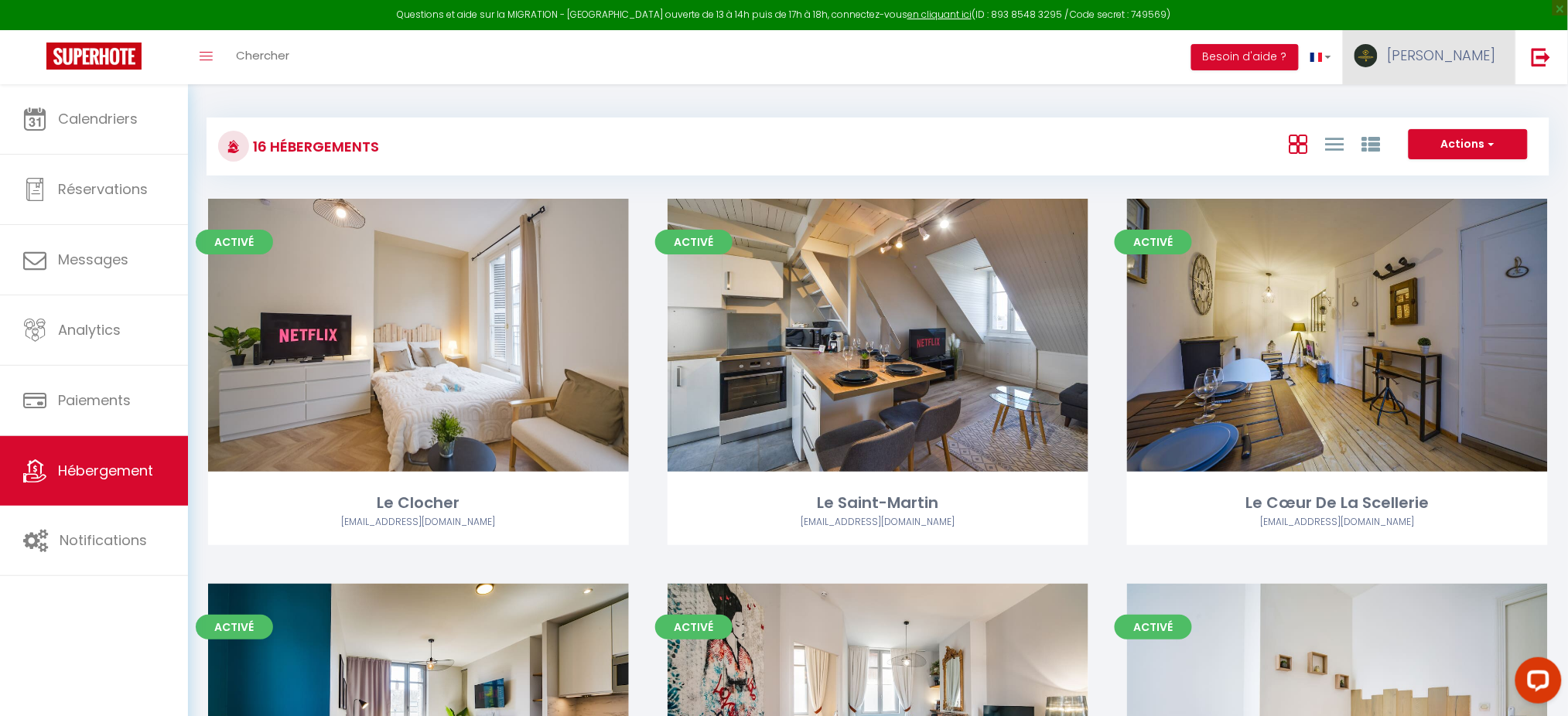
click at [1454, 44] on link "[PERSON_NAME]" at bounding box center [1429, 57] width 173 height 55
click at [1442, 100] on link "Paramètres" at bounding box center [1454, 107] width 114 height 26
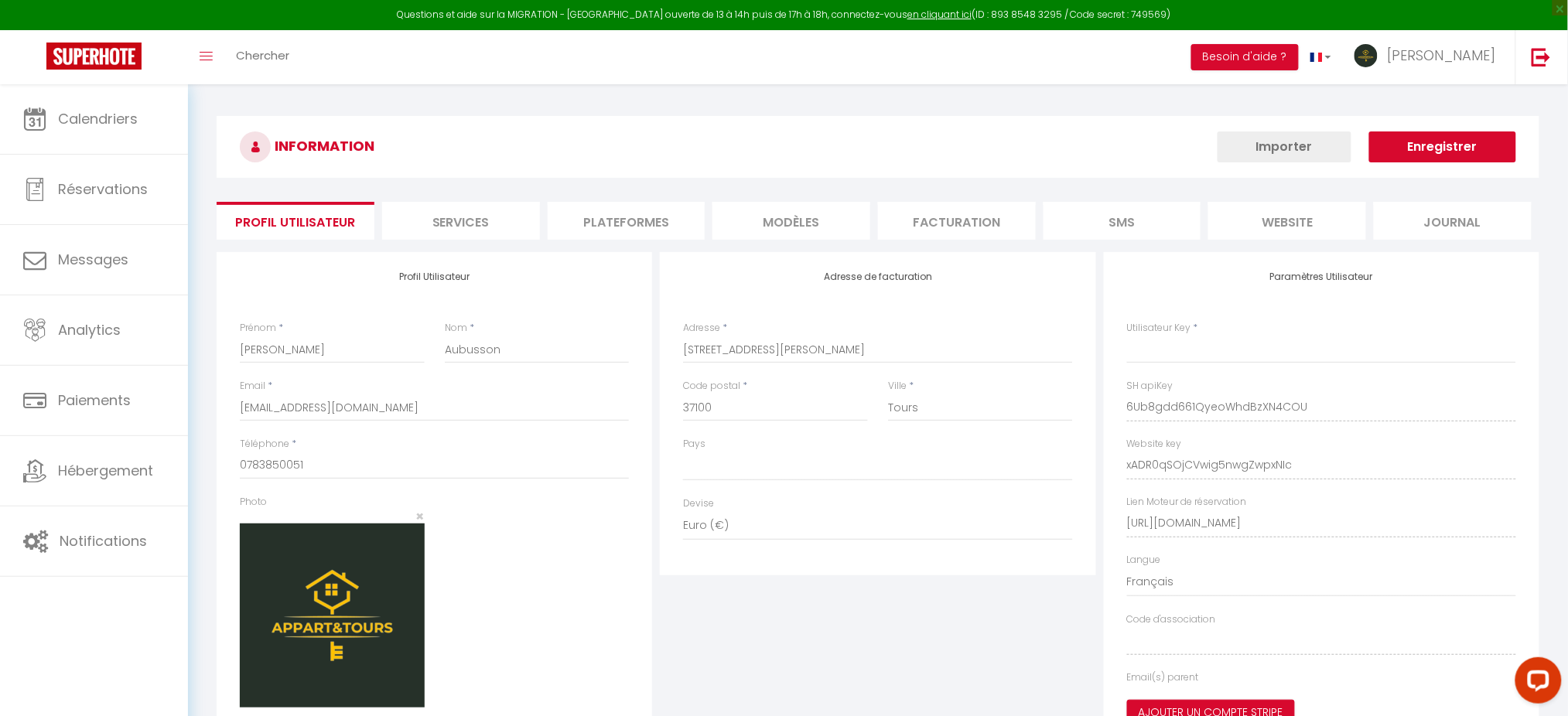
click at [946, 220] on li "Facturation" at bounding box center [957, 221] width 157 height 38
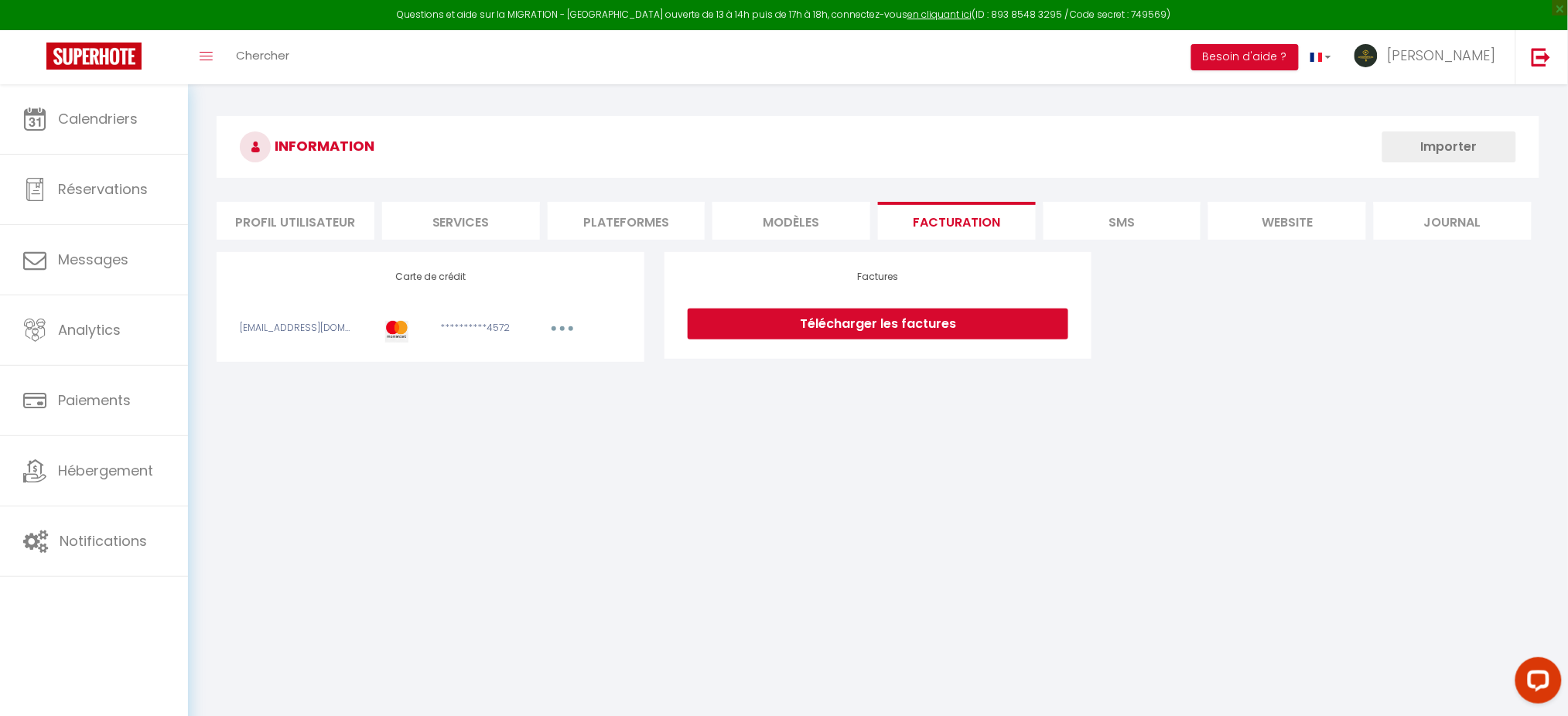
click at [640, 221] on li "Plateformes" at bounding box center [627, 221] width 157 height 38
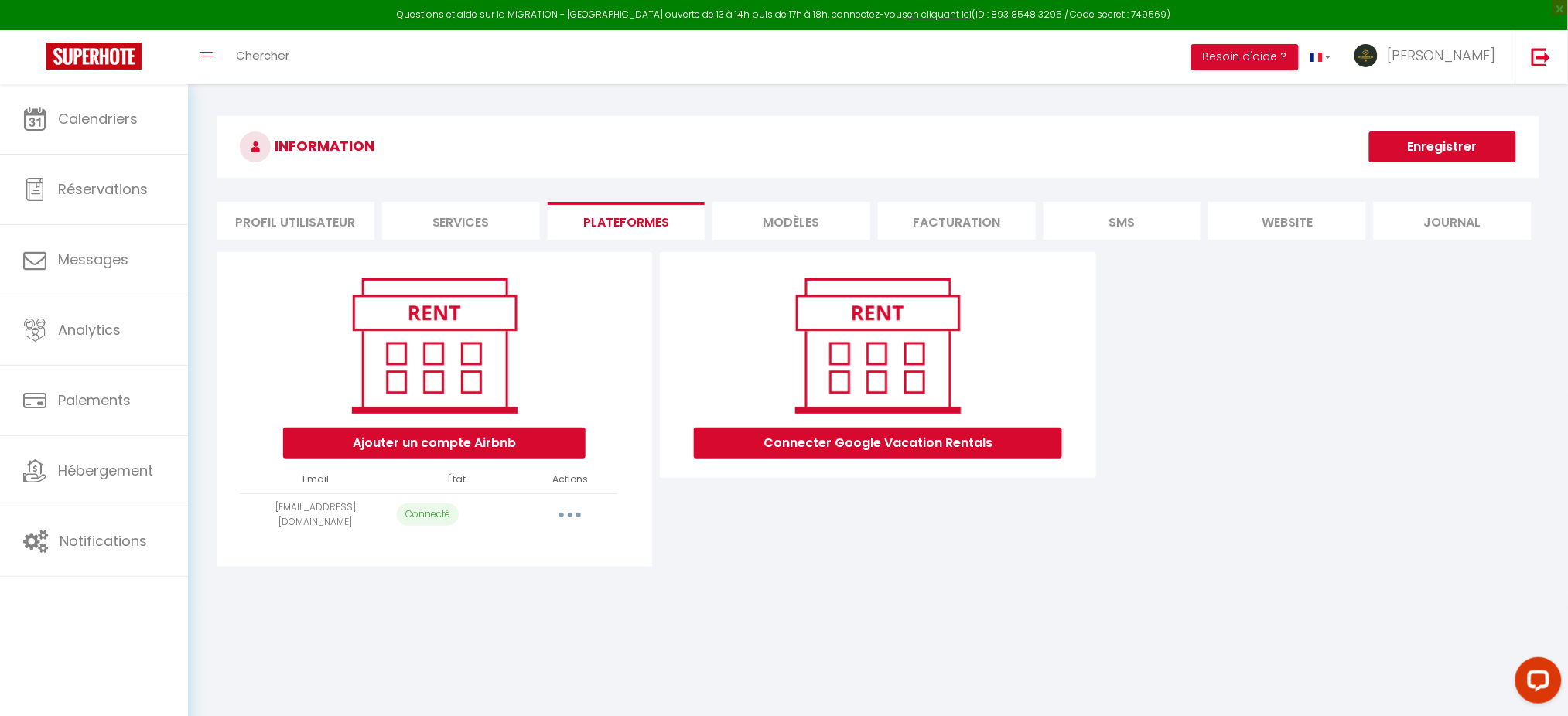
click at [564, 513] on button "button" at bounding box center [569, 515] width 43 height 25
click at [477, 556] on link "Importer les appartements" at bounding box center [501, 549] width 171 height 26
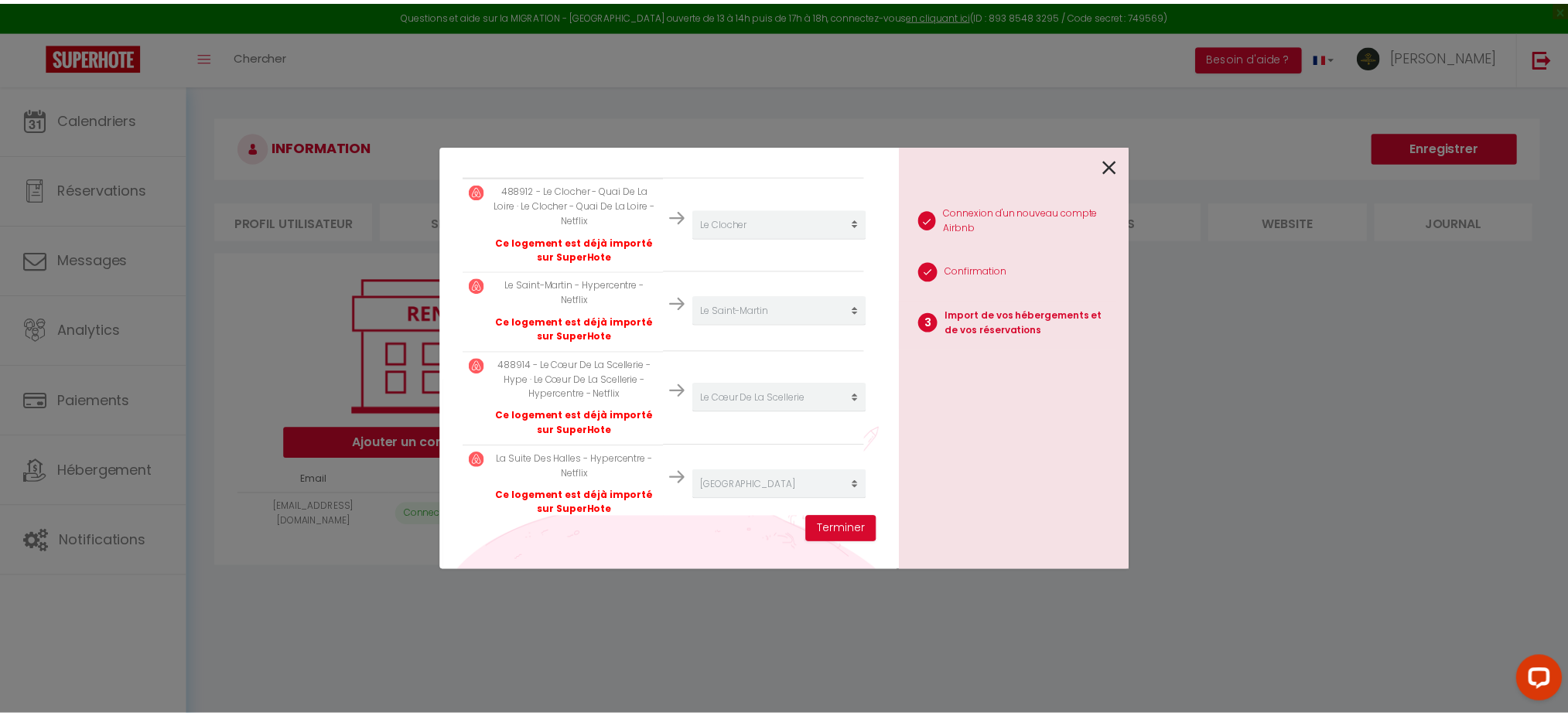
scroll to position [314, 0]
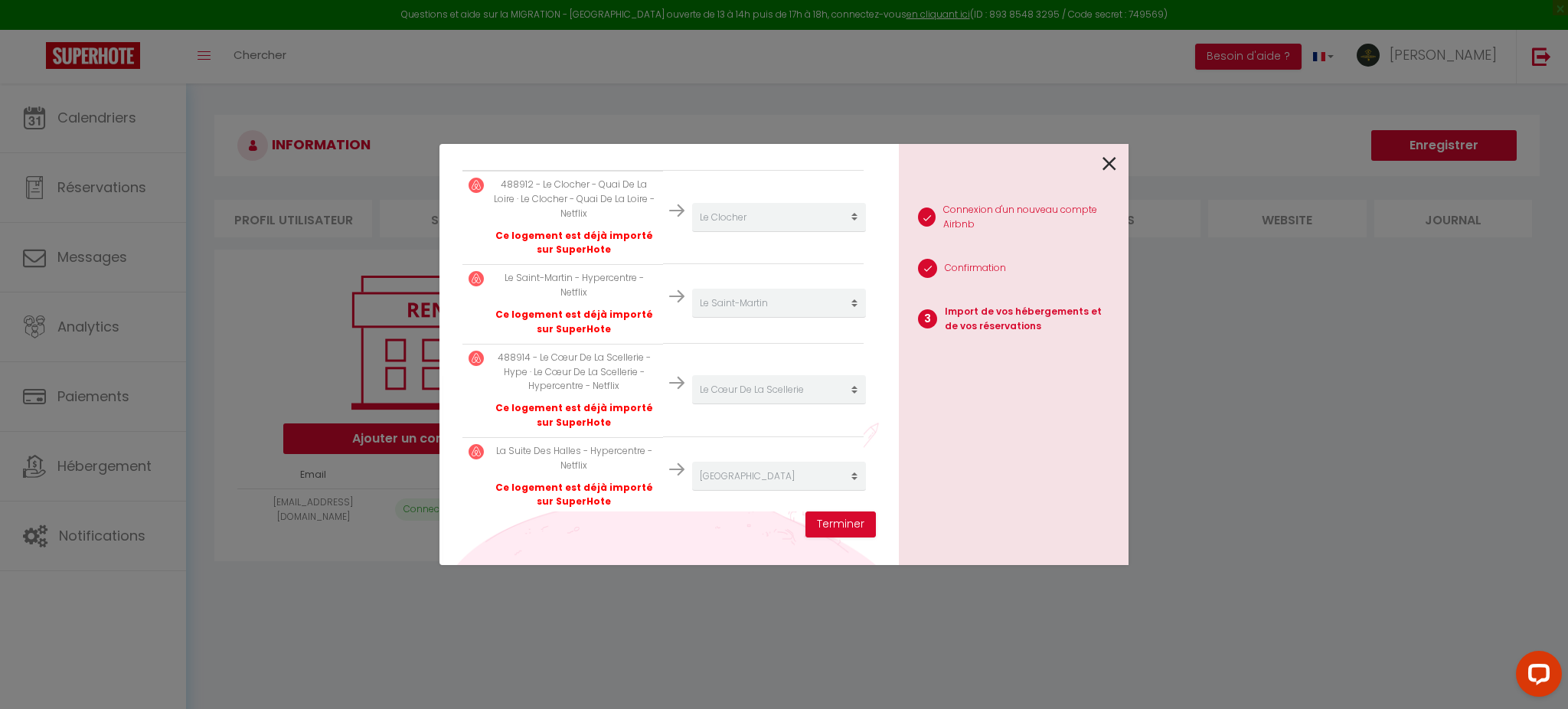
click at [1111, 152] on icon at bounding box center [1110, 164] width 14 height 23
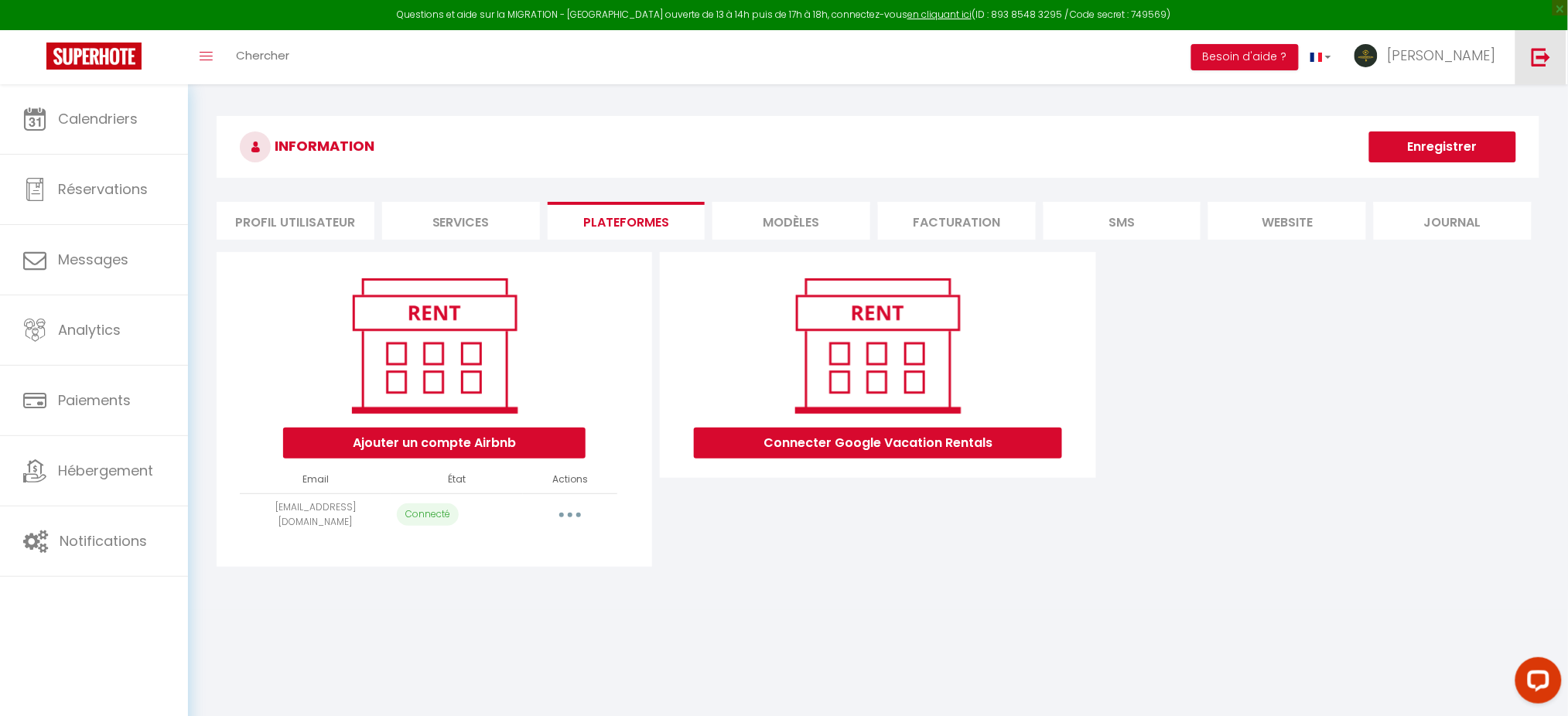
click at [1556, 57] on link at bounding box center [1540, 57] width 51 height 55
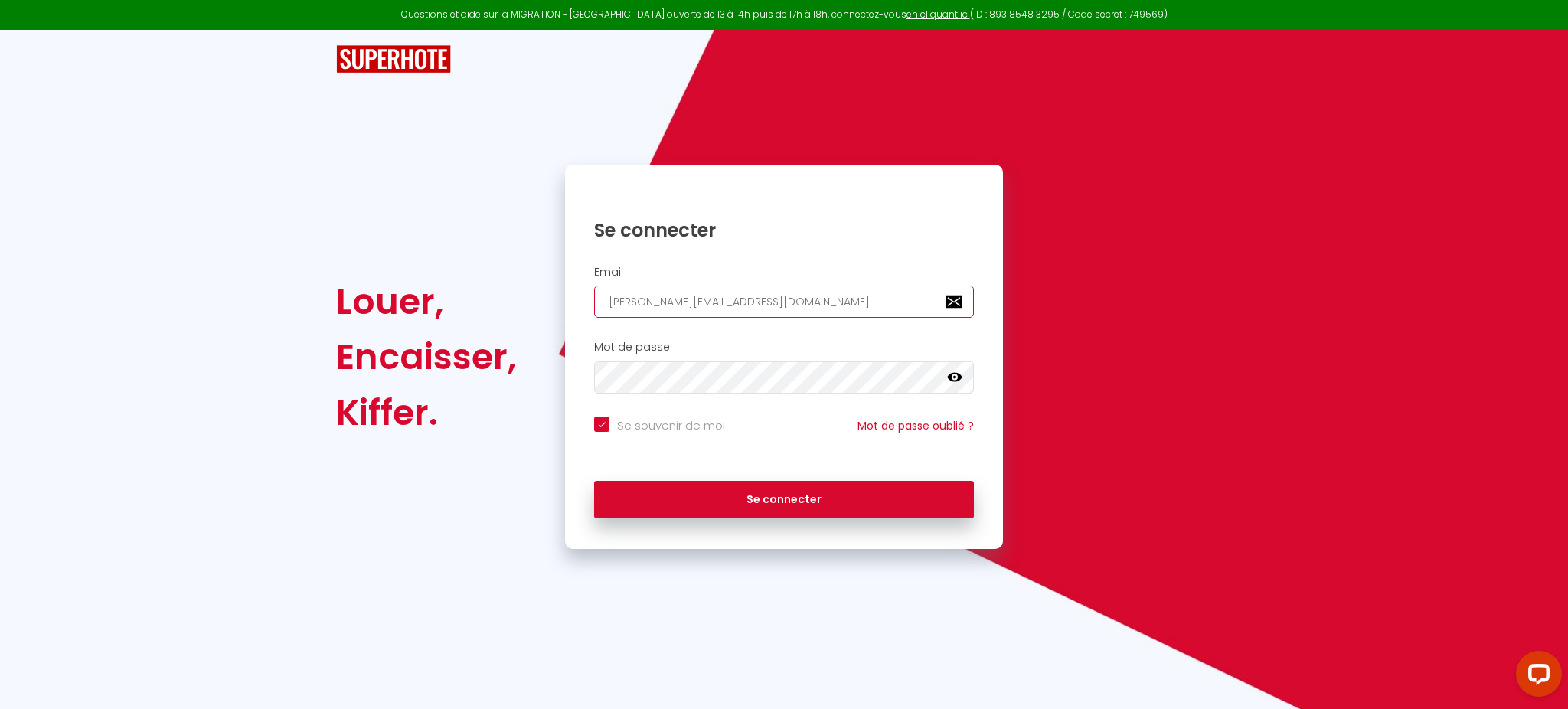
click at [848, 292] on input "[PERSON_NAME][EMAIL_ADDRESS][DOMAIN_NAME]" at bounding box center [783, 302] width 380 height 32
paste input "conciergerie@meltyhome"
click at [848, 292] on input "[EMAIL_ADDRESS][DOMAIN_NAME]" at bounding box center [783, 302] width 380 height 32
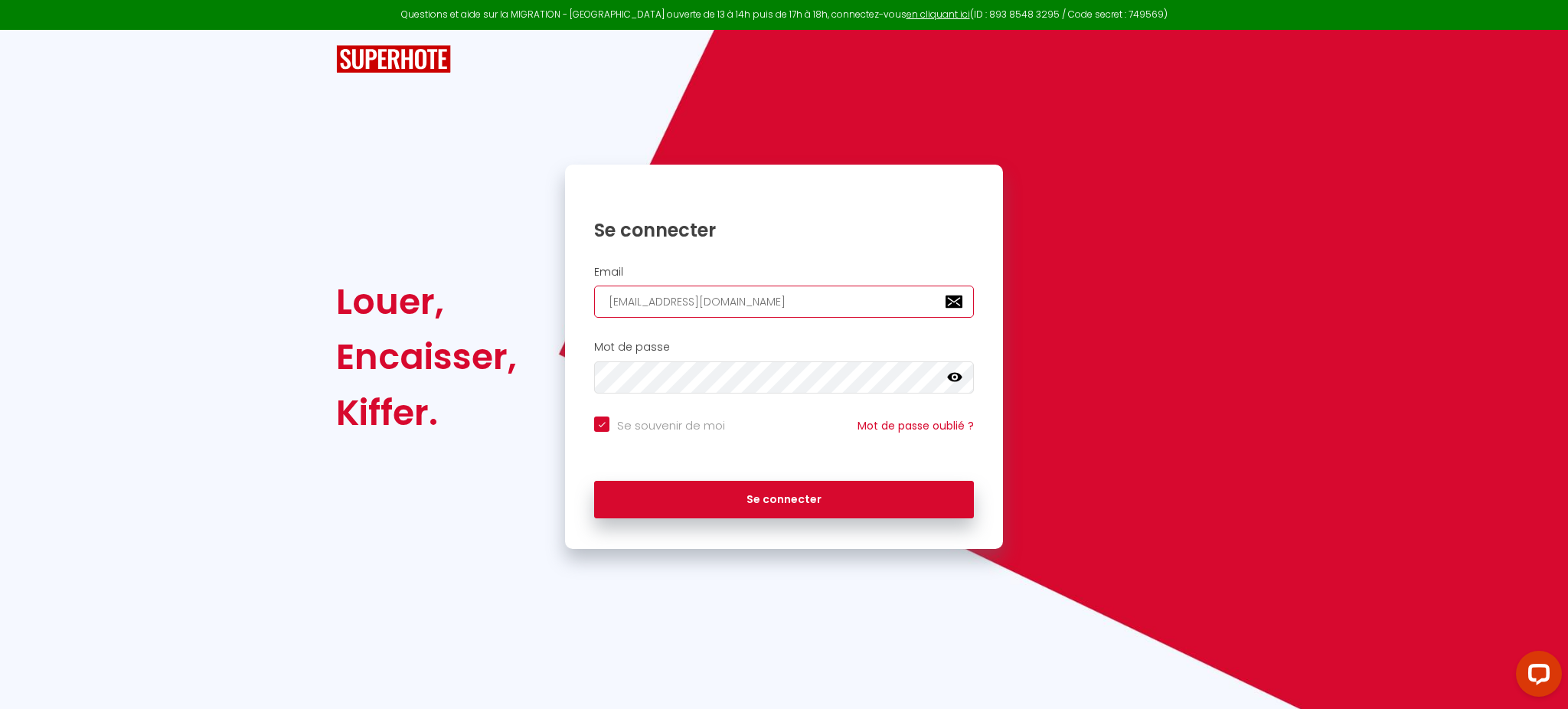
click at [594, 481] on button "Se connecter" at bounding box center [783, 499] width 380 height 38
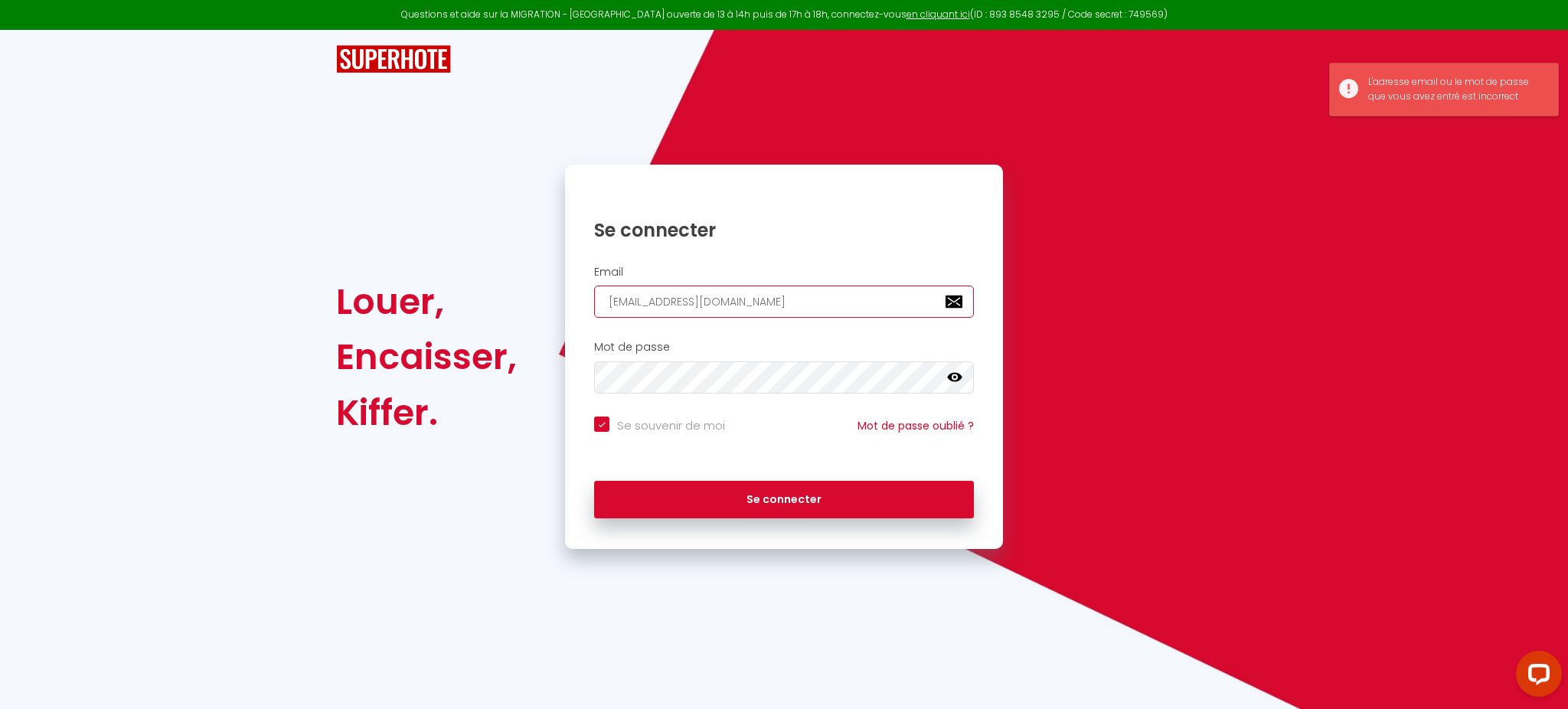
click at [594, 481] on button "Se connecter" at bounding box center [783, 499] width 380 height 38
click at [819, 295] on input "[EMAIL_ADDRESS][DOMAIN_NAME]" at bounding box center [783, 302] width 380 height 32
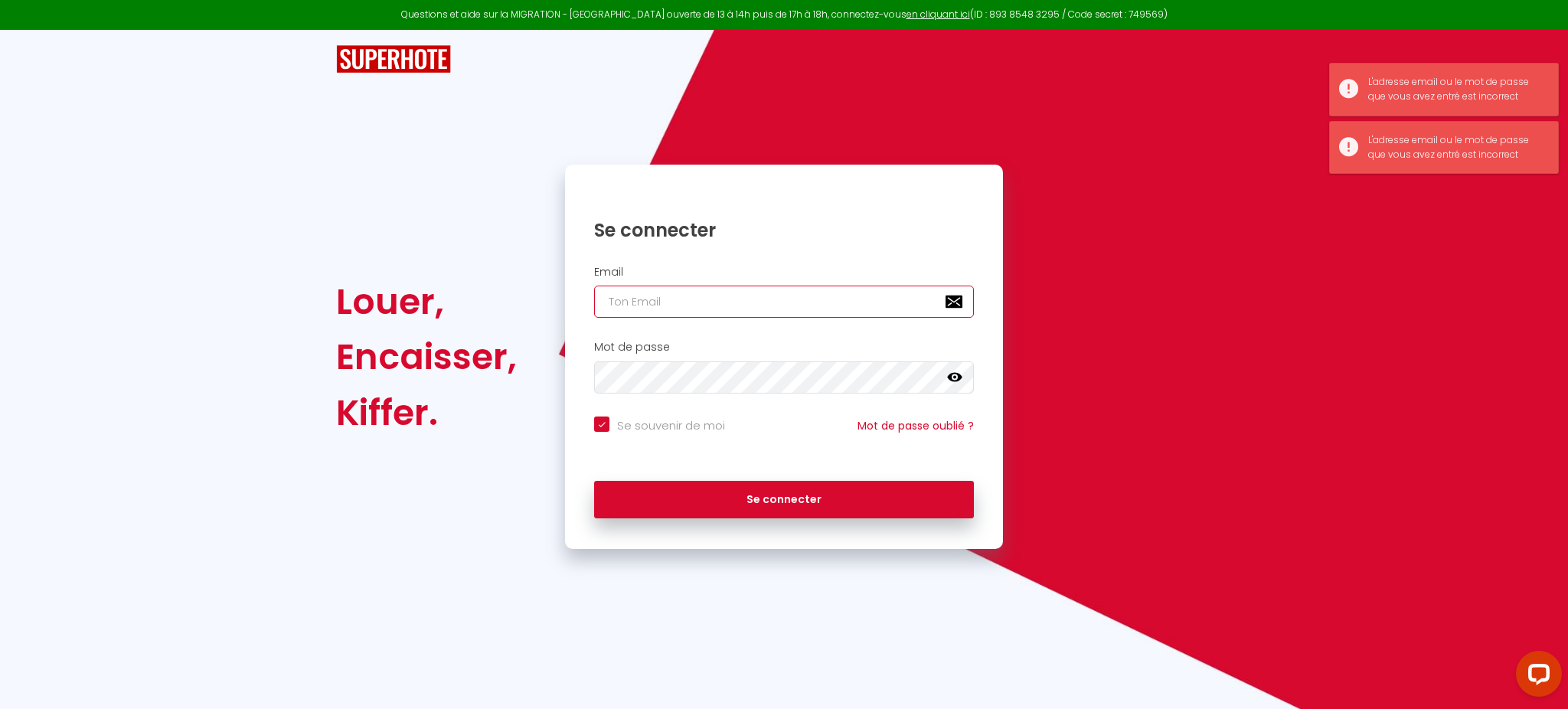
paste input "[EMAIL_ADDRESS][DOMAIN_NAME]"
click at [594, 481] on button "Se connecter" at bounding box center [783, 499] width 380 height 38
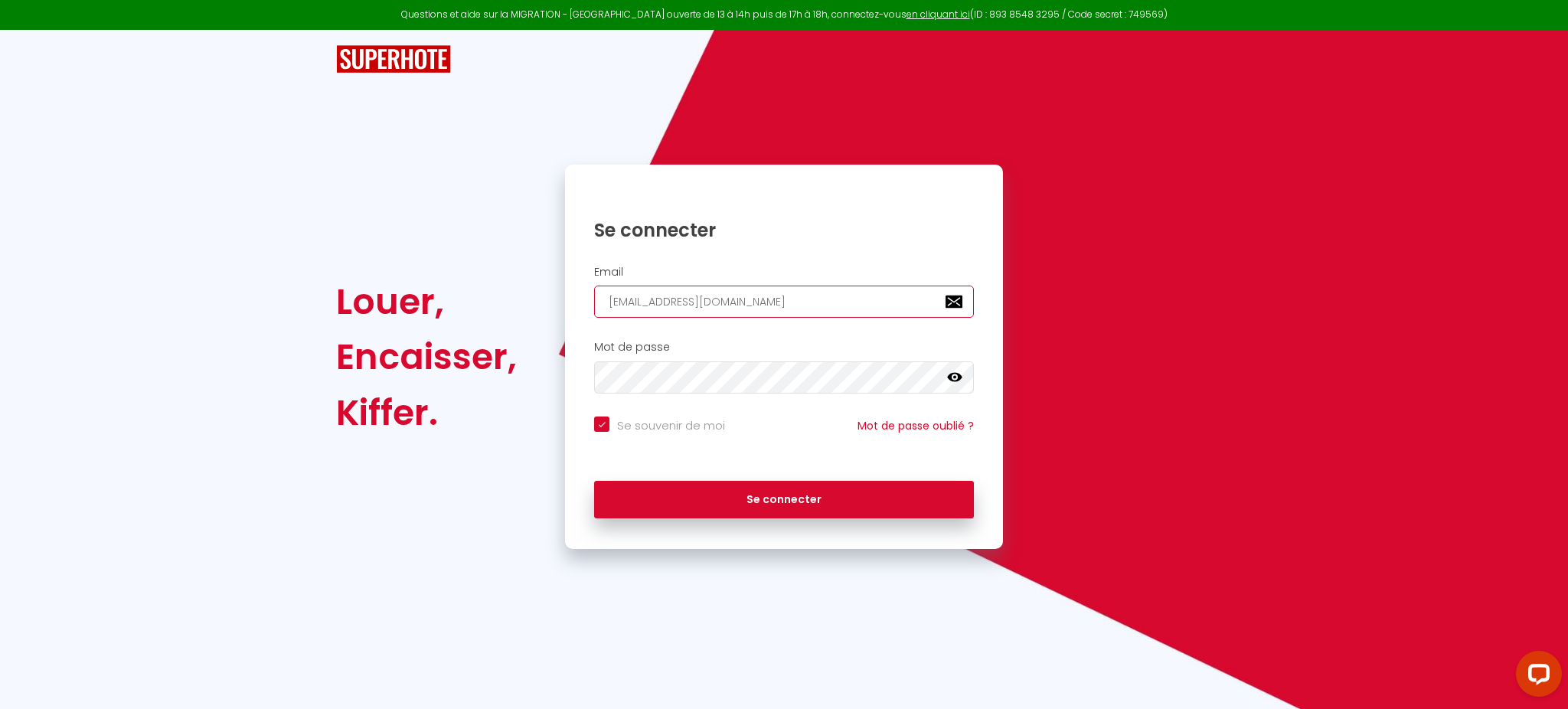
click at [852, 305] on input "[EMAIL_ADDRESS][DOMAIN_NAME]" at bounding box center [783, 302] width 380 height 32
paste input "tact"
click at [852, 305] on input "[EMAIL_ADDRESS][DOMAIN_NAME]" at bounding box center [783, 302] width 380 height 32
click at [594, 481] on button "Se connecter" at bounding box center [783, 499] width 380 height 38
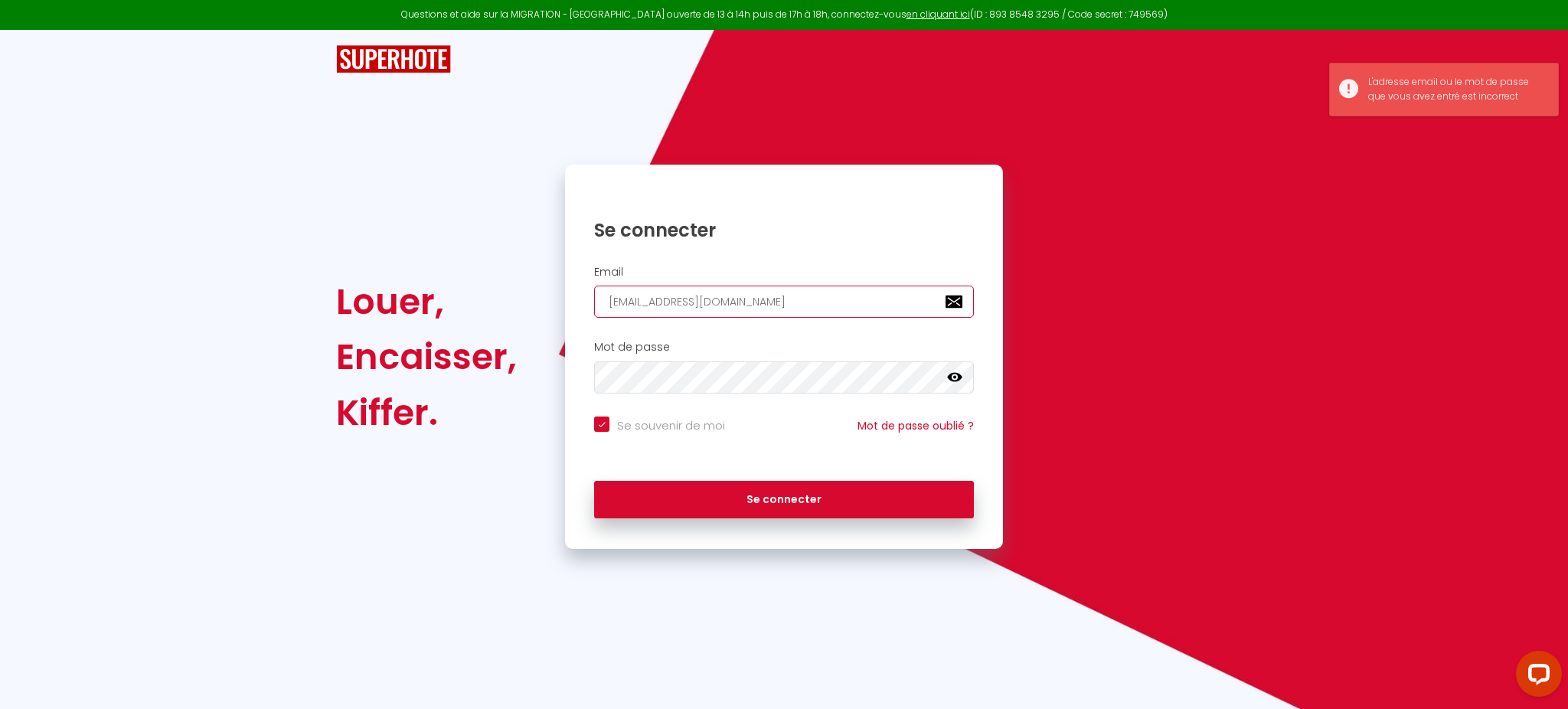
click at [594, 481] on button "Se connecter" at bounding box center [783, 499] width 380 height 38
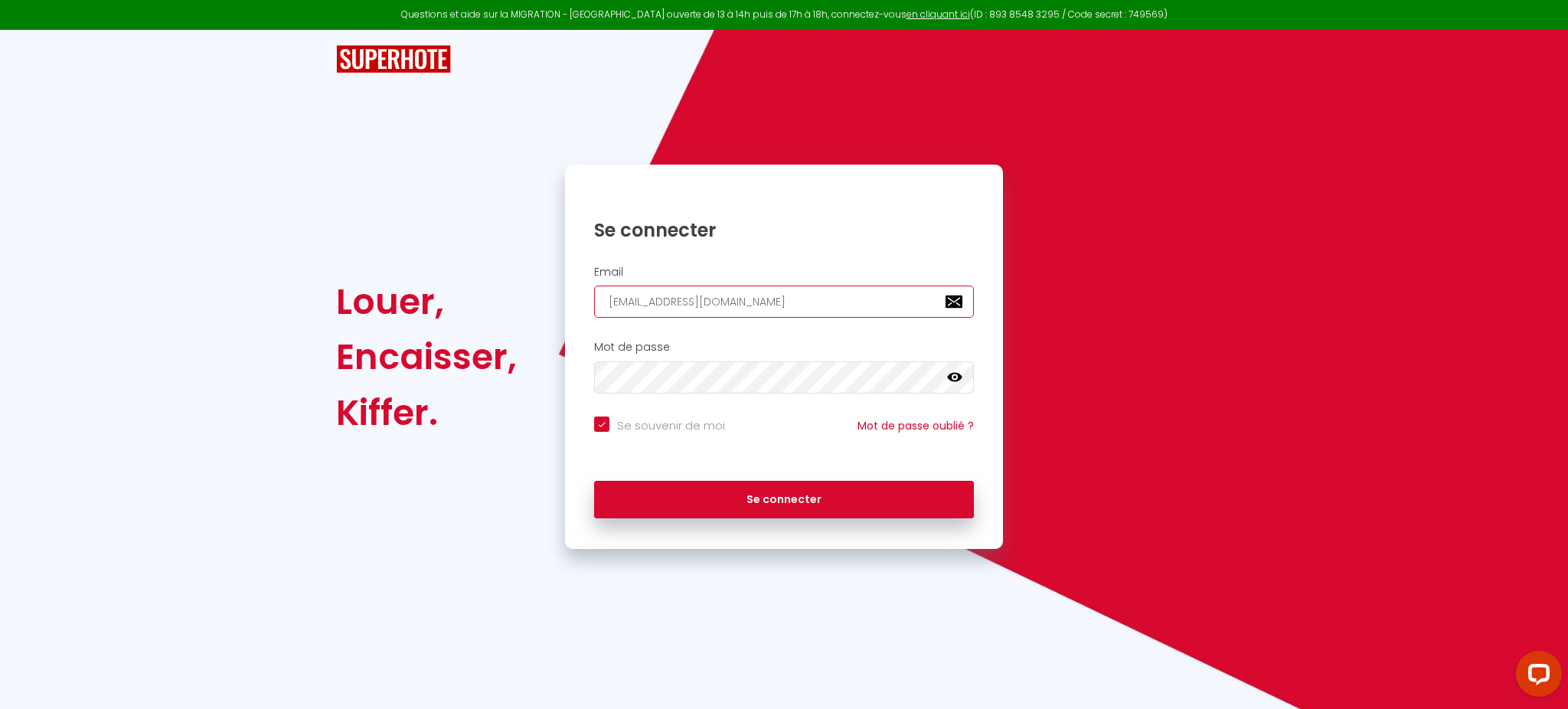
click at [669, 296] on input "[EMAIL_ADDRESS][DOMAIN_NAME]" at bounding box center [783, 302] width 380 height 32
paste input "[EMAIL_ADDRESS][DOMAIN_NAME]"
click at [594, 481] on button "Se connecter" at bounding box center [783, 499] width 380 height 38
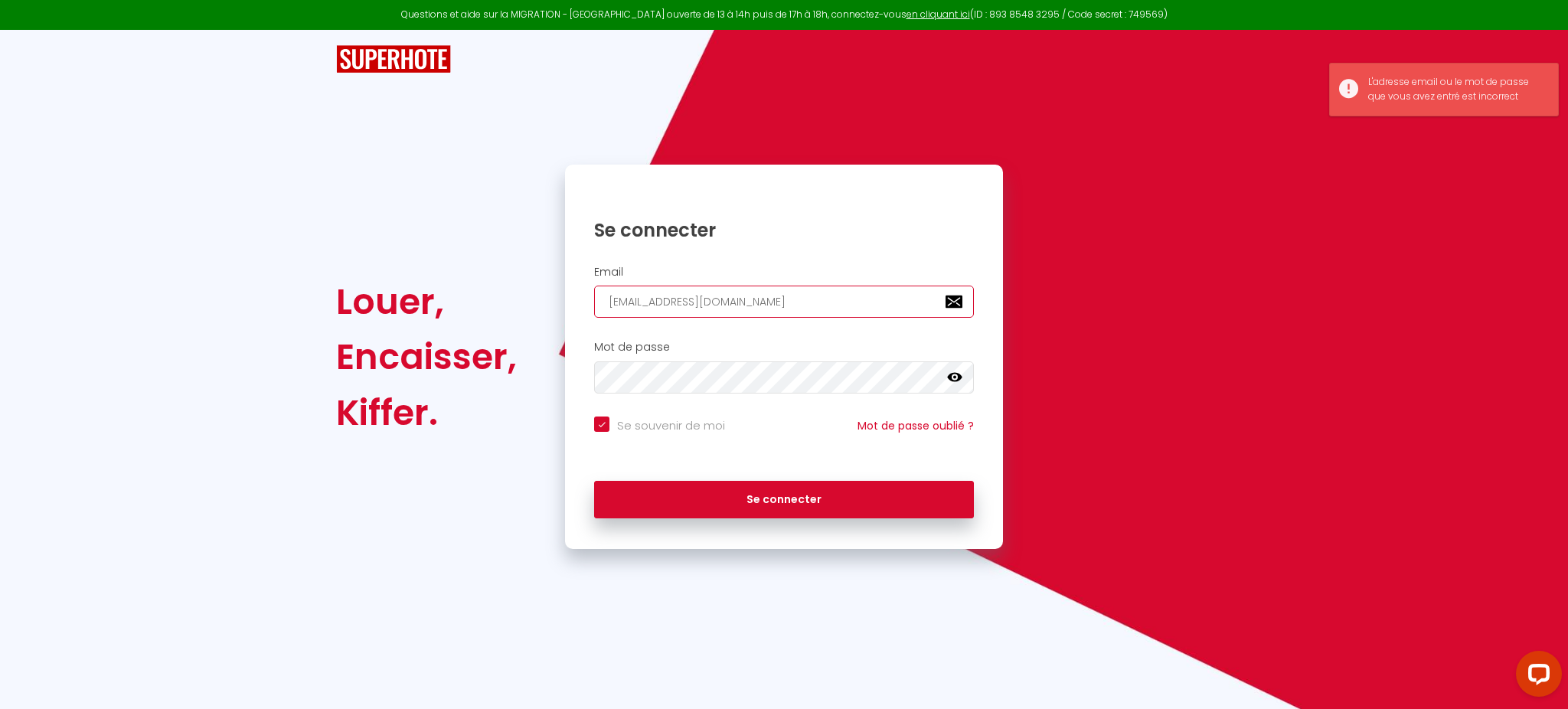
click at [594, 481] on button "Se connecter" at bounding box center [783, 499] width 380 height 38
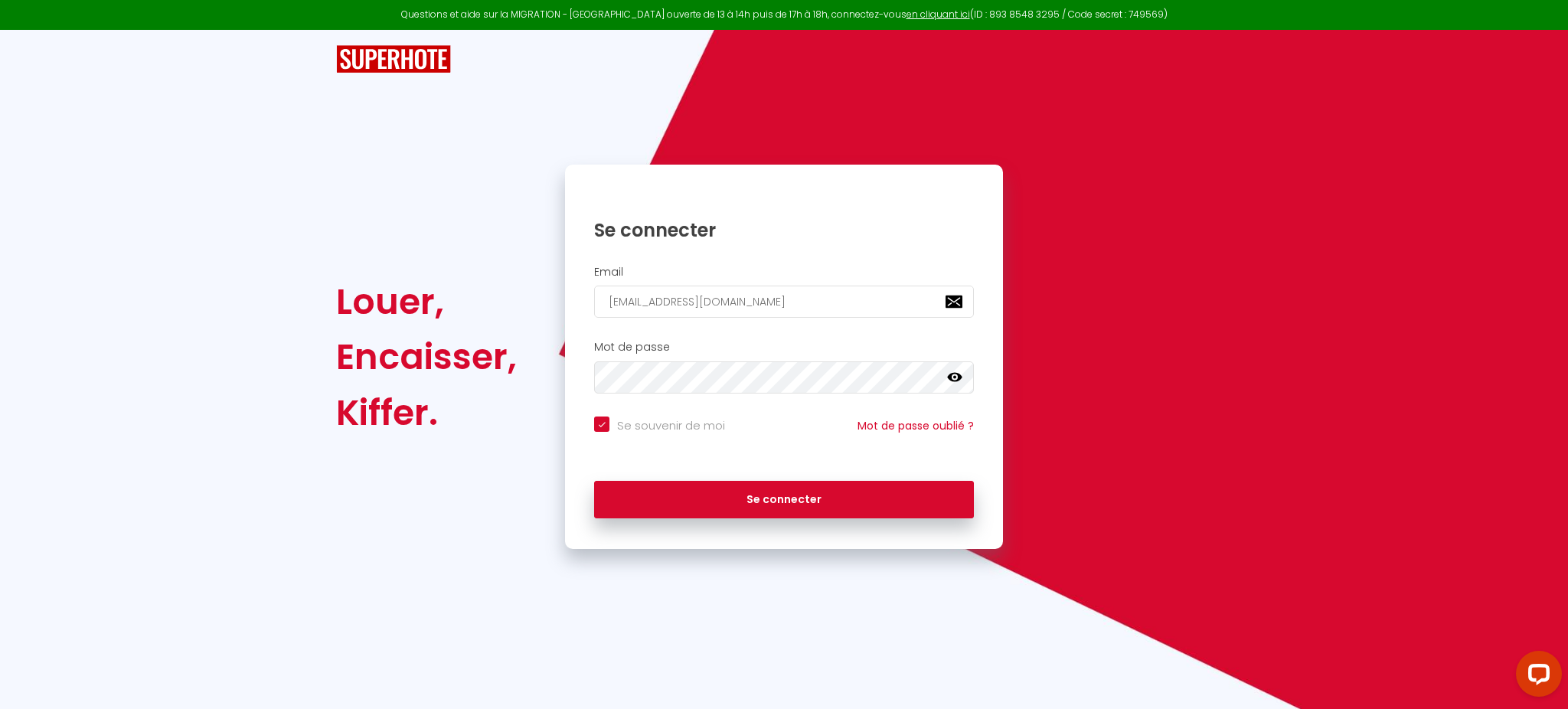
click at [641, 285] on div "Email [EMAIL_ADDRESS][DOMAIN_NAME]" at bounding box center [784, 292] width 418 height 53
click at [631, 312] on input "[EMAIL_ADDRESS][DOMAIN_NAME]" at bounding box center [783, 302] width 380 height 32
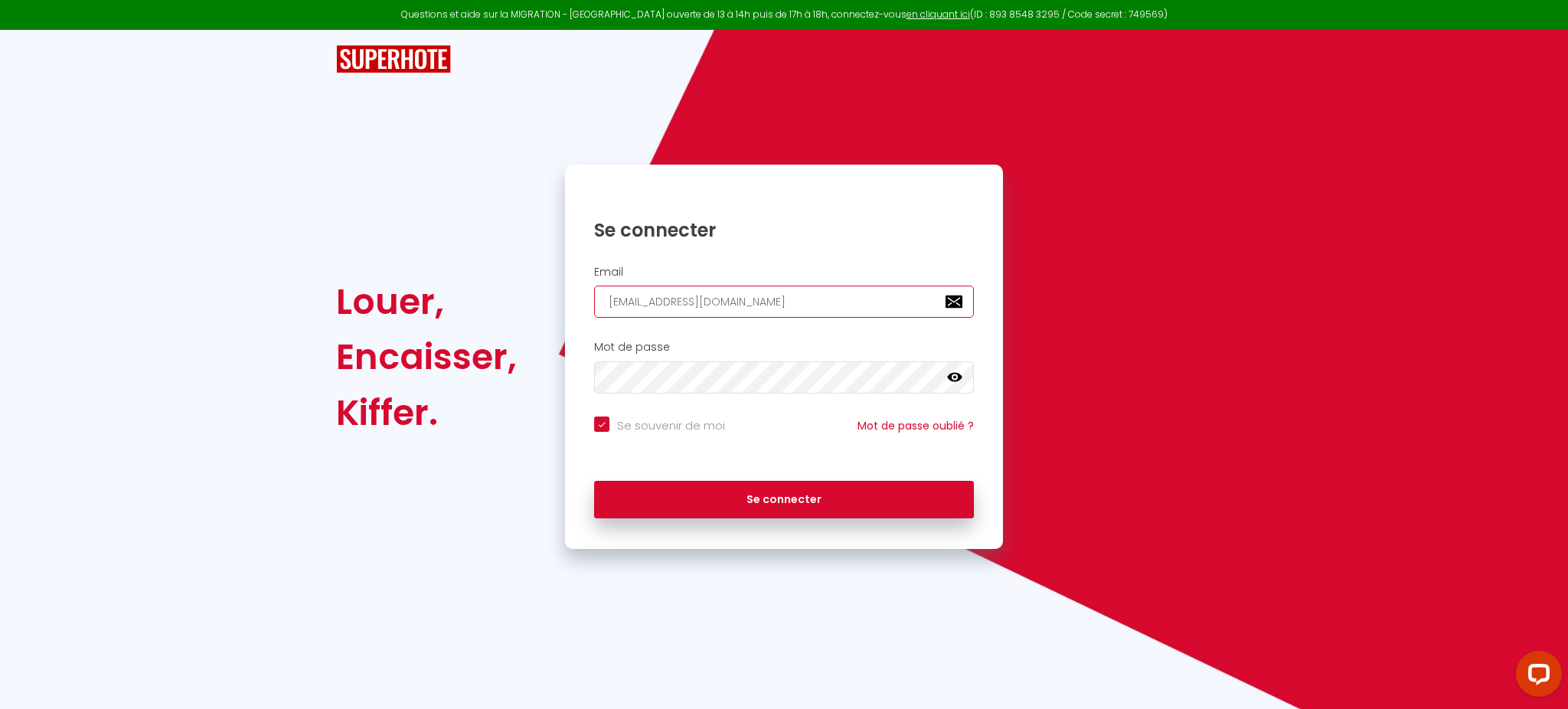
click at [631, 312] on input "[EMAIL_ADDRESS][DOMAIN_NAME]" at bounding box center [783, 302] width 380 height 32
paste input "[EMAIL_ADDRESS]"
click at [594, 481] on button "Se connecter" at bounding box center [783, 499] width 380 height 38
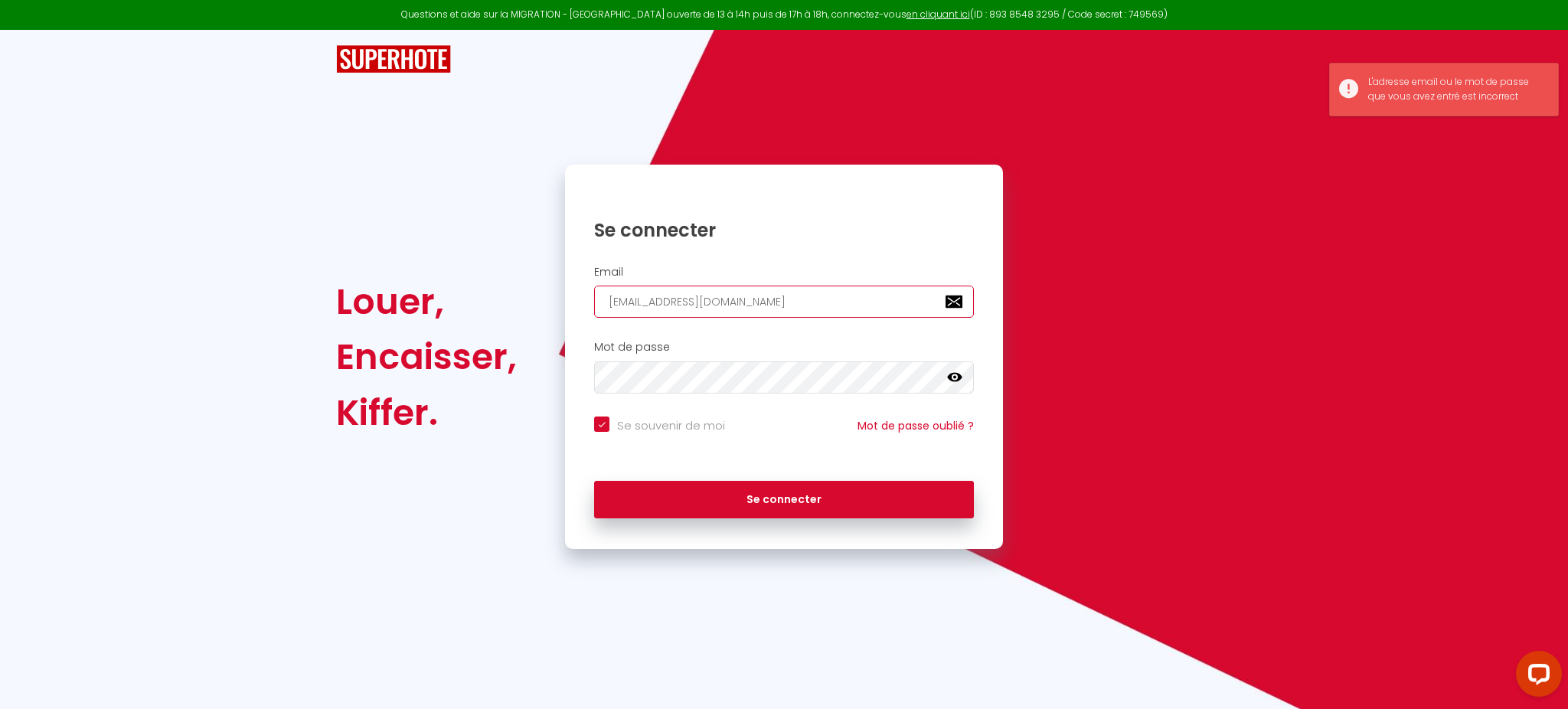
click at [594, 481] on button "Se connecter" at bounding box center [783, 499] width 380 height 38
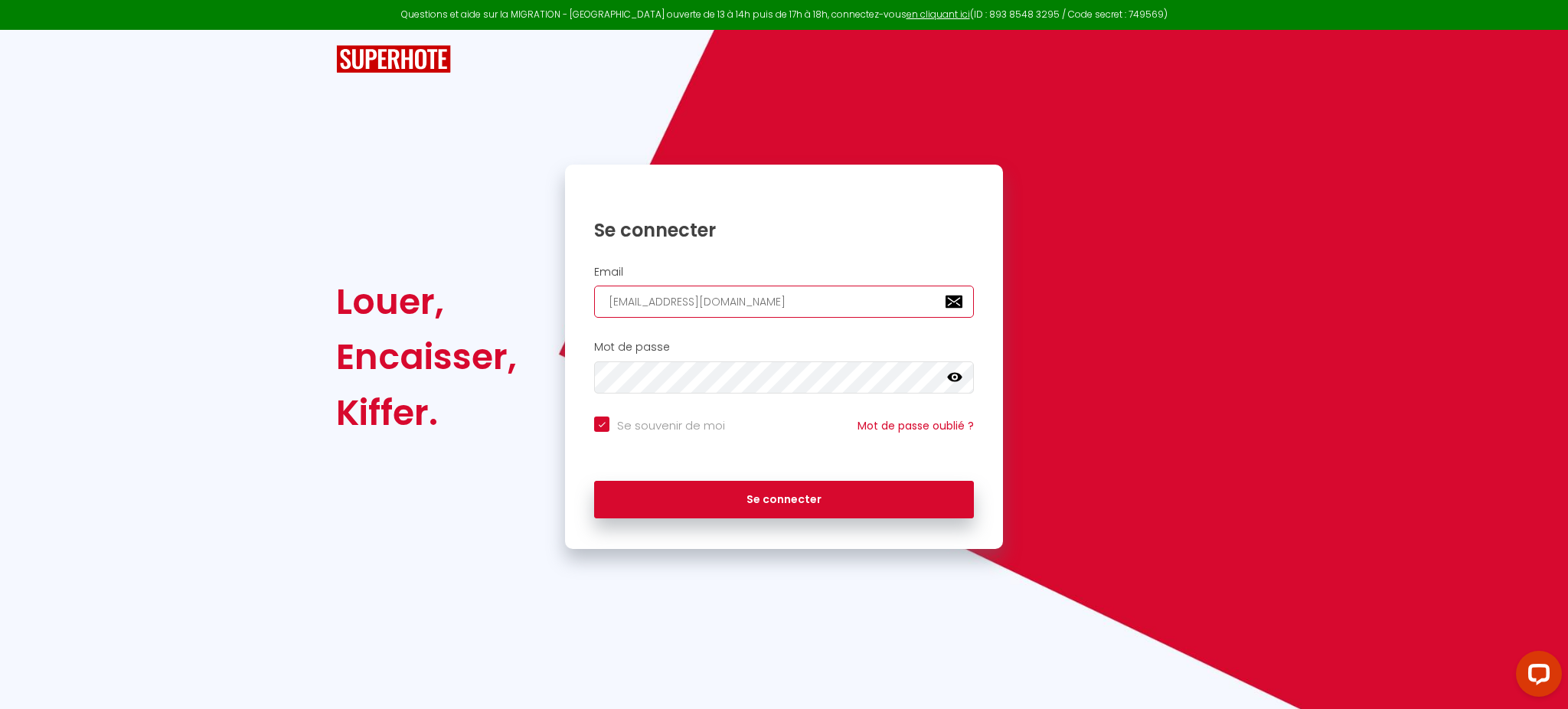
click at [711, 303] on input "[EMAIL_ADDRESS][DOMAIN_NAME]" at bounding box center [783, 302] width 380 height 32
paste input "[EMAIL_ADDRESS][DOMAIN_NAME]"
click at [594, 481] on button "Se connecter" at bounding box center [783, 499] width 380 height 38
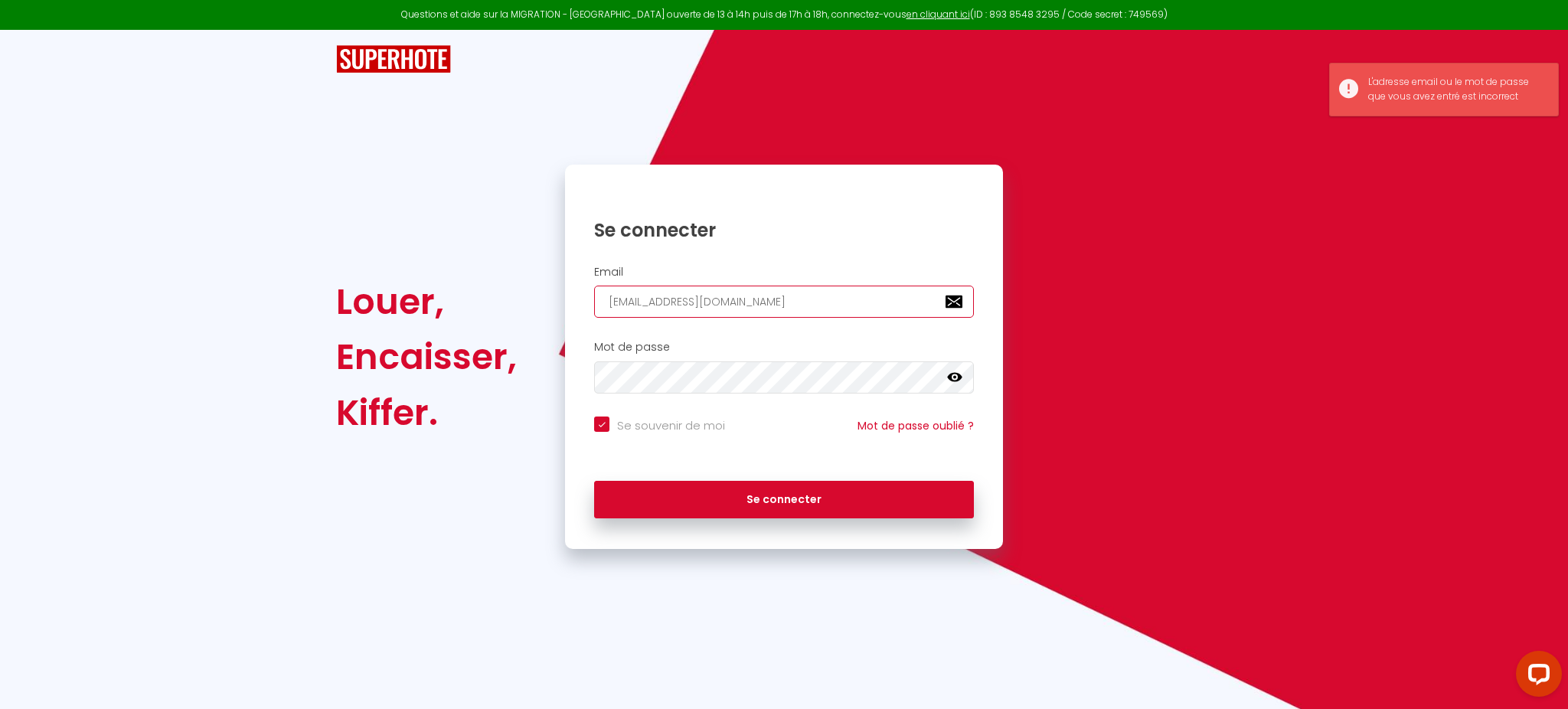
click at [608, 300] on input "[EMAIL_ADDRESS][DOMAIN_NAME]" at bounding box center [783, 302] width 380 height 32
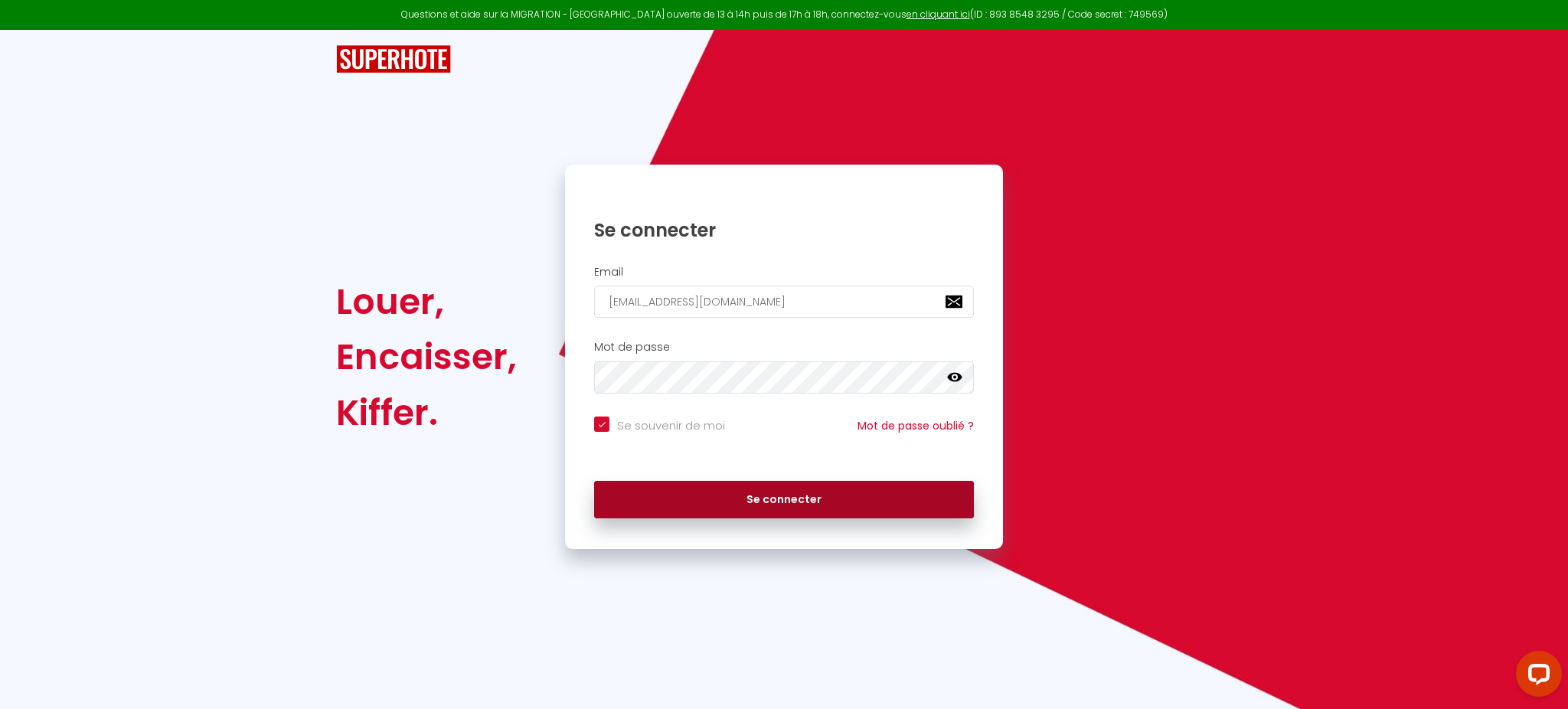
click at [701, 498] on button "Se connecter" at bounding box center [783, 499] width 380 height 38
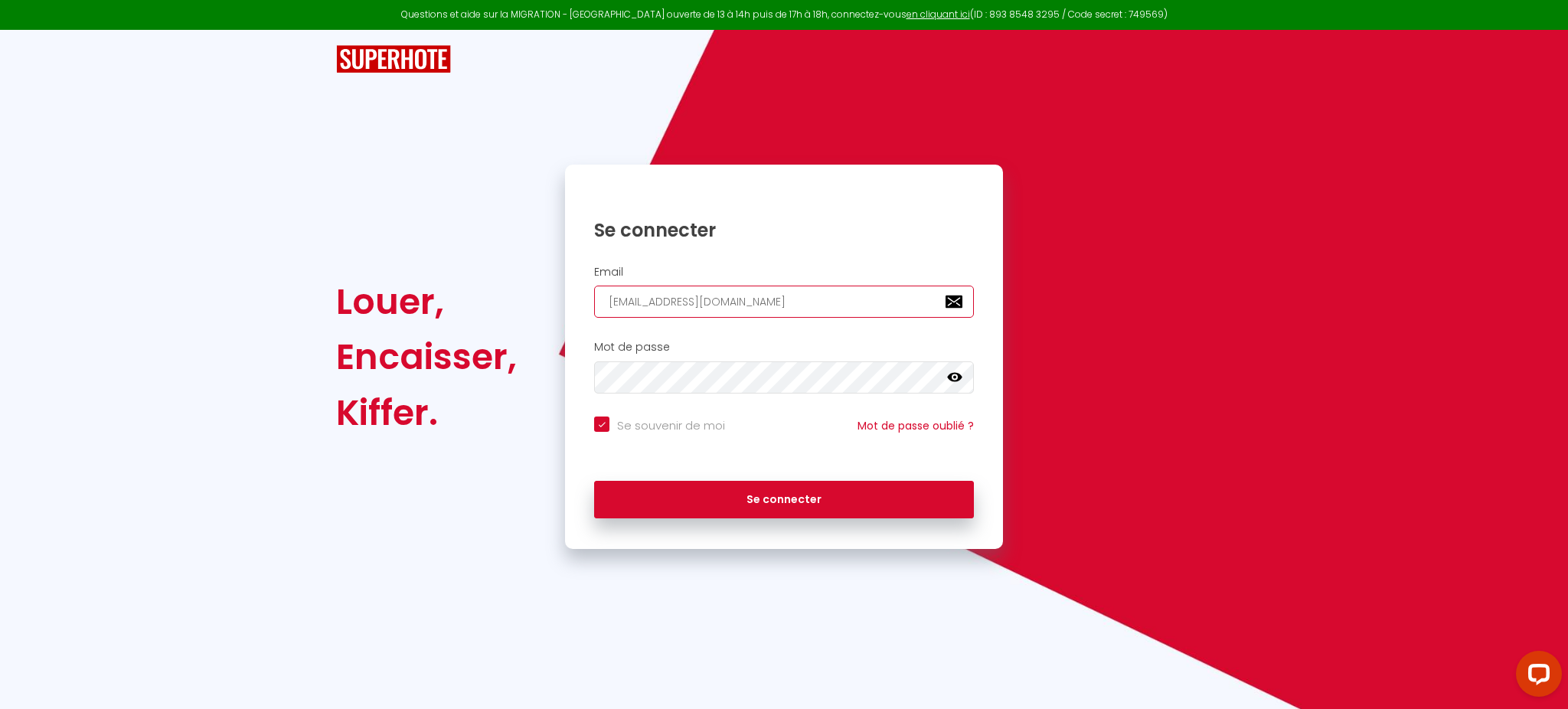
click at [817, 303] on input "[EMAIL_ADDRESS][DOMAIN_NAME]" at bounding box center [783, 302] width 380 height 32
paste input "conciergerie@meltyhome"
click at [594, 481] on button "Se connecter" at bounding box center [783, 499] width 380 height 38
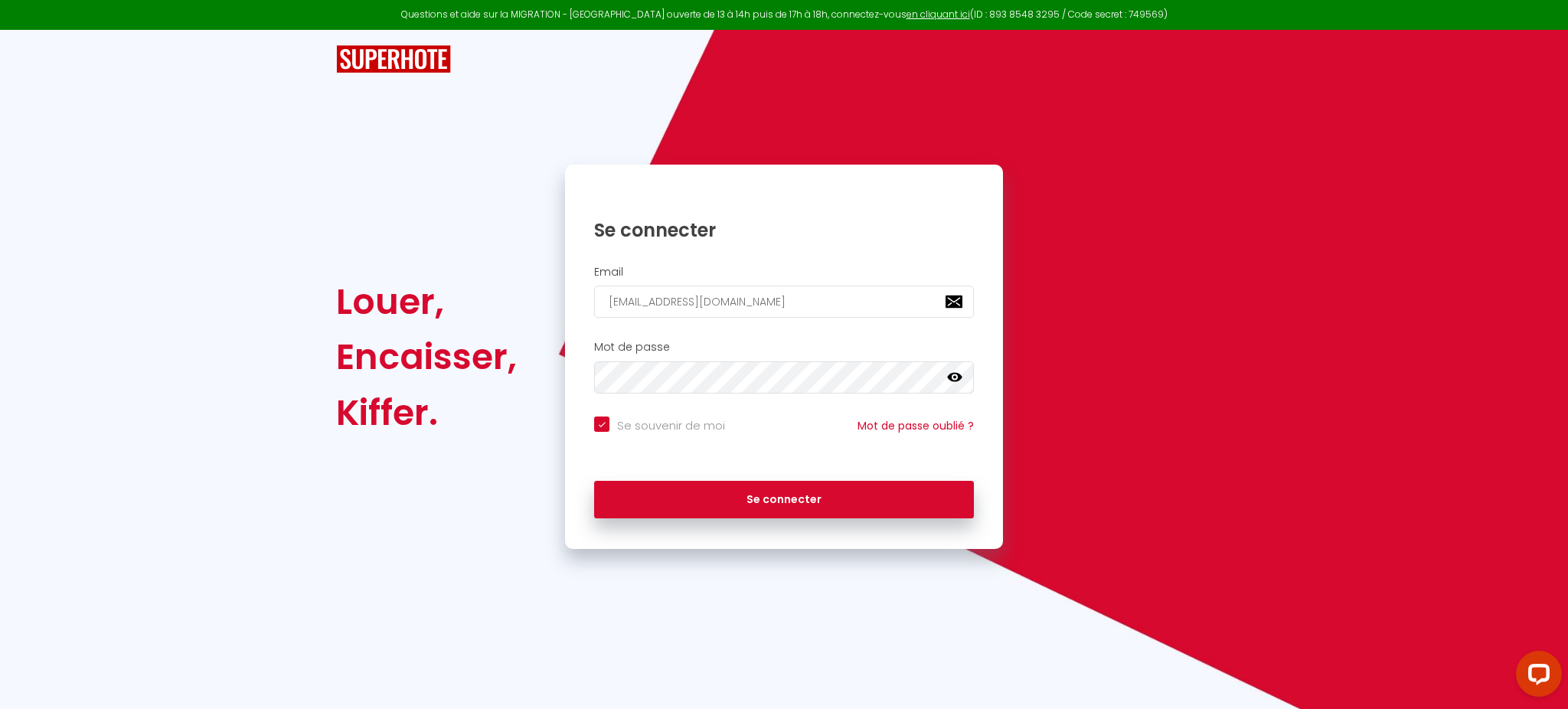
drag, startPoint x: 705, startPoint y: 327, endPoint x: 712, endPoint y: 304, distance: 24.0
click at [705, 327] on div "Email [EMAIL_ADDRESS][DOMAIN_NAME]" at bounding box center [783, 297] width 438 height 76
click at [714, 304] on input "[EMAIL_ADDRESS][DOMAIN_NAME]" at bounding box center [783, 302] width 380 height 32
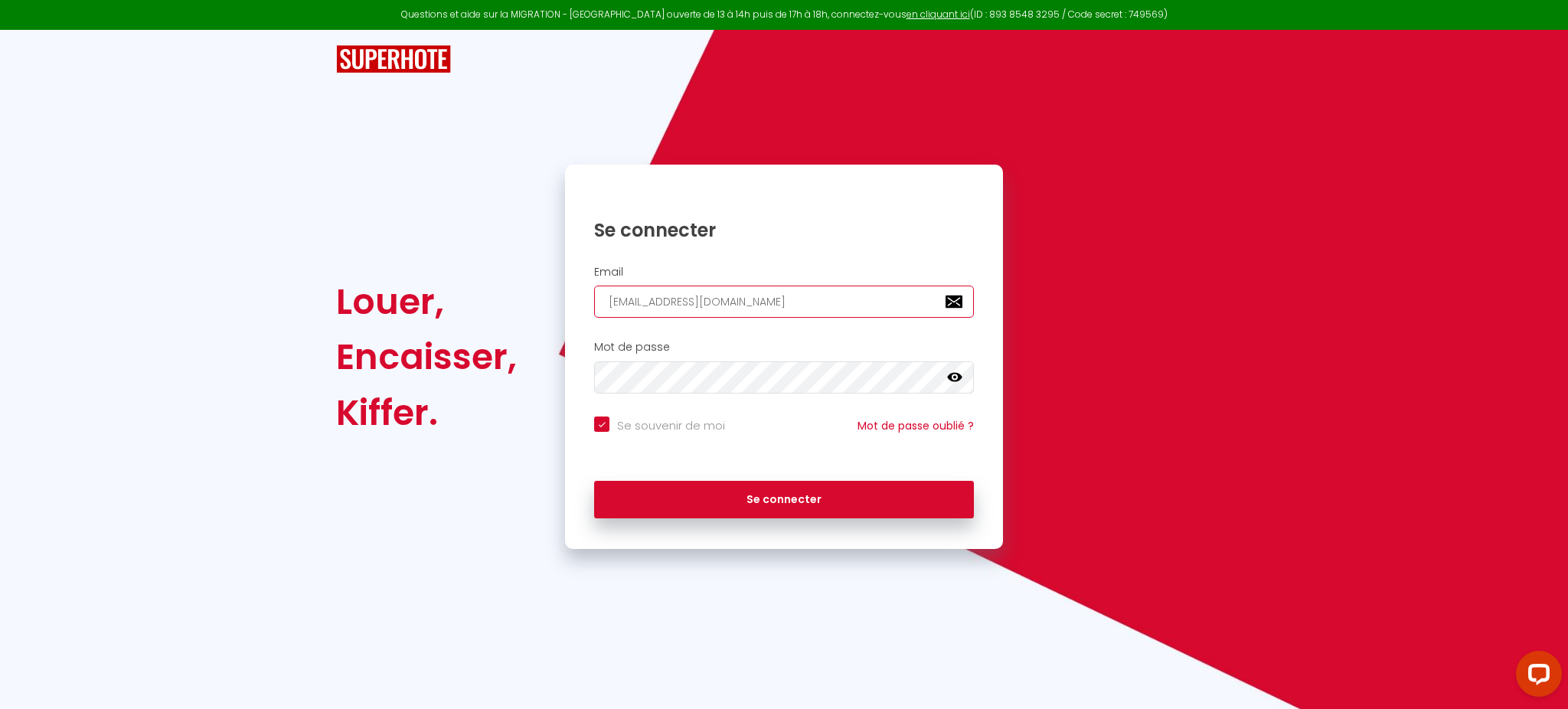
paste input "[EMAIL_ADDRESS]"
click at [594, 481] on button "Se connecter" at bounding box center [783, 499] width 380 height 38
